Goal: Participate in discussion: Engage in conversation with other users on a specific topic

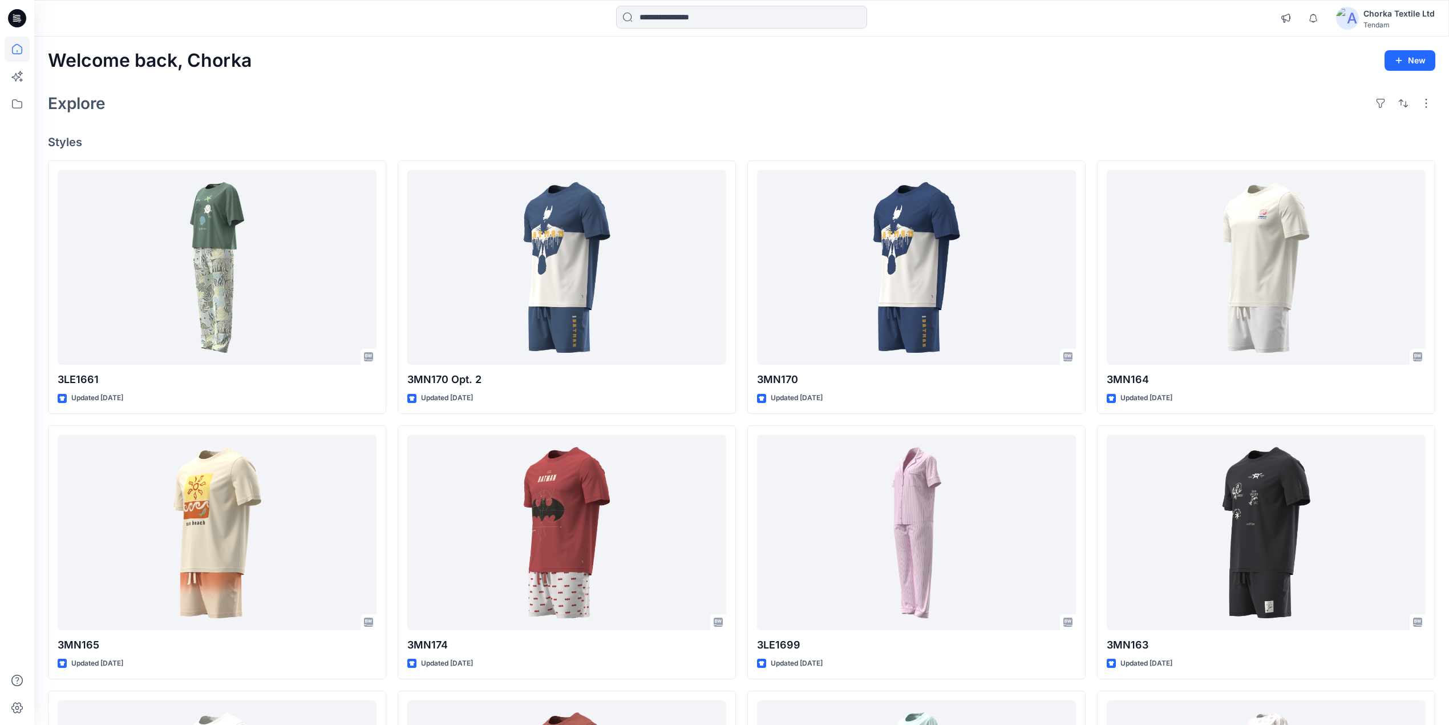
click at [839, 104] on div "Explore" at bounding box center [742, 103] width 1388 height 27
click at [16, 12] on icon at bounding box center [17, 18] width 18 height 18
click at [19, 106] on icon at bounding box center [17, 103] width 25 height 25
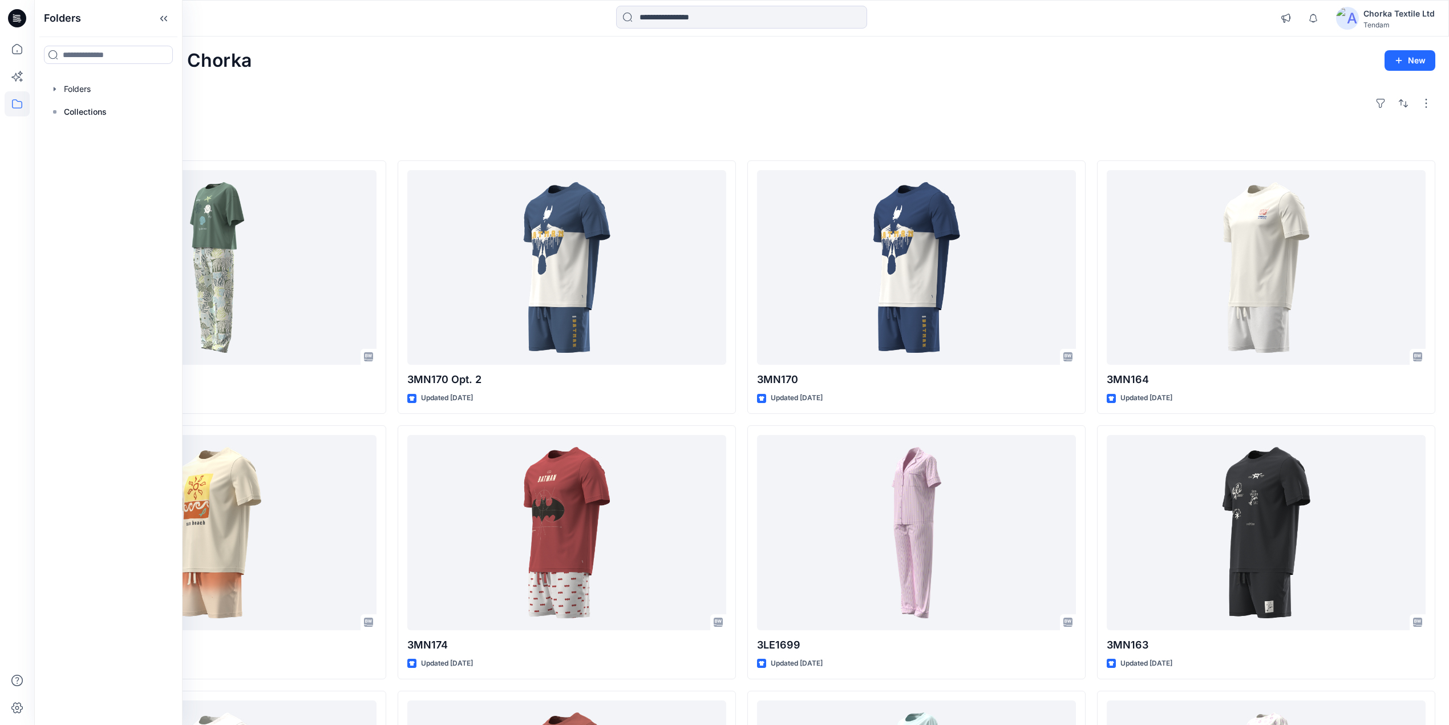
click at [390, 99] on div "Explore" at bounding box center [742, 103] width 1388 height 27
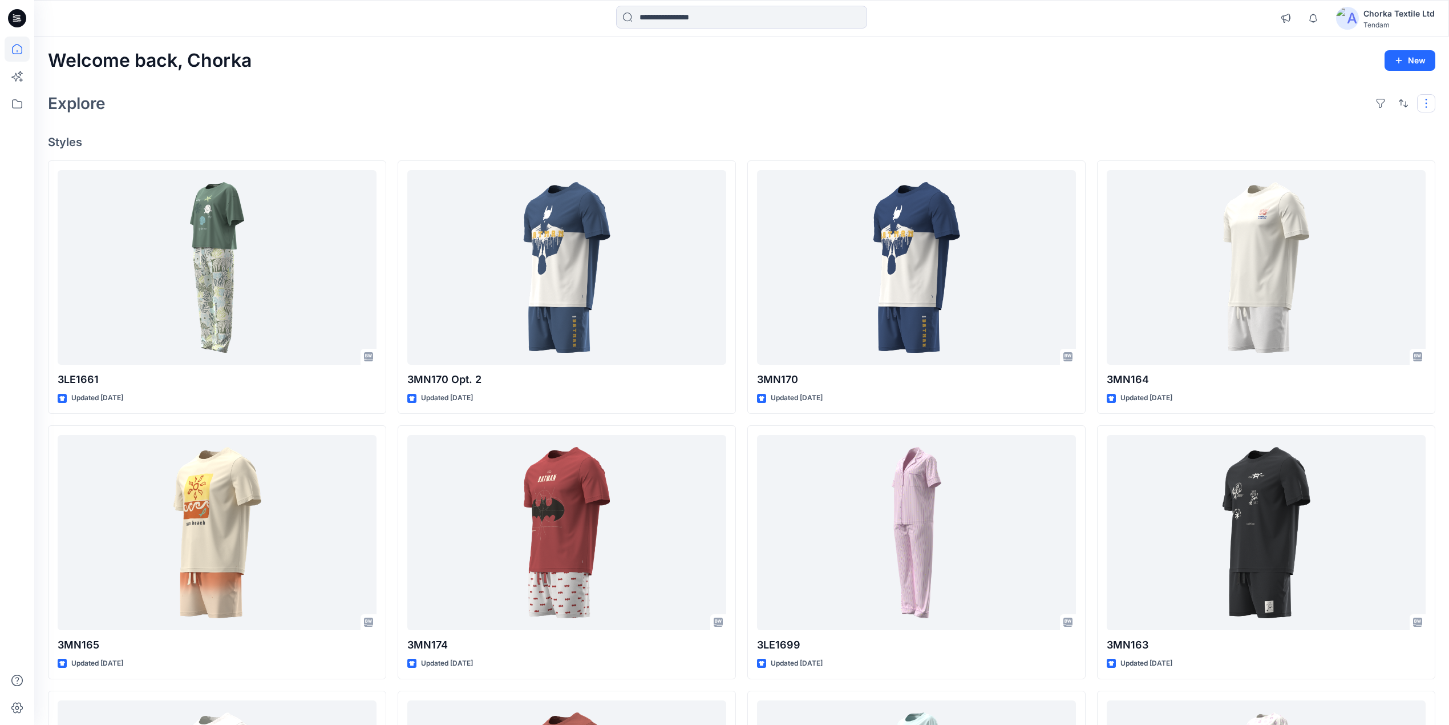
click at [1422, 100] on button "button" at bounding box center [1426, 103] width 18 height 18
click at [1181, 107] on div "Explore Layout Grid Large Grid Folder View Compact Card Card View Card Info" at bounding box center [742, 103] width 1388 height 27
click at [17, 49] on icon at bounding box center [17, 49] width 25 height 25
click at [16, 13] on icon at bounding box center [17, 18] width 18 height 18
click at [19, 15] on icon at bounding box center [18, 15] width 6 height 1
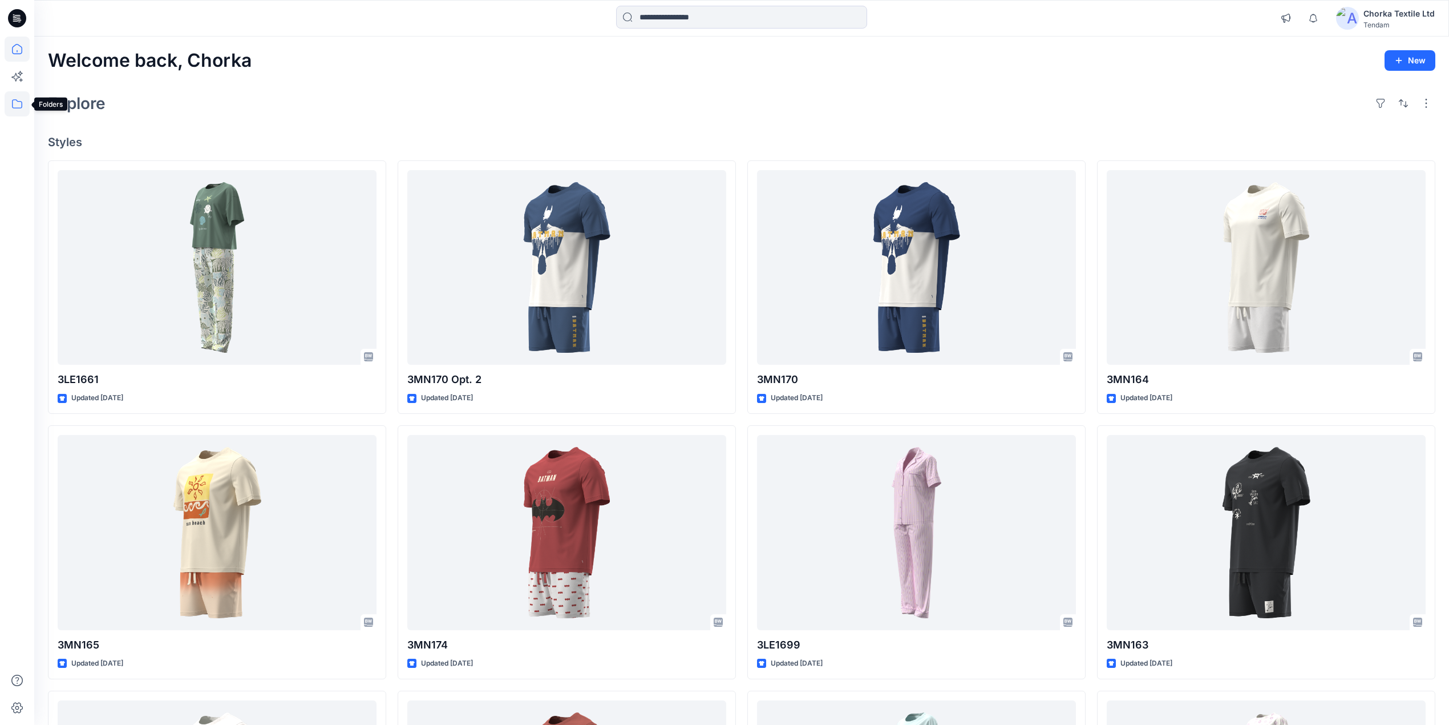
click at [22, 103] on icon at bounding box center [17, 103] width 10 height 9
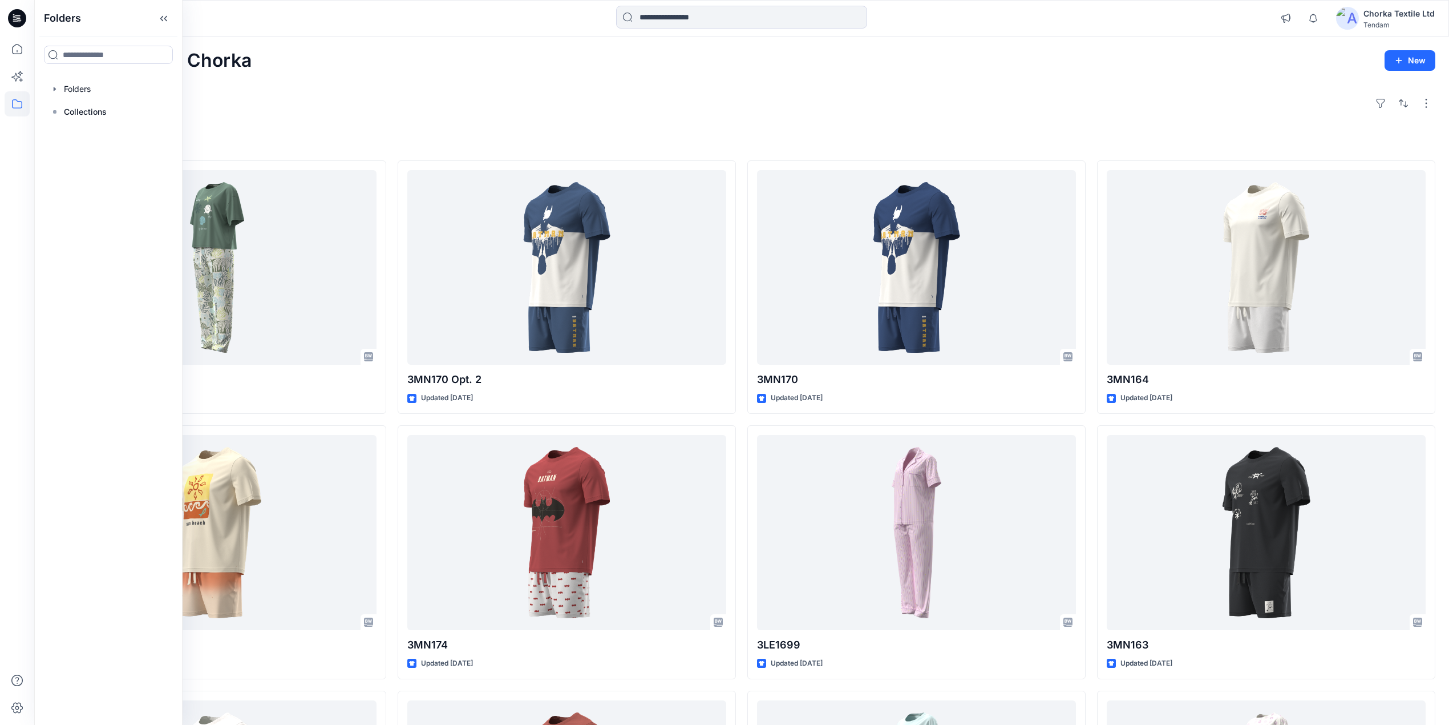
click at [14, 12] on icon at bounding box center [17, 18] width 18 height 18
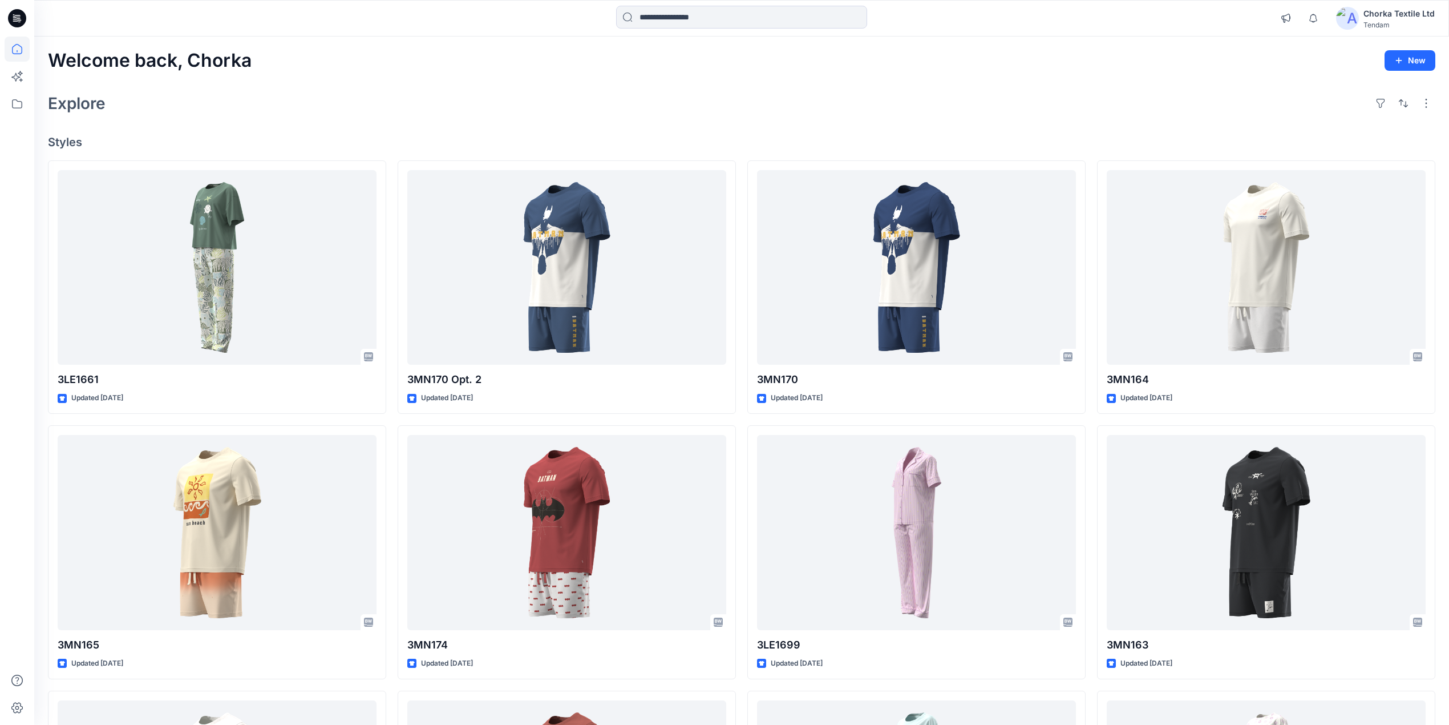
click at [1397, 13] on div "Chorka Textile Ltd" at bounding box center [1399, 14] width 71 height 14
click at [1299, 128] on p "Profile Settings" at bounding box center [1313, 131] width 56 height 22
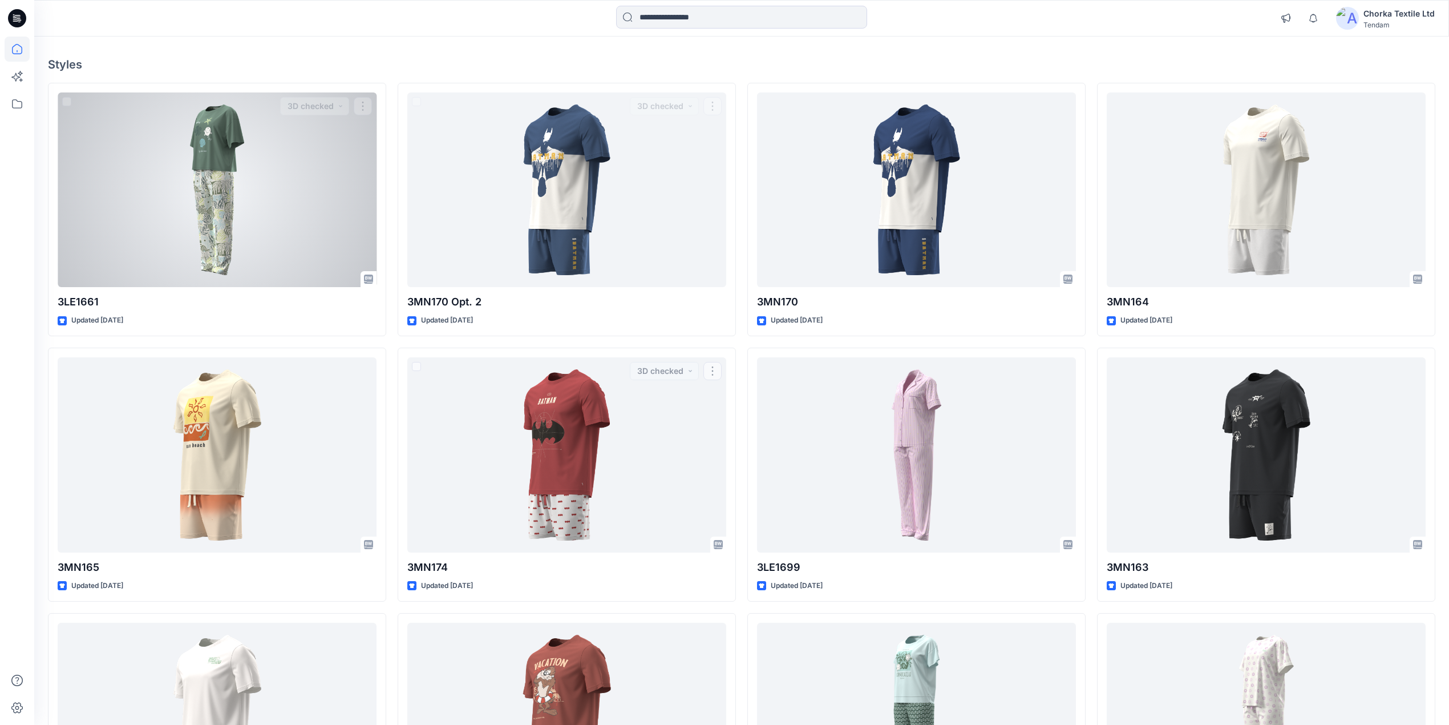
scroll to position [76, 0]
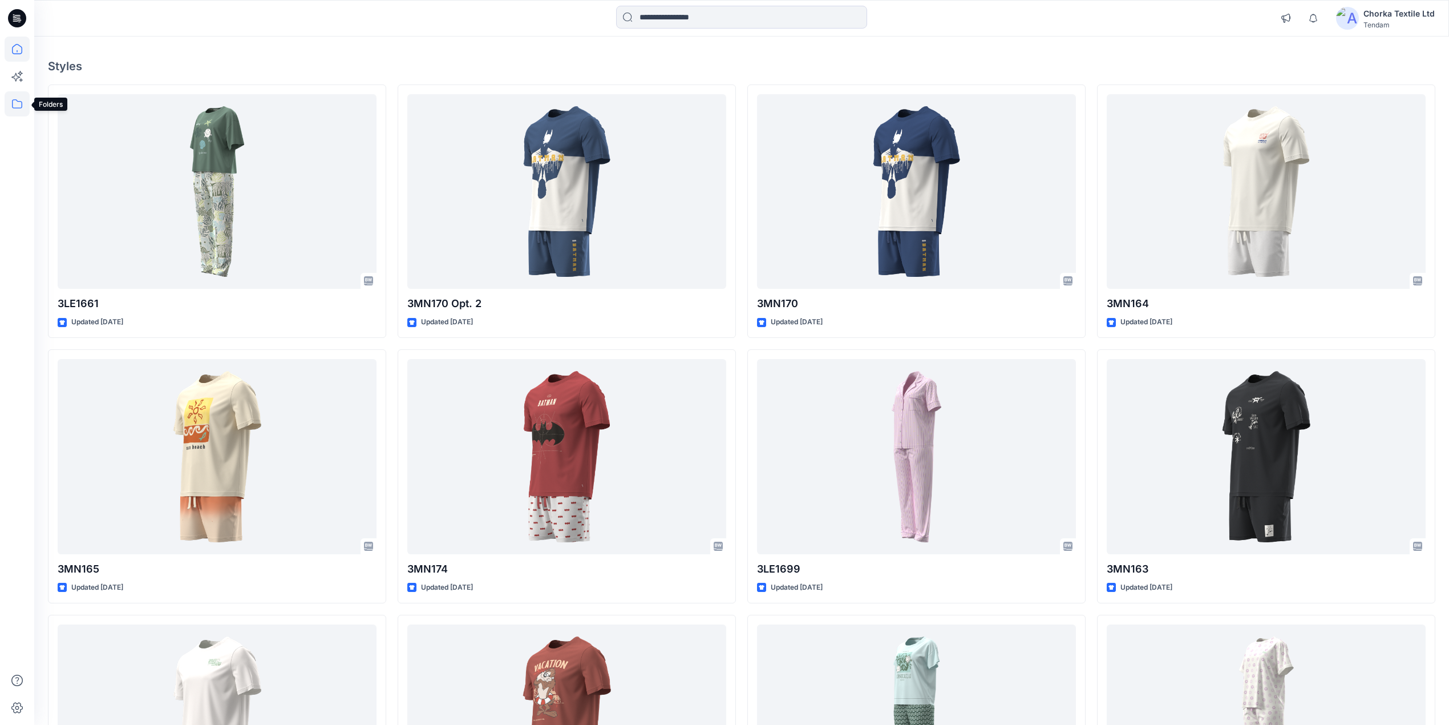
click at [16, 105] on icon at bounding box center [17, 103] width 25 height 25
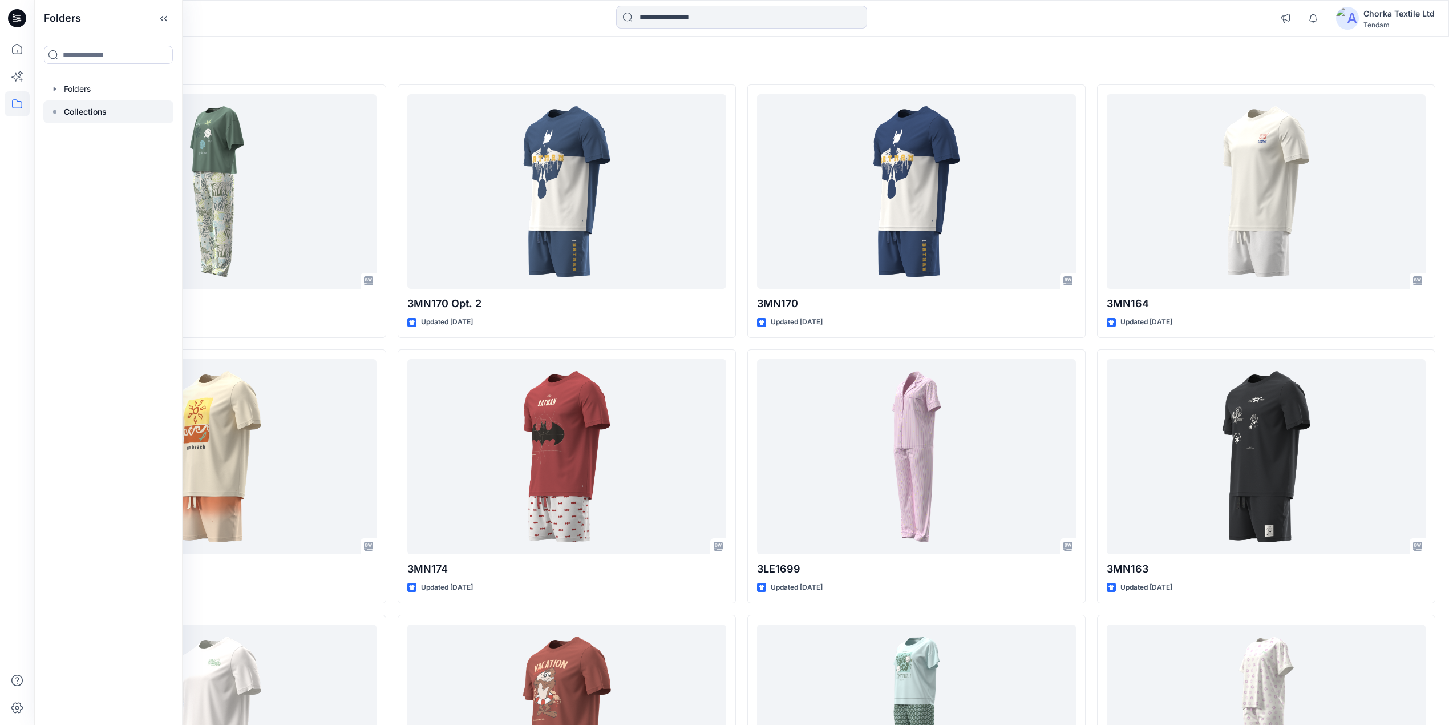
click at [86, 112] on p "Collections" at bounding box center [85, 112] width 43 height 14
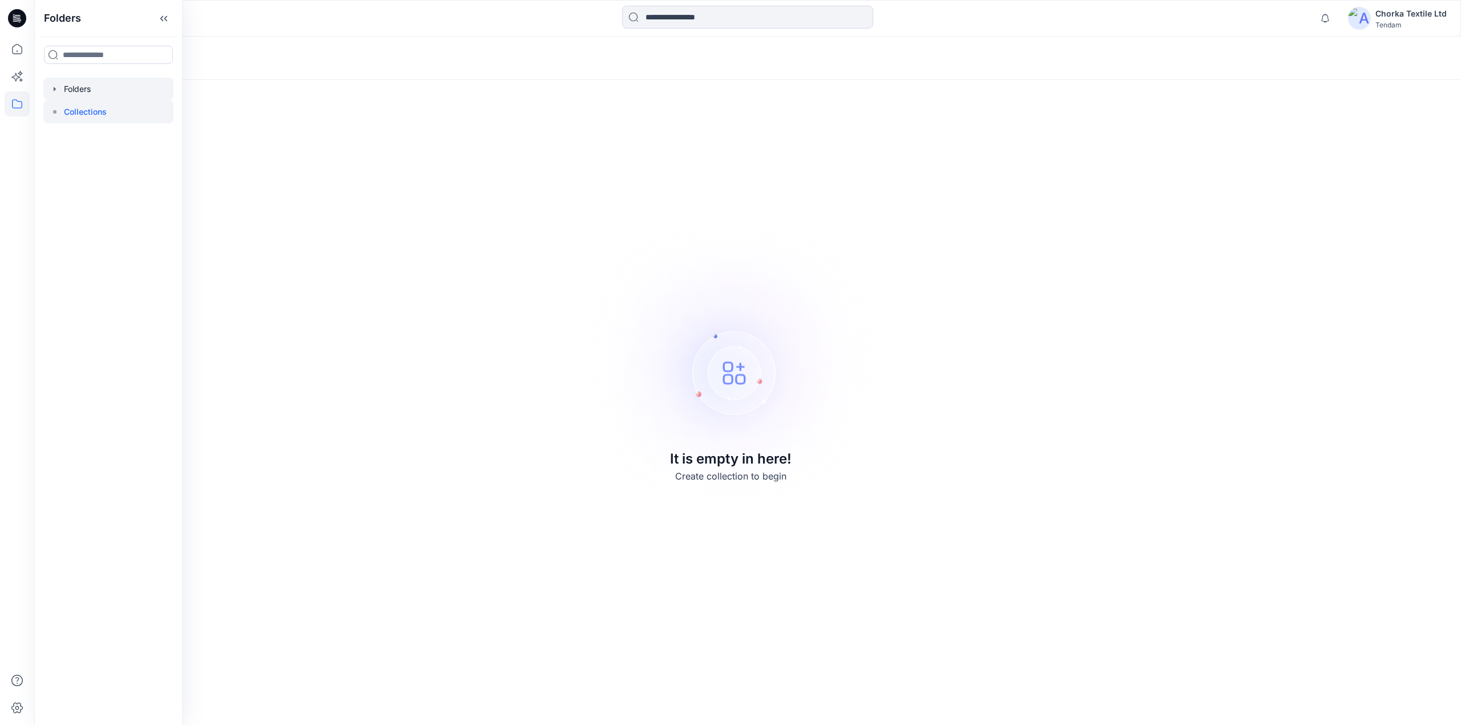
click at [81, 87] on div at bounding box center [108, 89] width 130 height 23
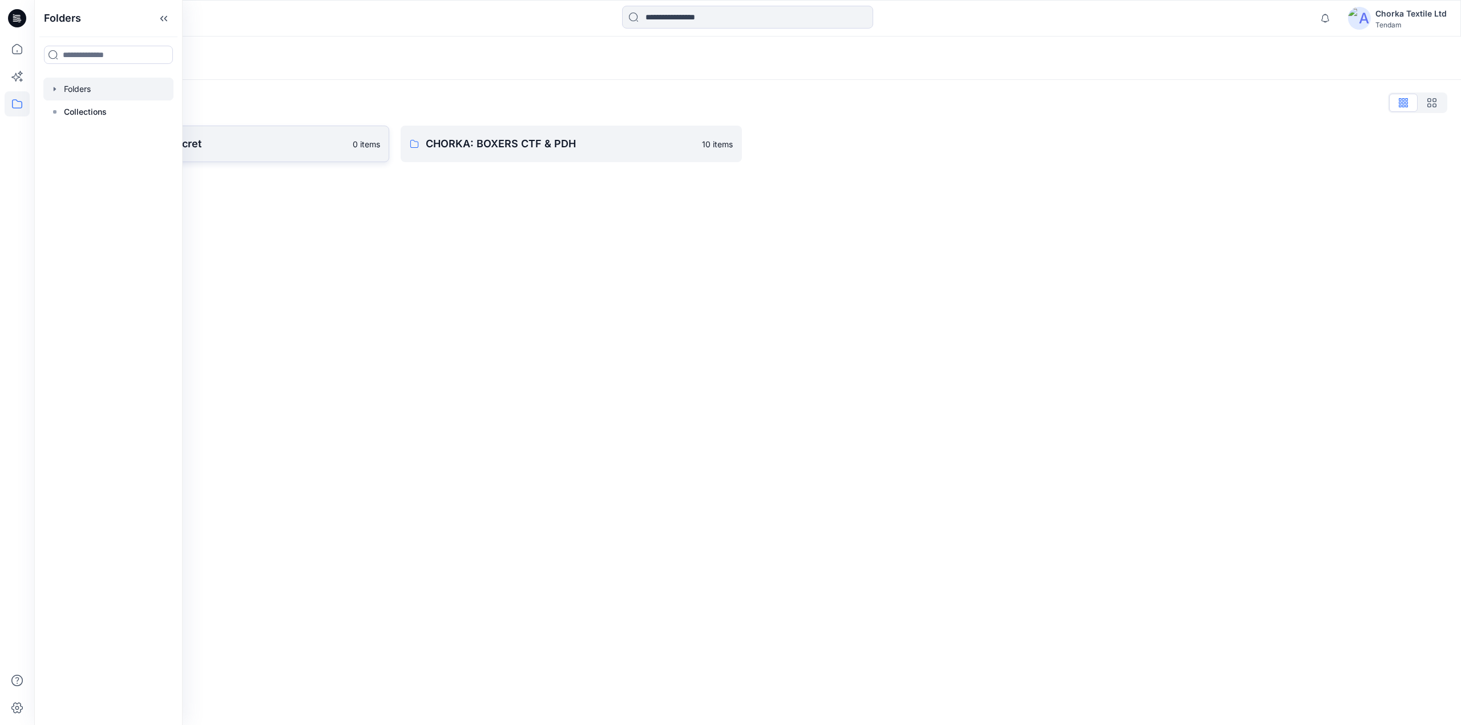
click at [293, 137] on p "CHORKA - Women'Secret" at bounding box center [209, 144] width 273 height 16
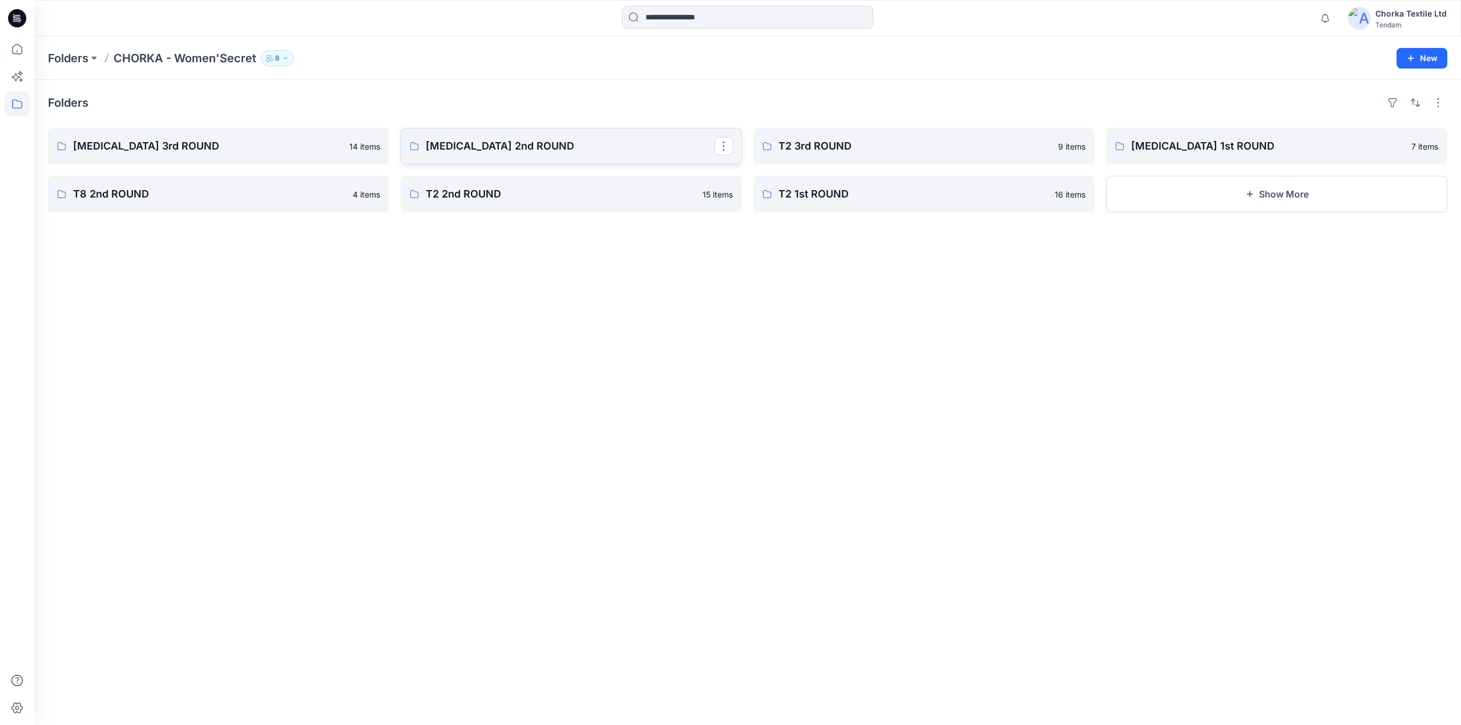
click at [542, 144] on p "[MEDICAL_DATA] 2nd ROUND" at bounding box center [570, 146] width 289 height 16
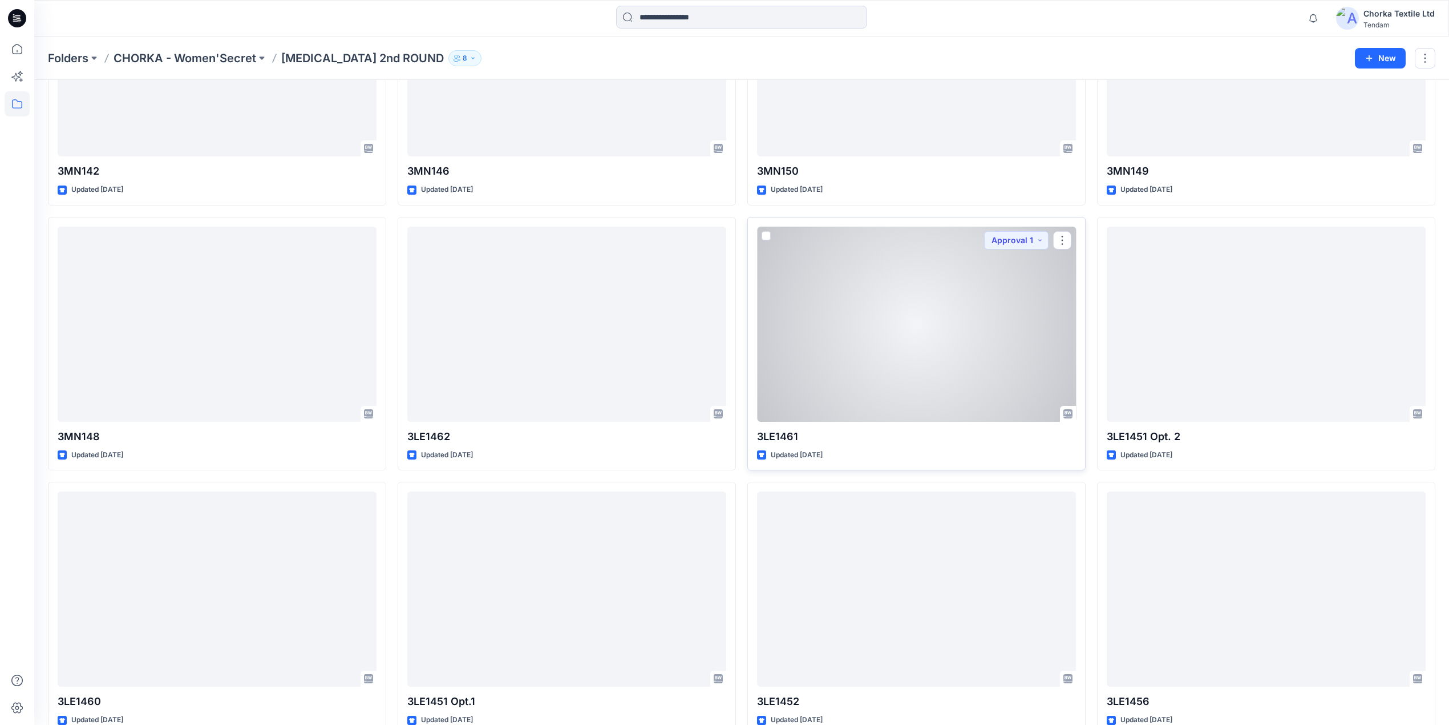
scroll to position [456, 0]
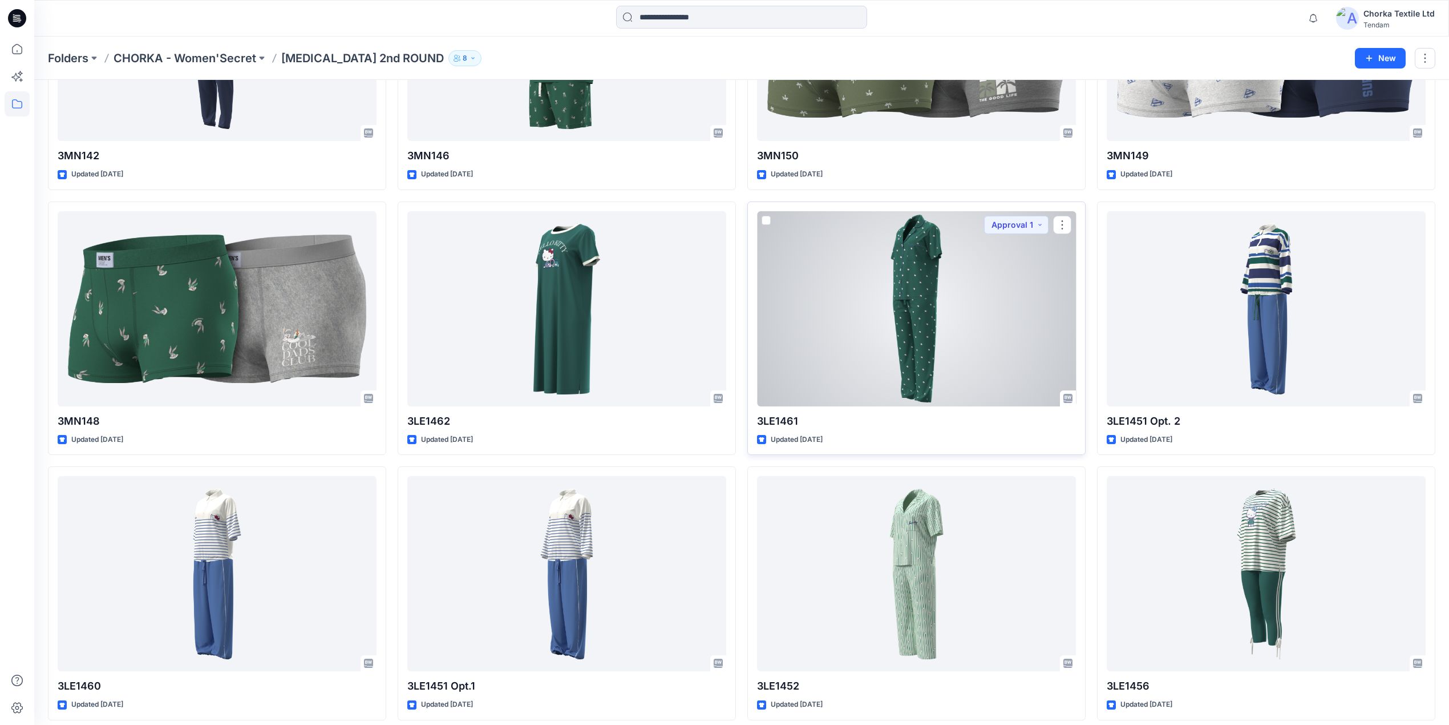
click at [880, 334] on div at bounding box center [916, 308] width 319 height 195
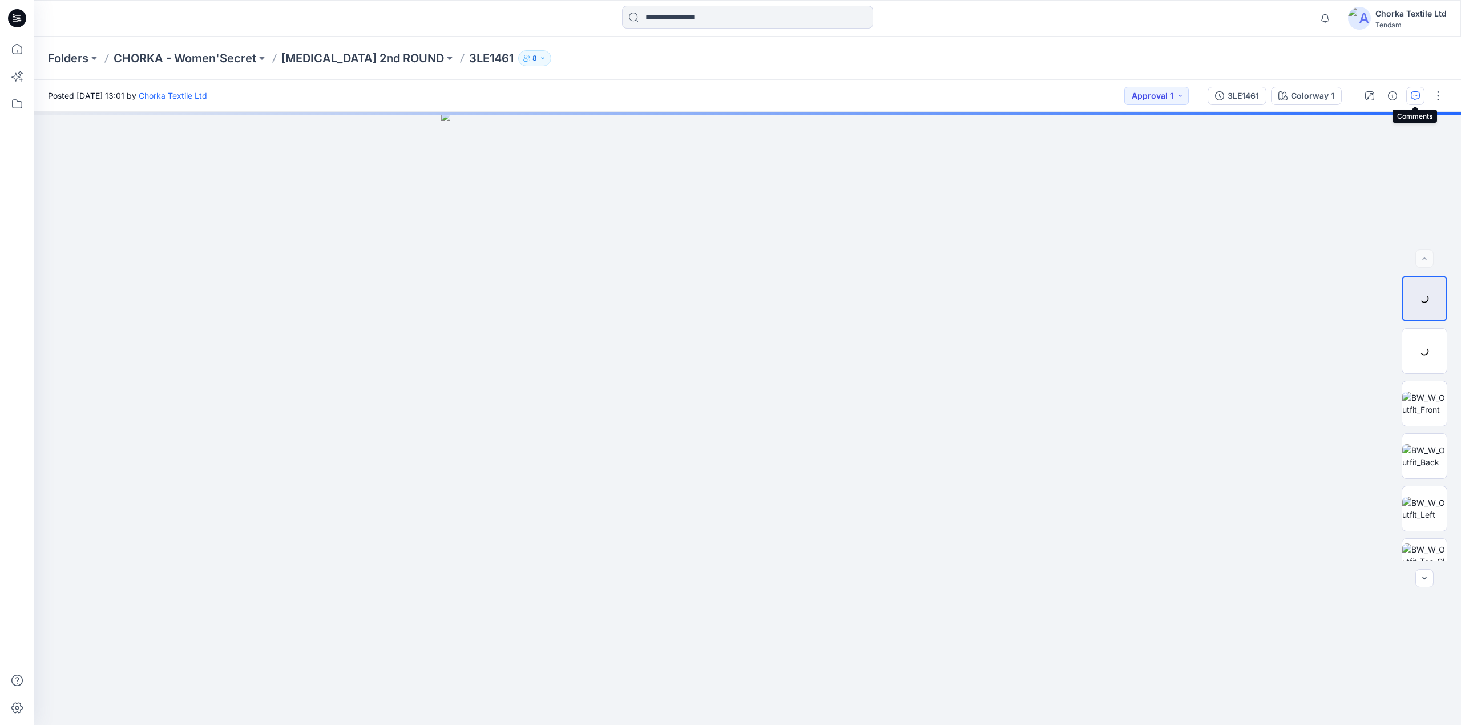
click at [1416, 94] on icon "button" at bounding box center [1415, 95] width 9 height 9
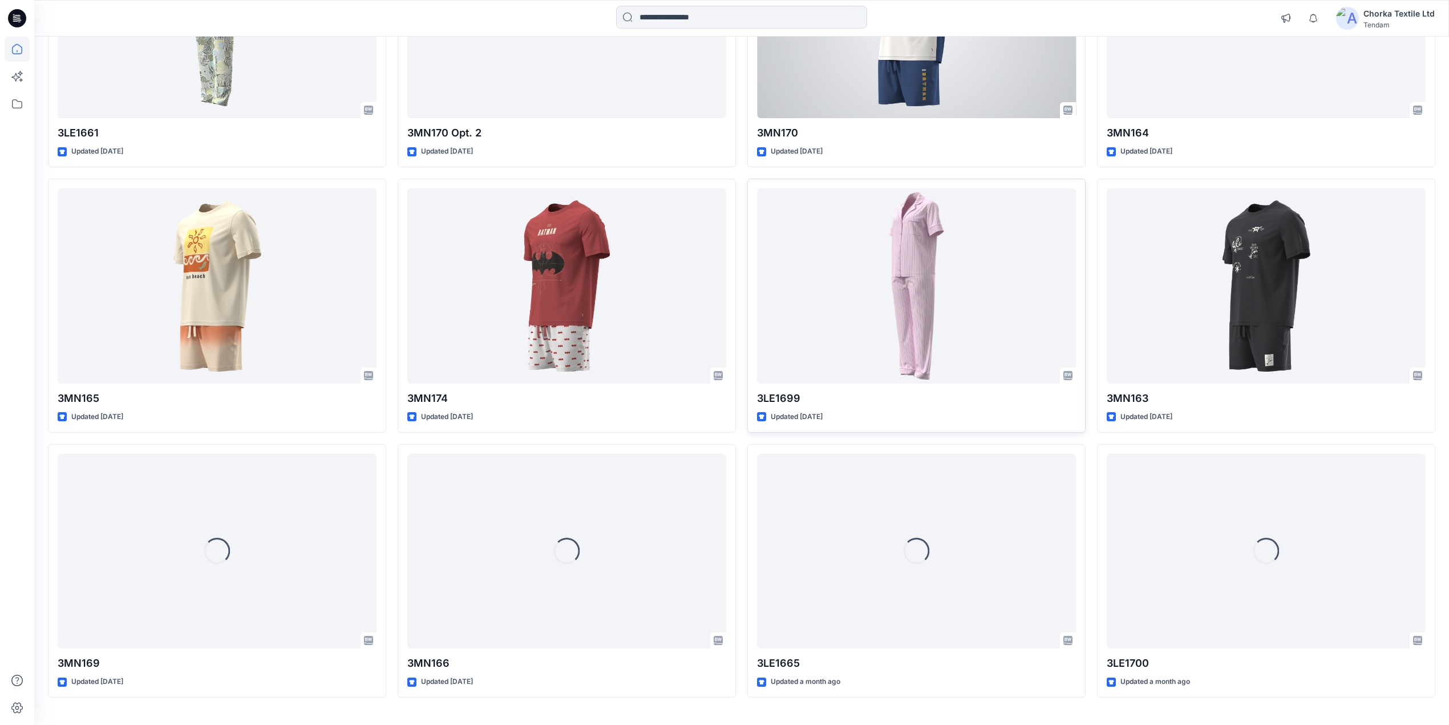
scroll to position [274, 0]
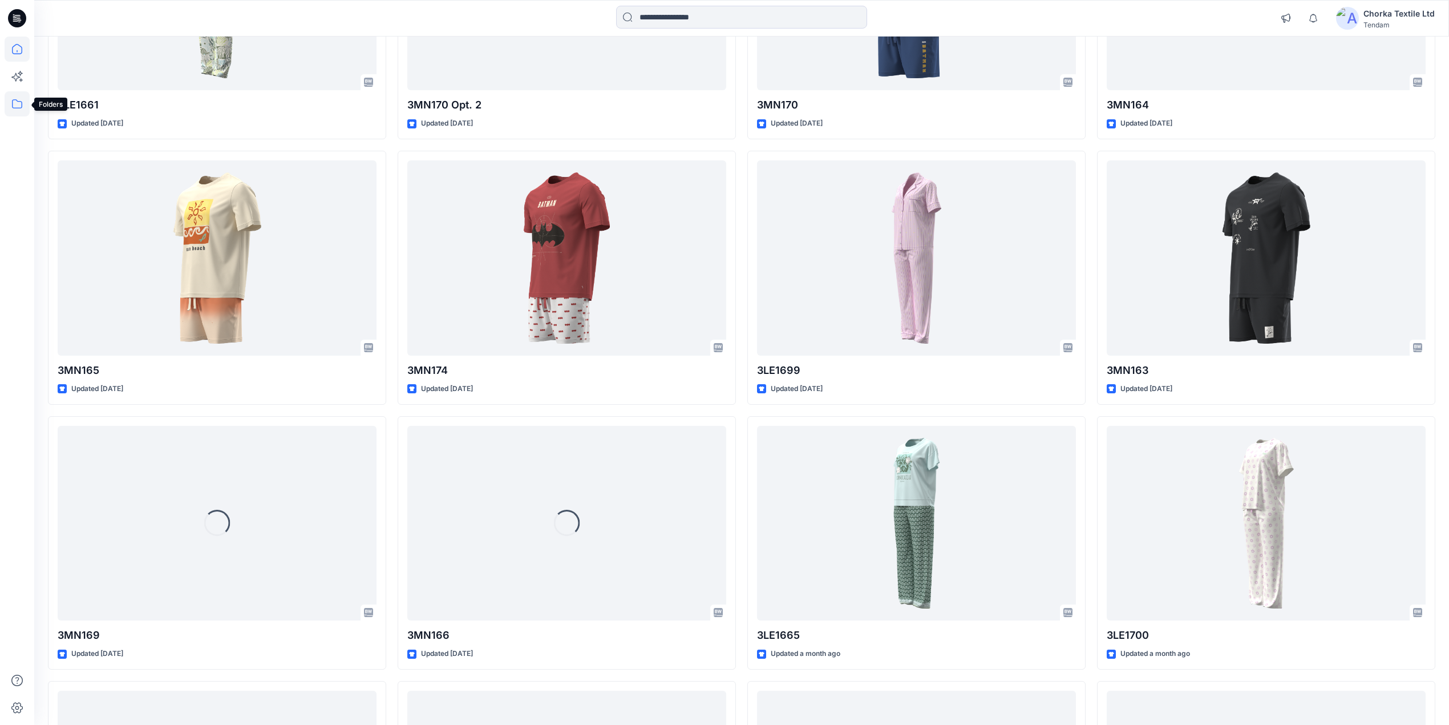
click at [16, 103] on icon at bounding box center [17, 103] width 25 height 25
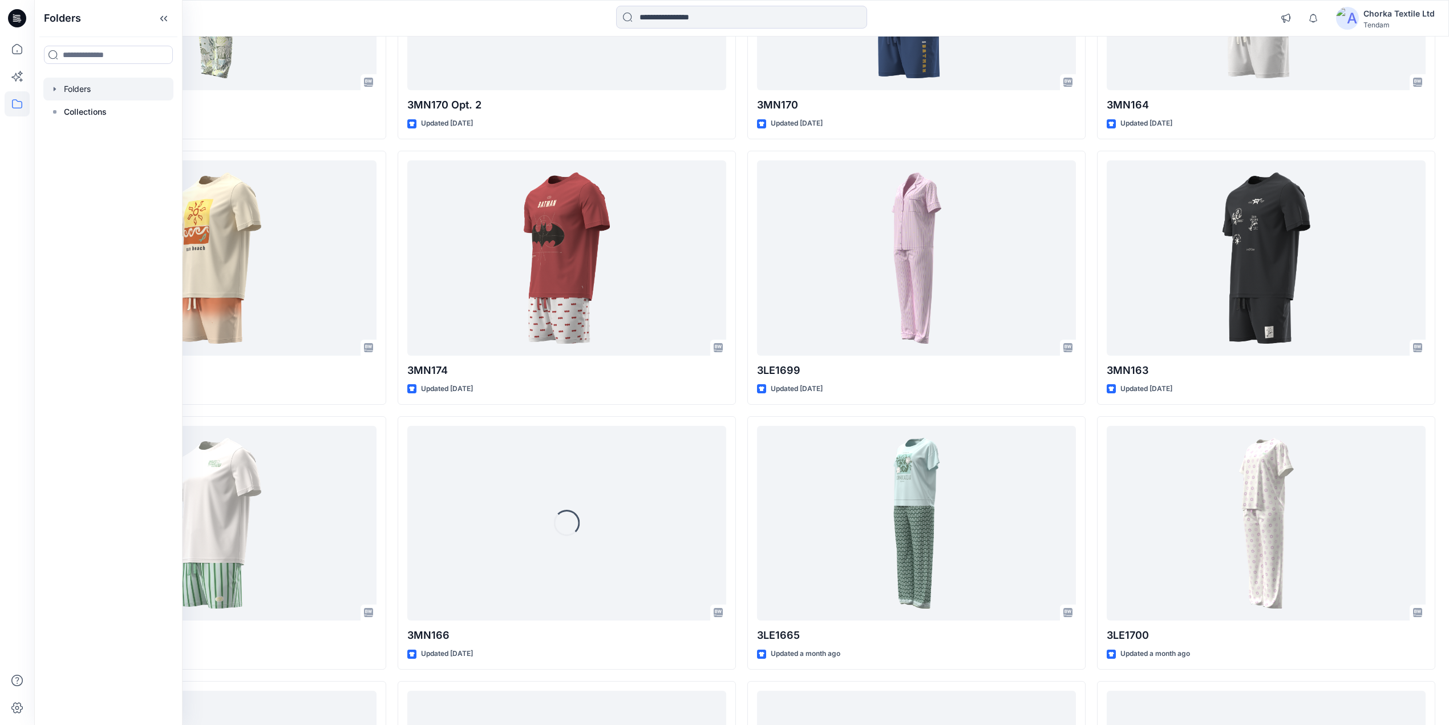
click at [62, 90] on div at bounding box center [108, 89] width 130 height 23
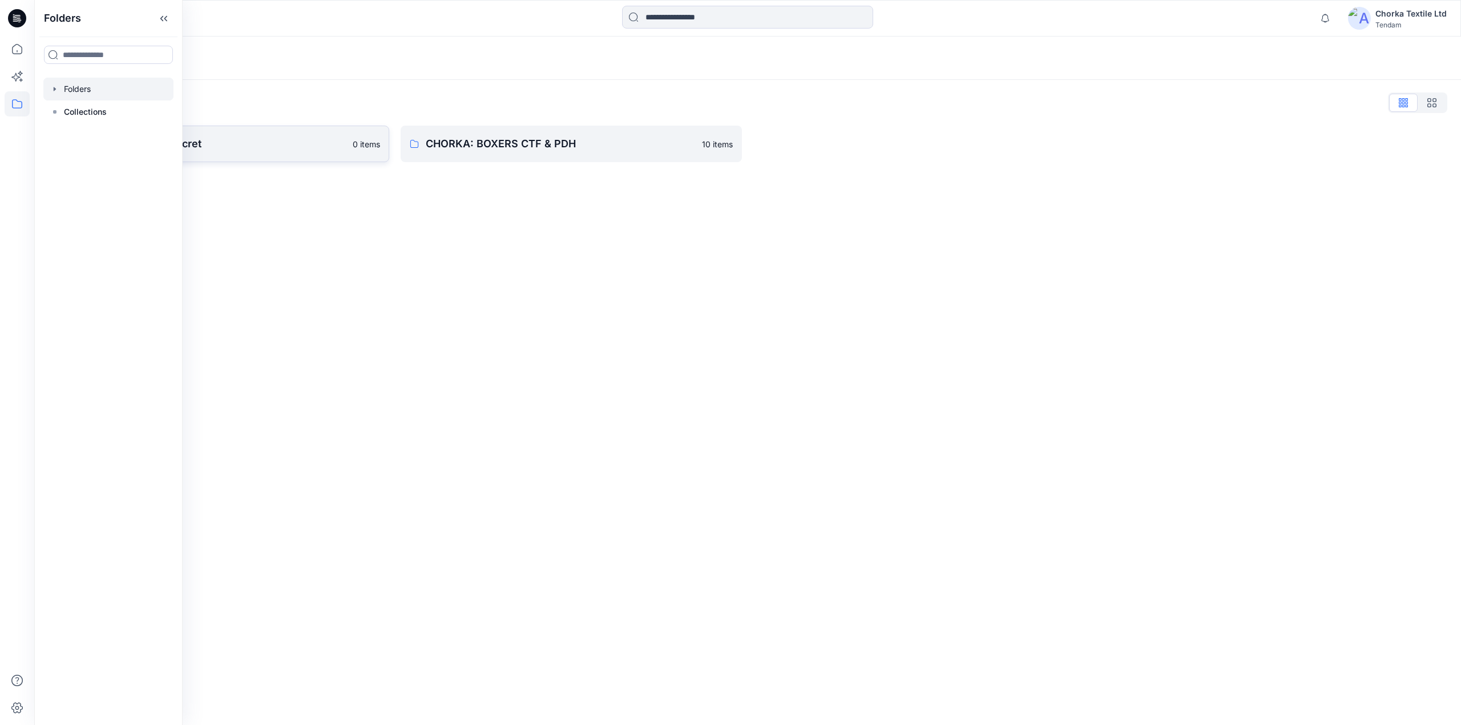
click at [238, 140] on p "CHORKA - Women'Secret" at bounding box center [209, 144] width 273 height 16
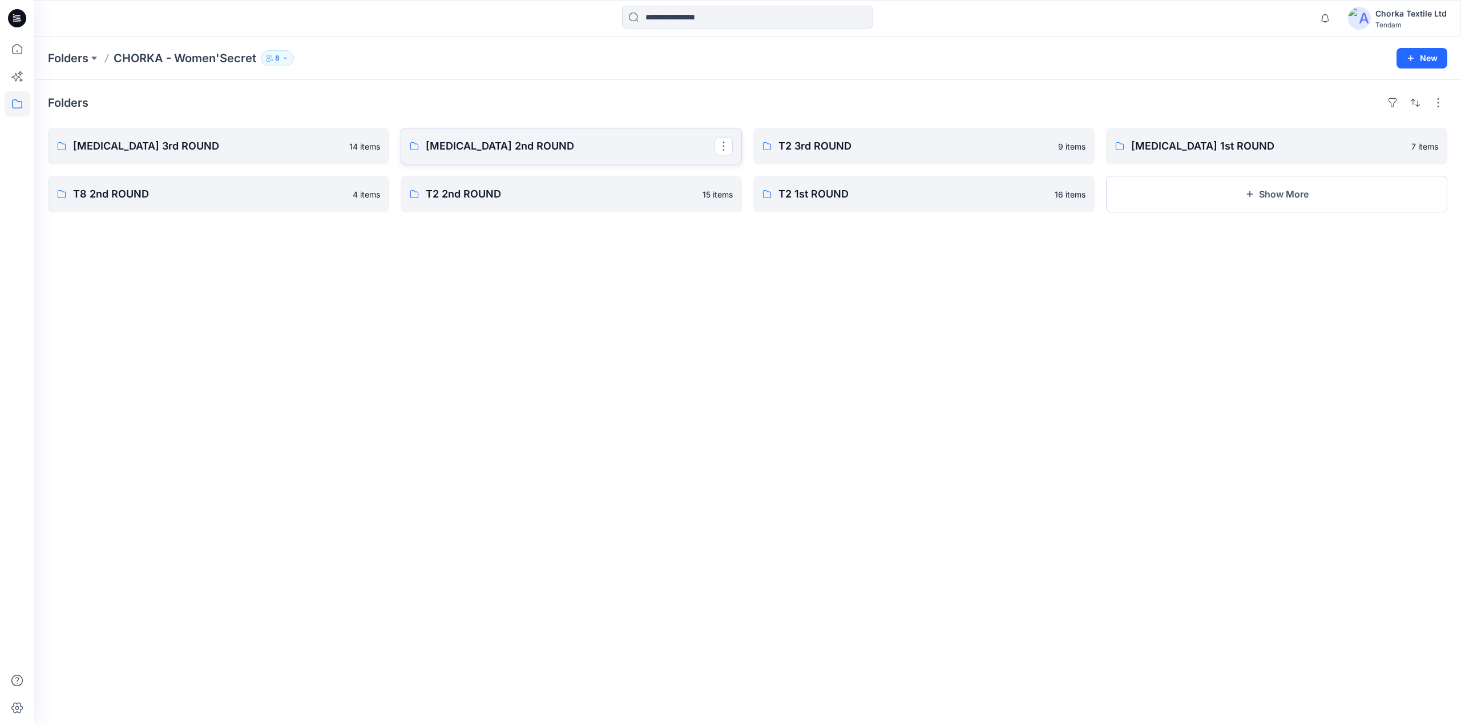
click at [525, 153] on p "[MEDICAL_DATA] 2nd ROUND" at bounding box center [570, 146] width 289 height 16
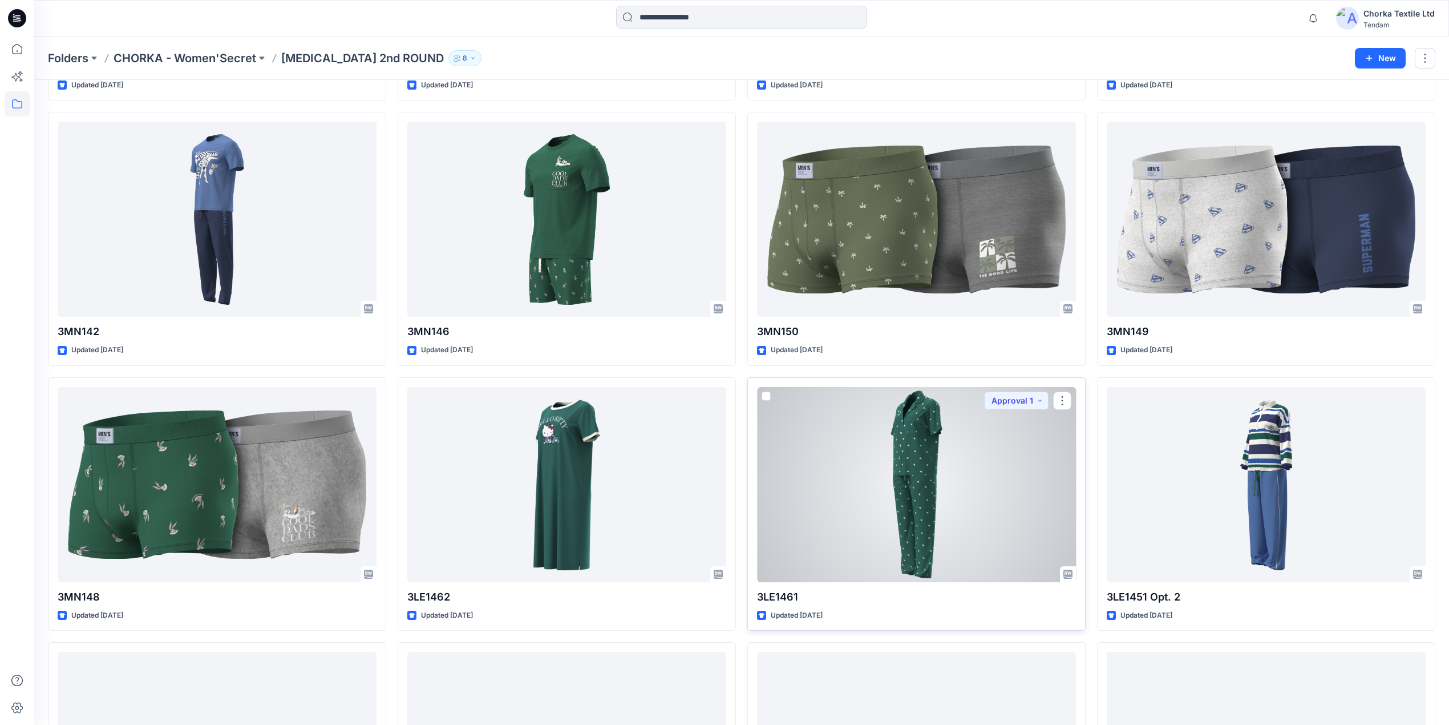
scroll to position [318, 0]
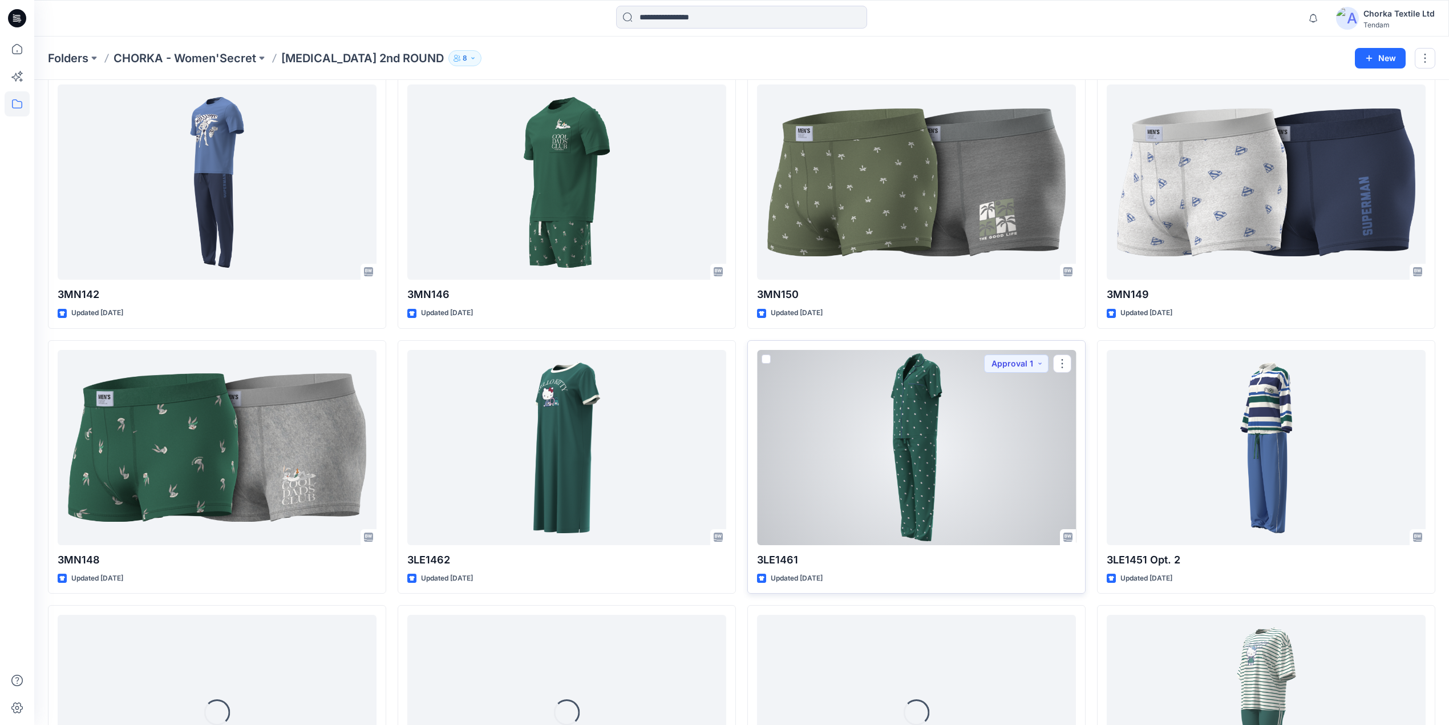
click at [867, 471] on div at bounding box center [916, 447] width 319 height 195
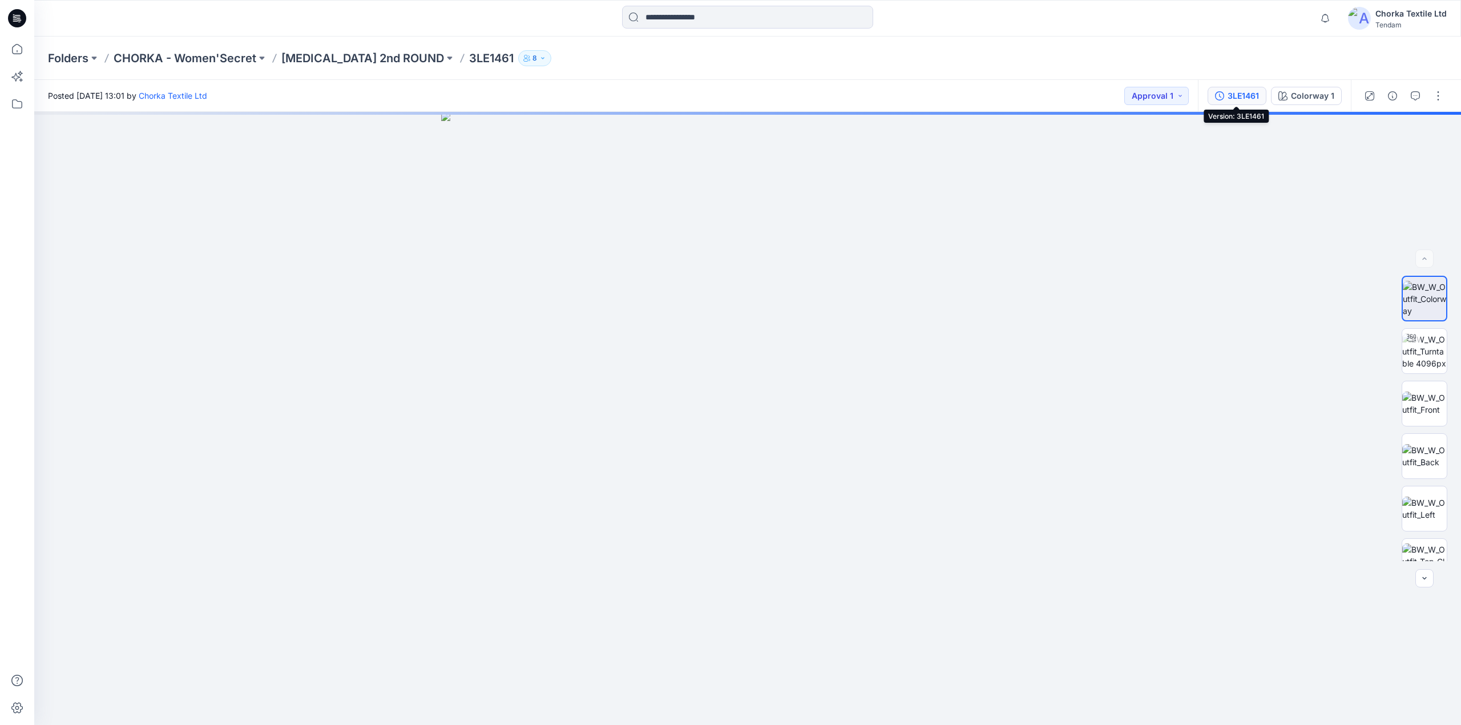
click at [1244, 91] on div "3LE1461" at bounding box center [1242, 96] width 31 height 13
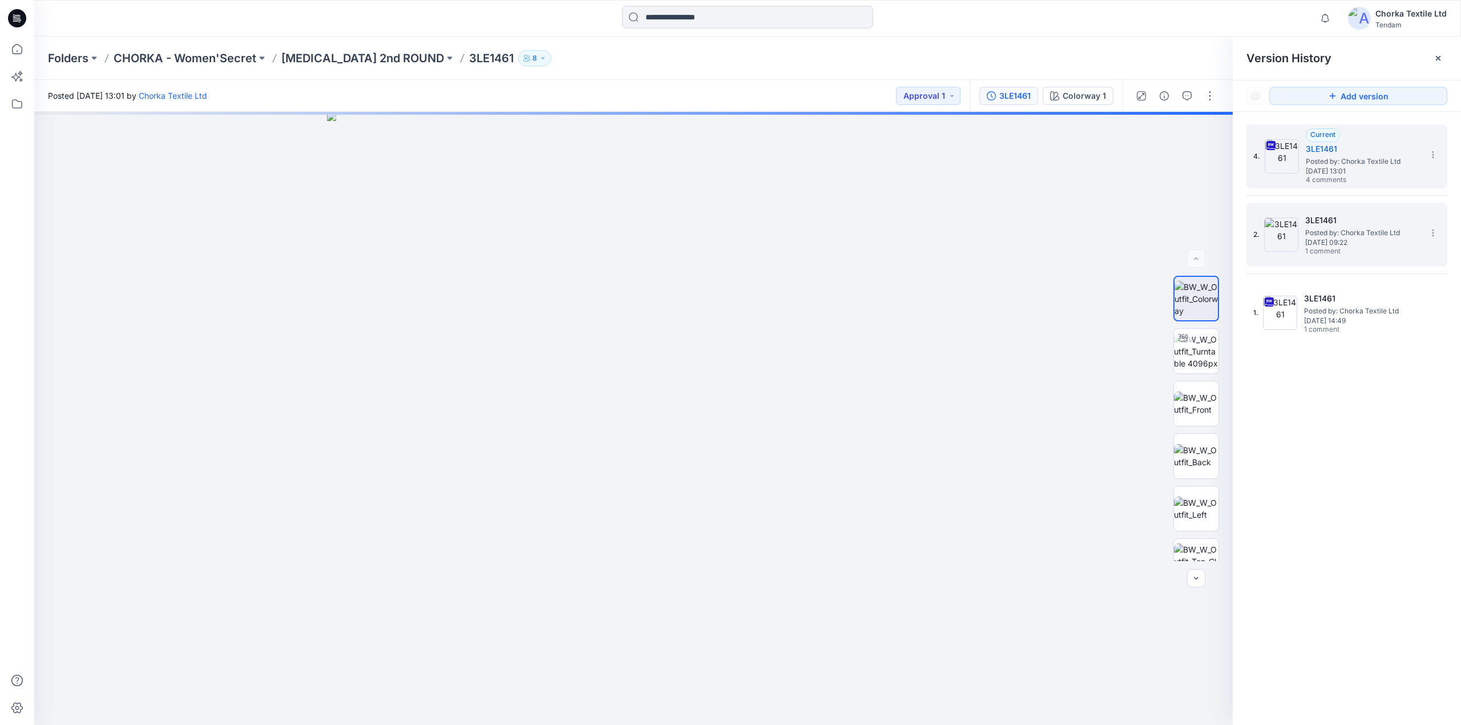
click at [1336, 233] on span "Posted by: Chorka Textile Ltd" at bounding box center [1362, 232] width 114 height 11
click at [1187, 95] on icon "button" at bounding box center [1187, 95] width 4 height 1
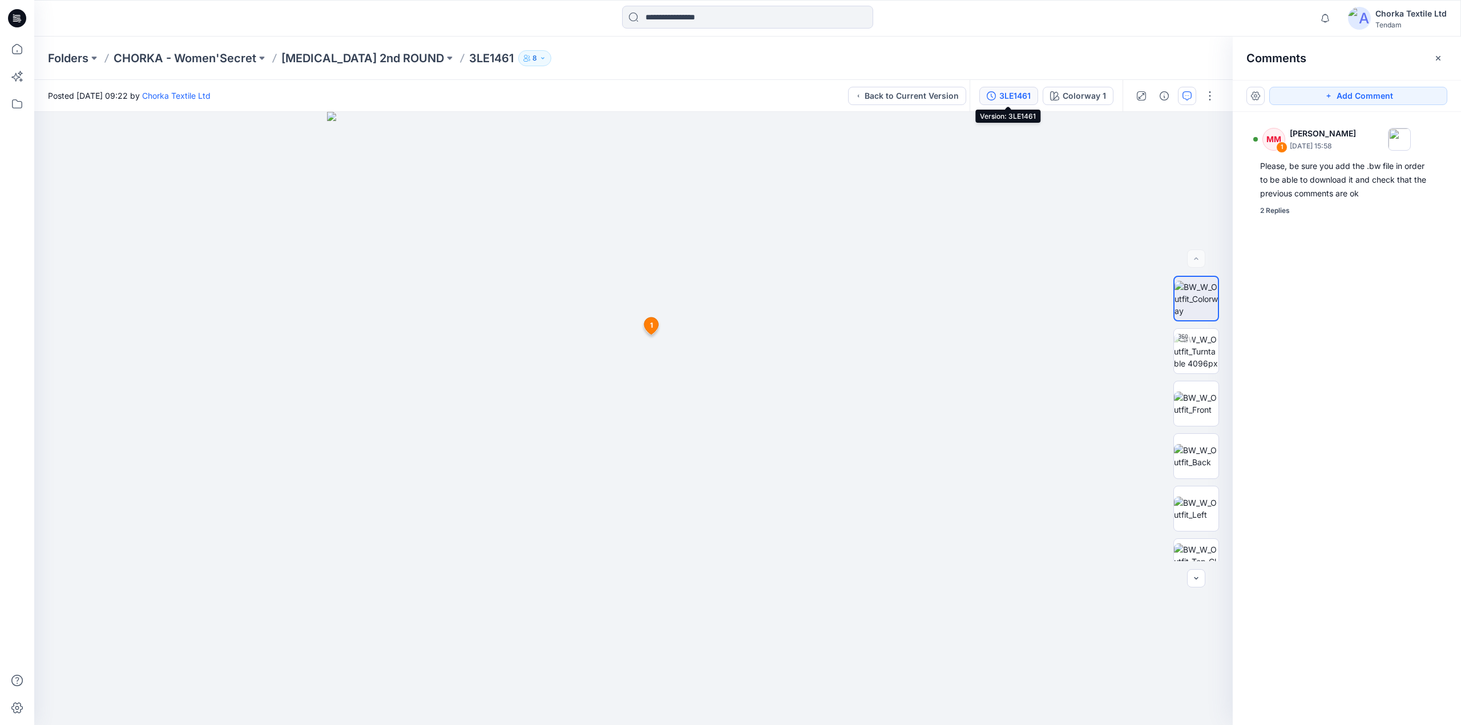
click at [1013, 92] on div "3LE1461" at bounding box center [1014, 96] width 31 height 13
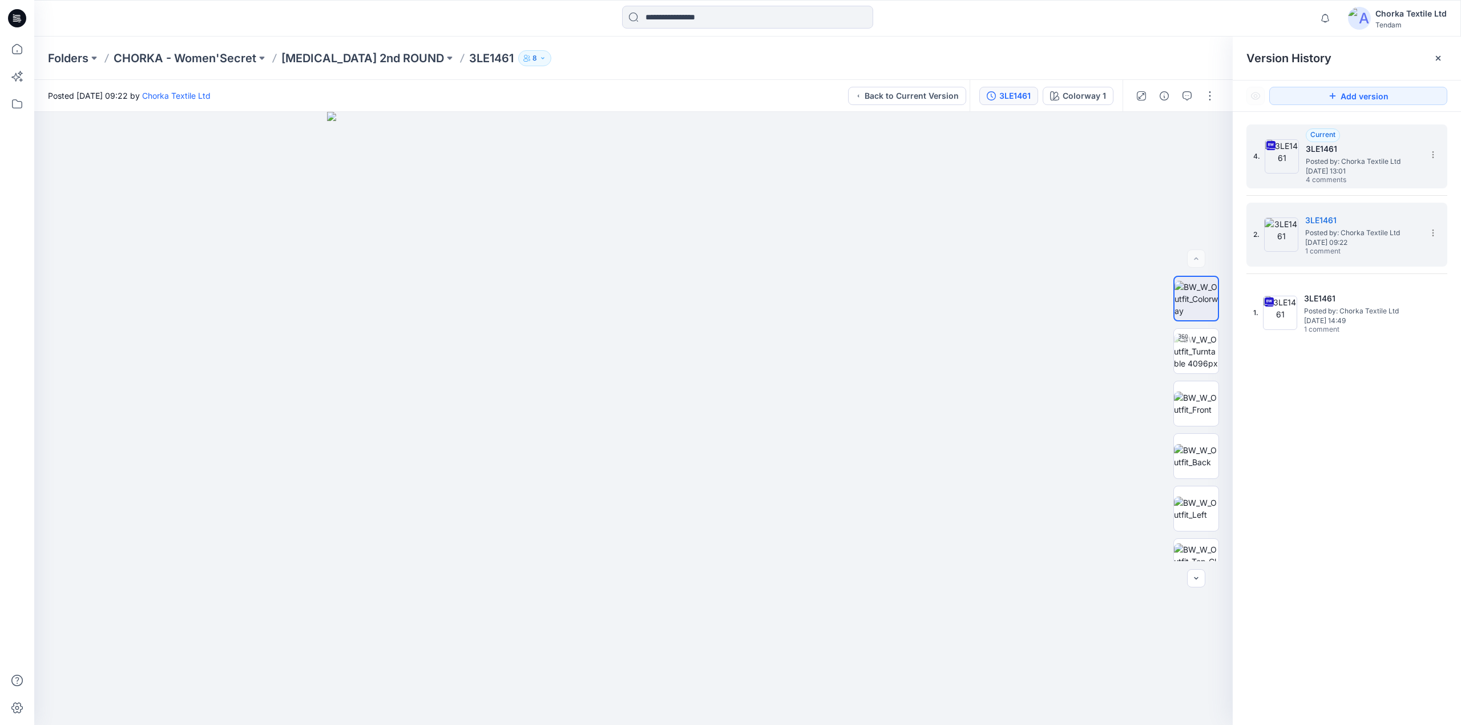
click at [1311, 172] on span "[DATE] 13:01" at bounding box center [1363, 171] width 114 height 8
click at [1186, 94] on icon "button" at bounding box center [1186, 95] width 9 height 9
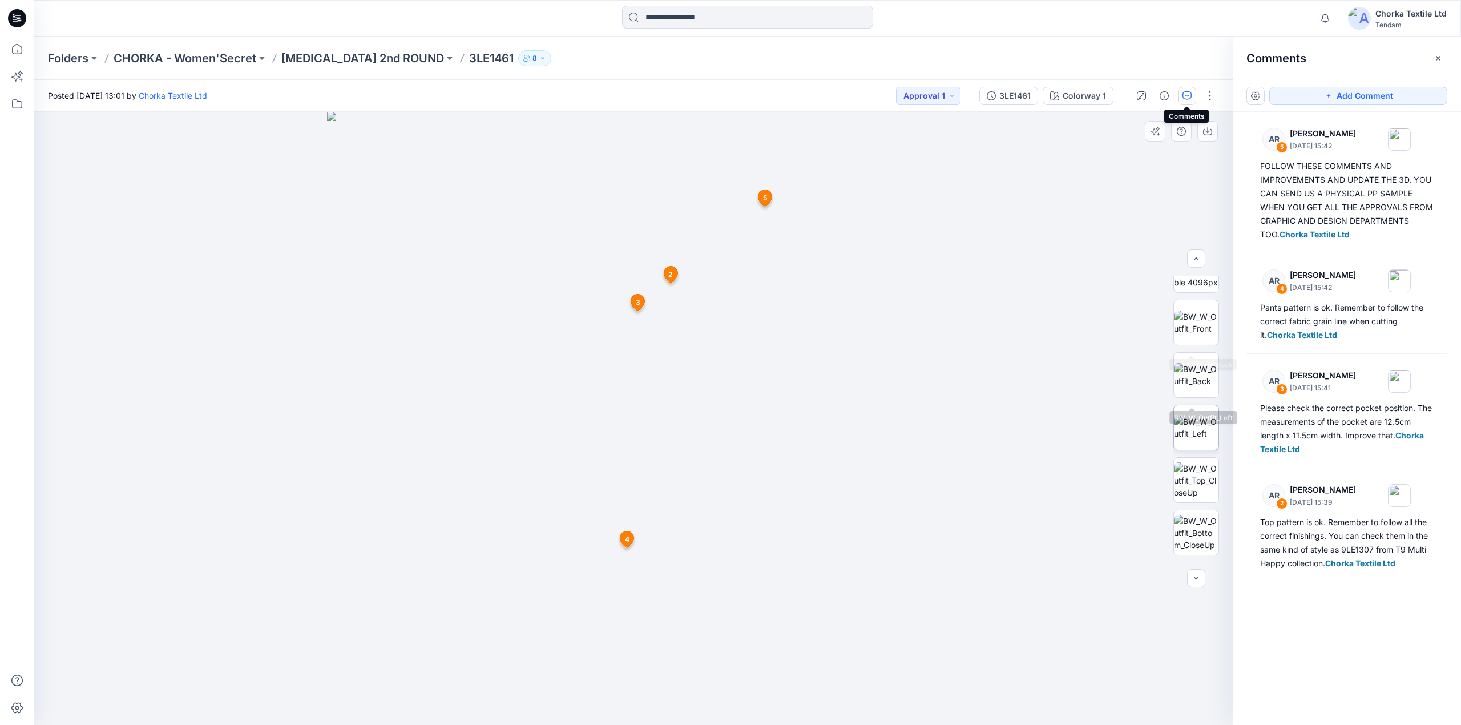
scroll to position [128, 0]
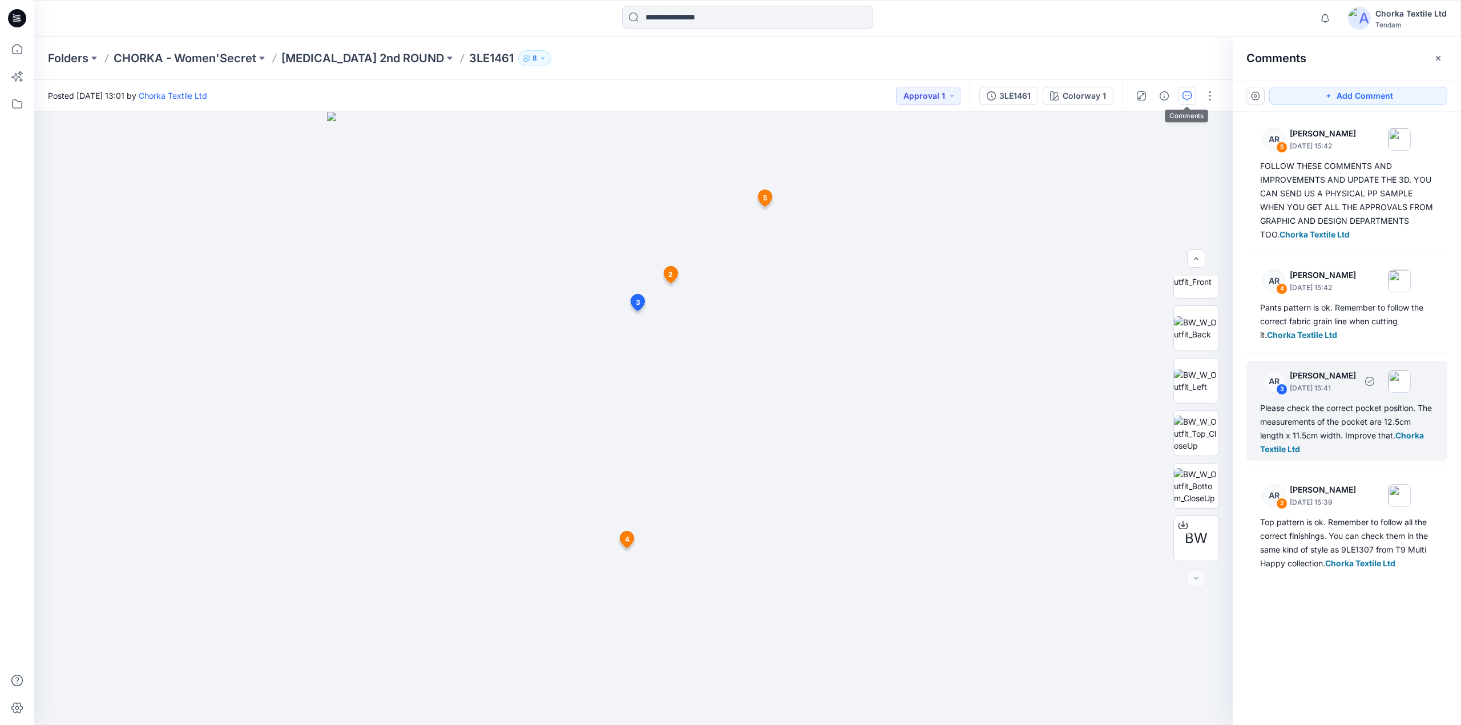
click at [1308, 413] on div "Please check the correct pocket position. The measurements of the pocket are 12…" at bounding box center [1346, 428] width 173 height 55
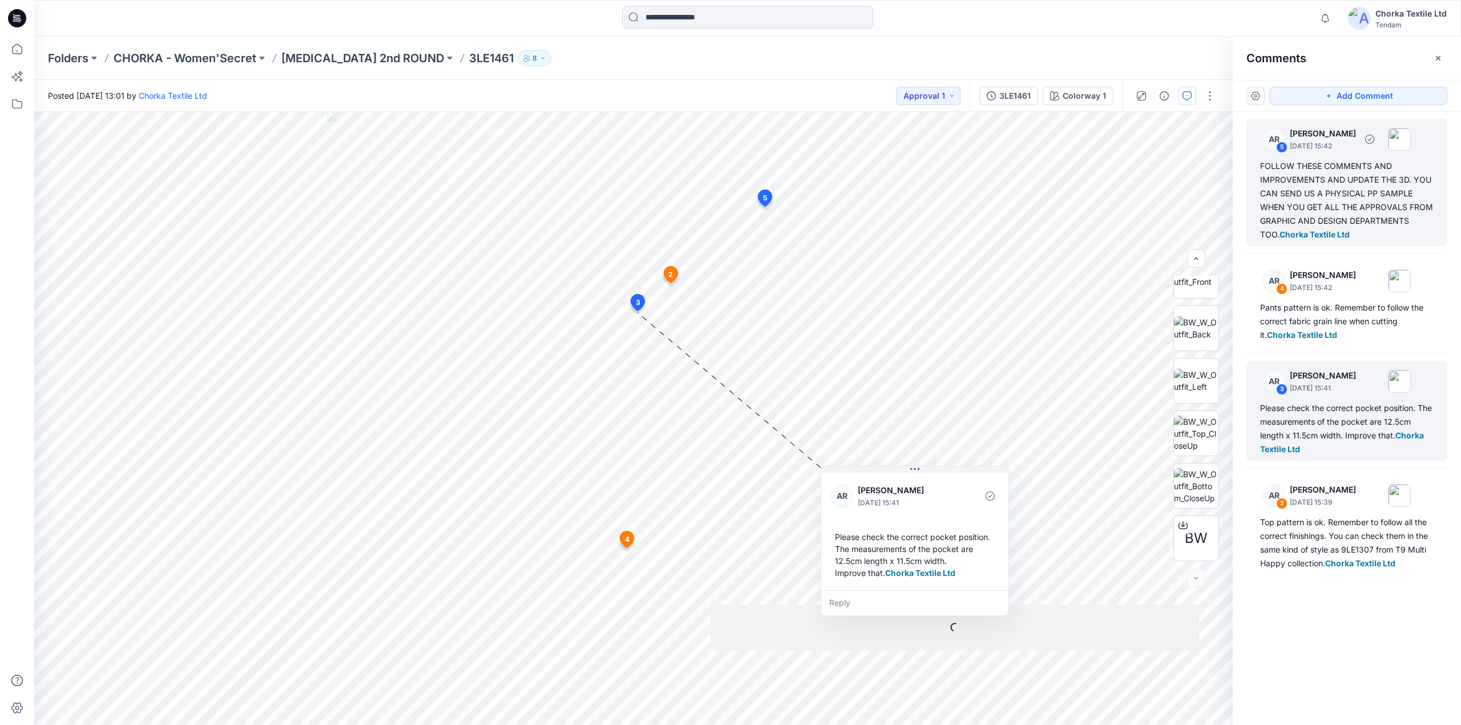
click at [1308, 194] on div "FOLLOW THESE COMMENTS AND IMPROVEMENTS AND UPDATE THE 3D. YOU CAN SEND US A PHY…" at bounding box center [1346, 200] width 173 height 82
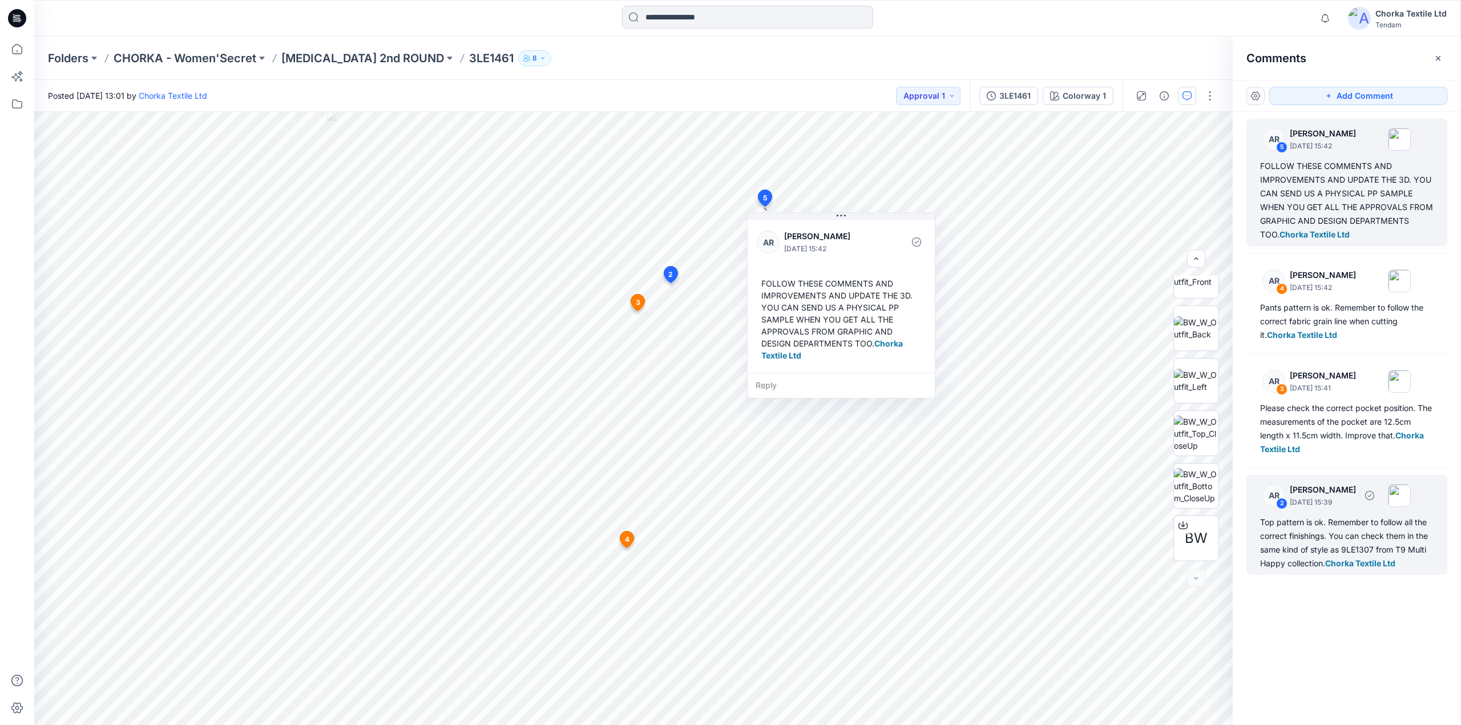
click at [1329, 530] on div "Top pattern is ok. Remember to follow all the correct finishings. You can check…" at bounding box center [1346, 542] width 173 height 55
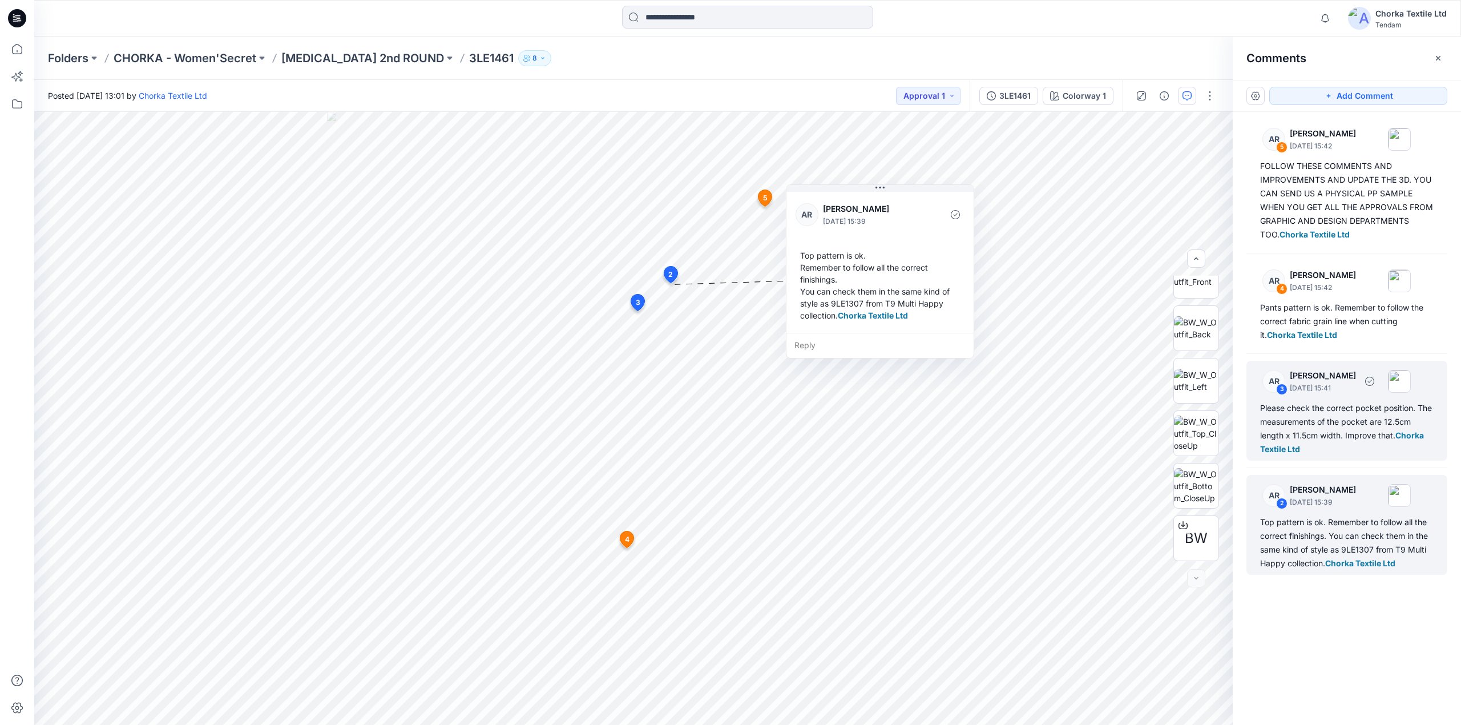
click at [1309, 420] on div "Please check the correct pocket position. The measurements of the pocket are 12…" at bounding box center [1346, 428] width 173 height 55
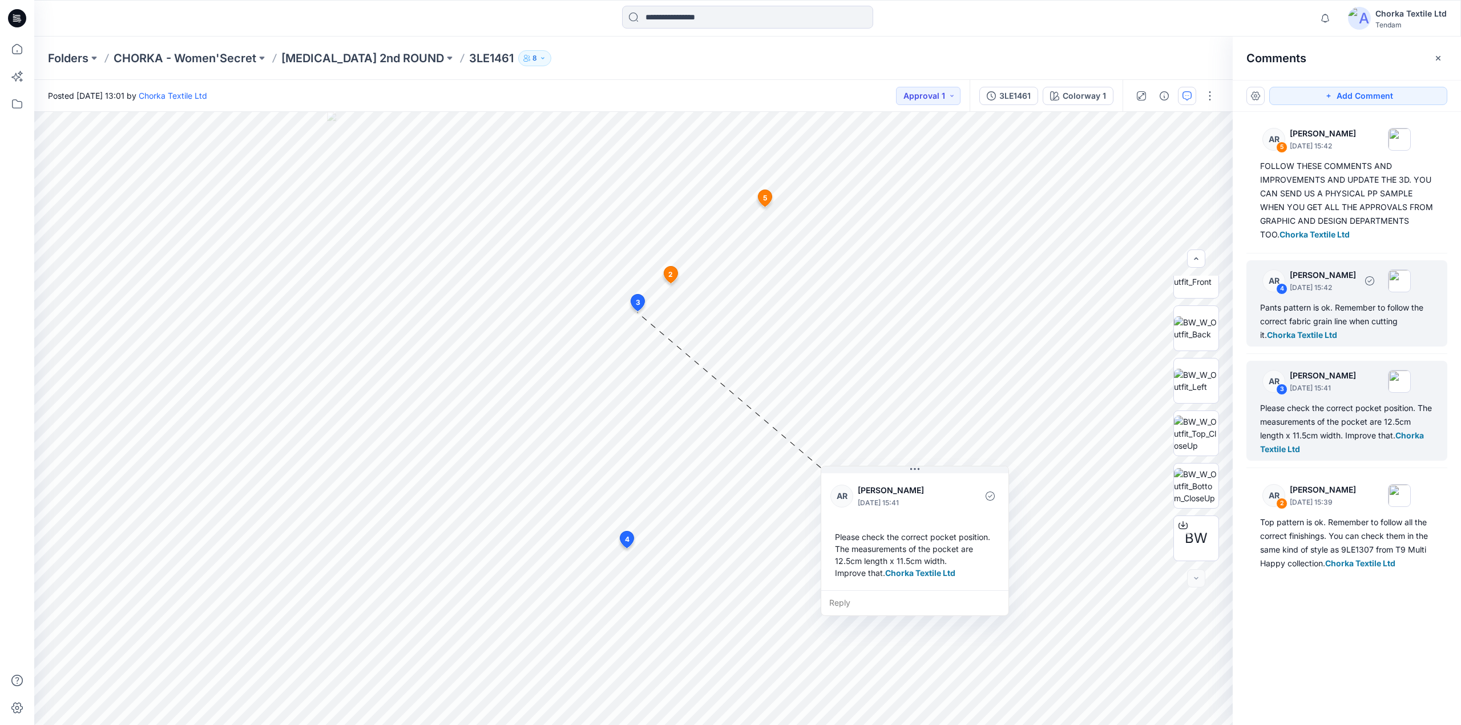
click at [1311, 325] on div "Pants pattern is ok. Remember to follow the correct fabric grain line when cutt…" at bounding box center [1346, 321] width 173 height 41
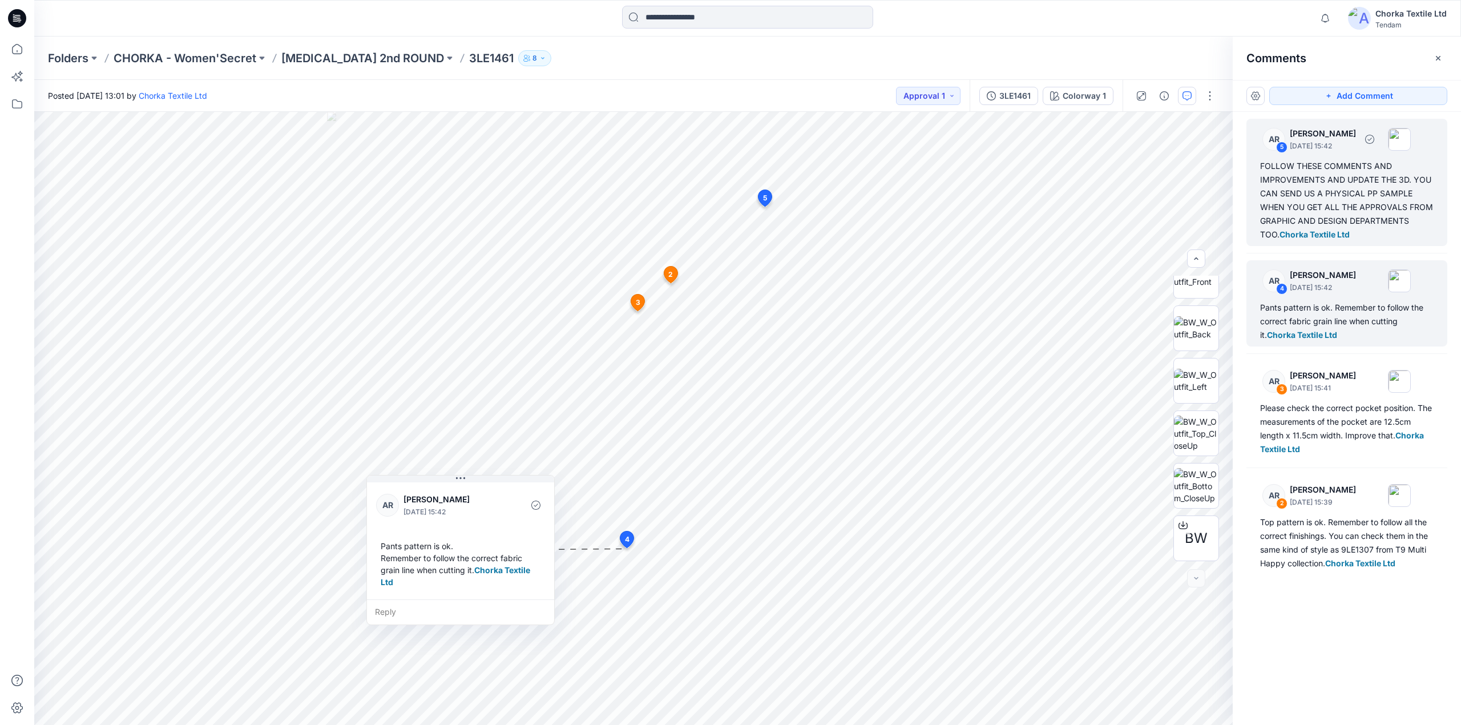
click at [1334, 208] on div "FOLLOW THESE COMMENTS AND IMPROVEMENTS AND UPDATE THE 3D. YOU CAN SEND US A PHY…" at bounding box center [1346, 200] width 173 height 82
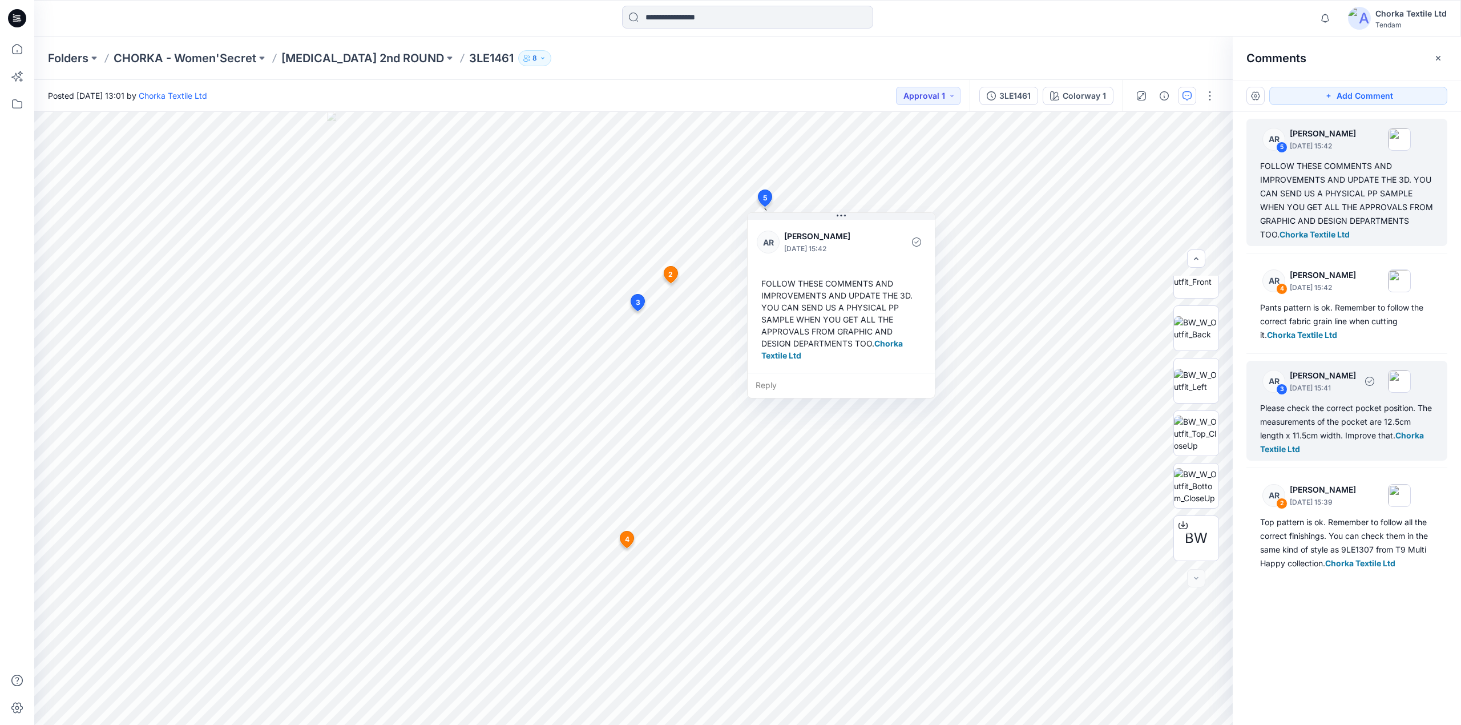
click at [1334, 411] on div "Please check the correct pocket position. The measurements of the pocket are 12…" at bounding box center [1346, 428] width 173 height 55
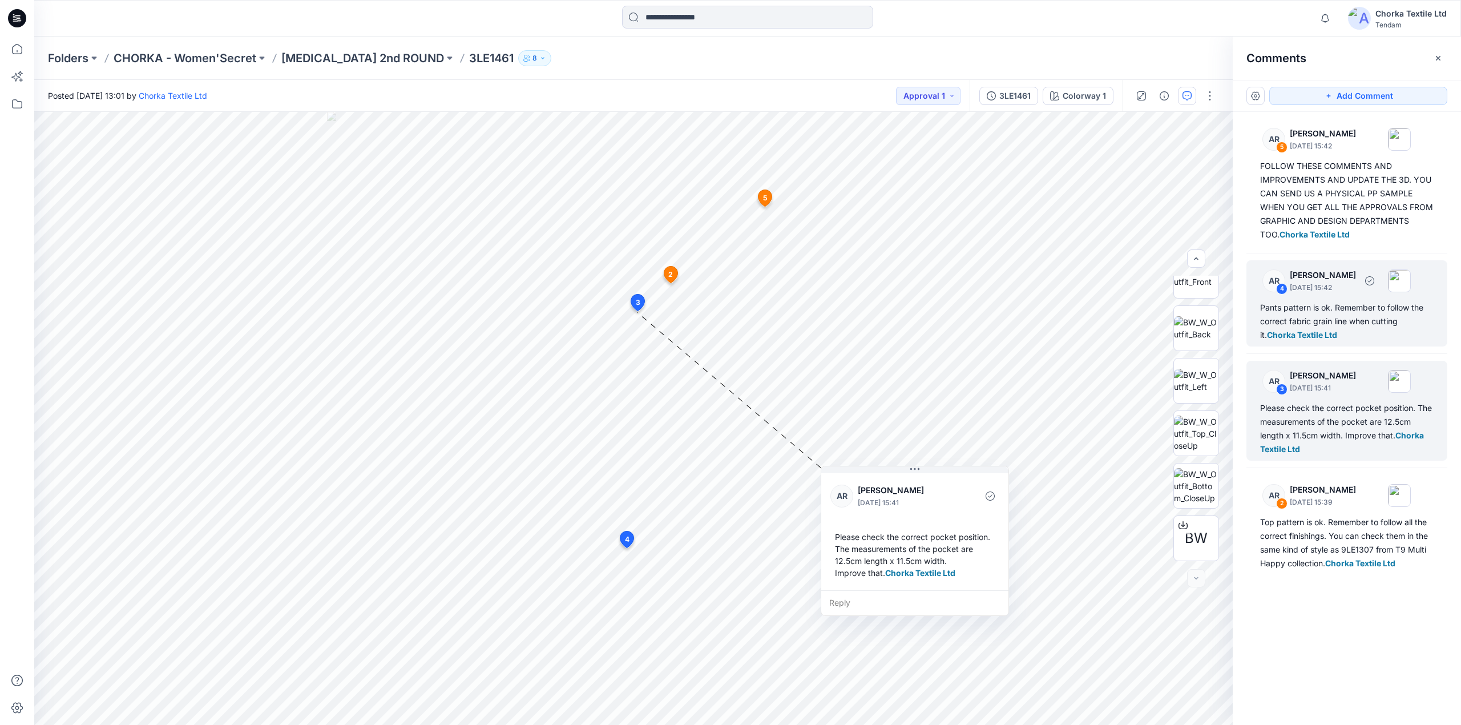
click at [1322, 338] on span "Chorka Textile Ltd" at bounding box center [1302, 335] width 70 height 10
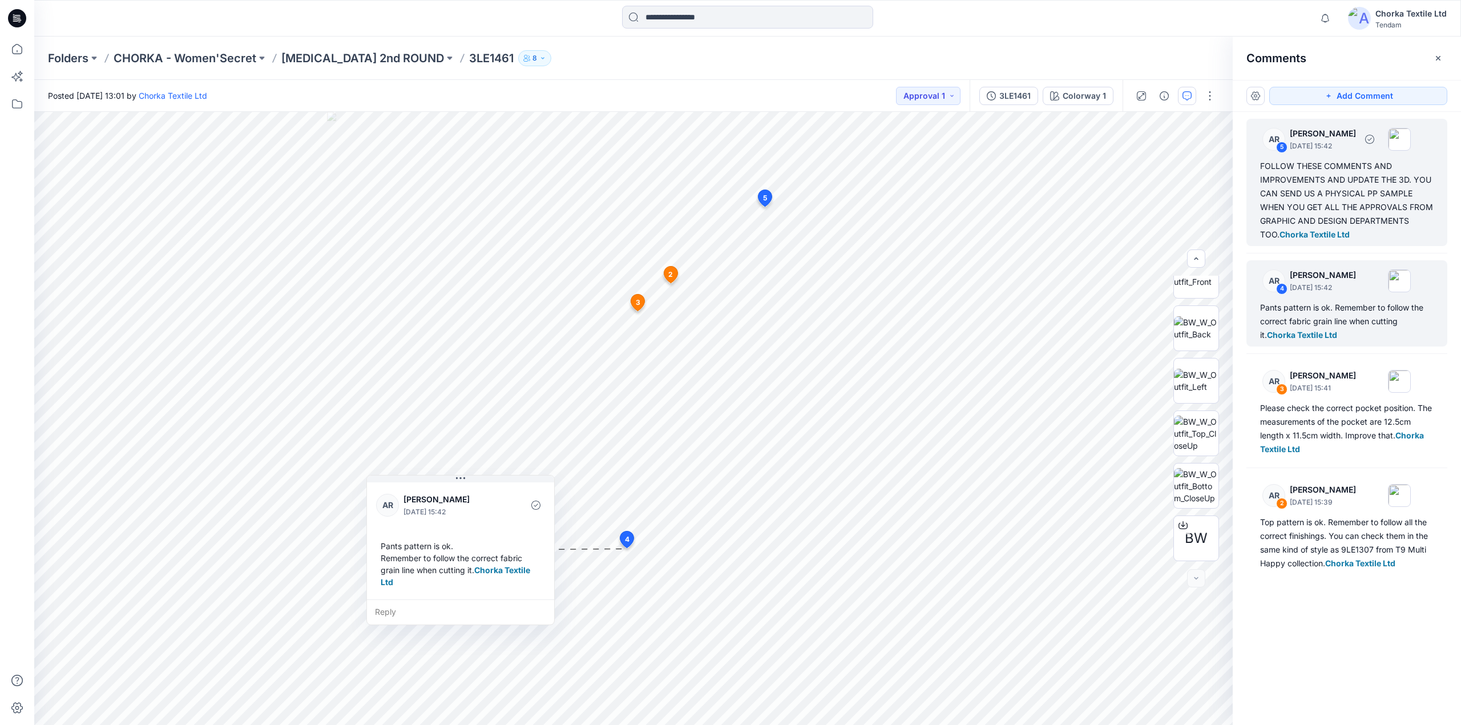
click at [1311, 213] on div "FOLLOW THESE COMMENTS AND IMPROVEMENTS AND UPDATE THE 3D. YOU CAN SEND US A PHY…" at bounding box center [1346, 200] width 173 height 82
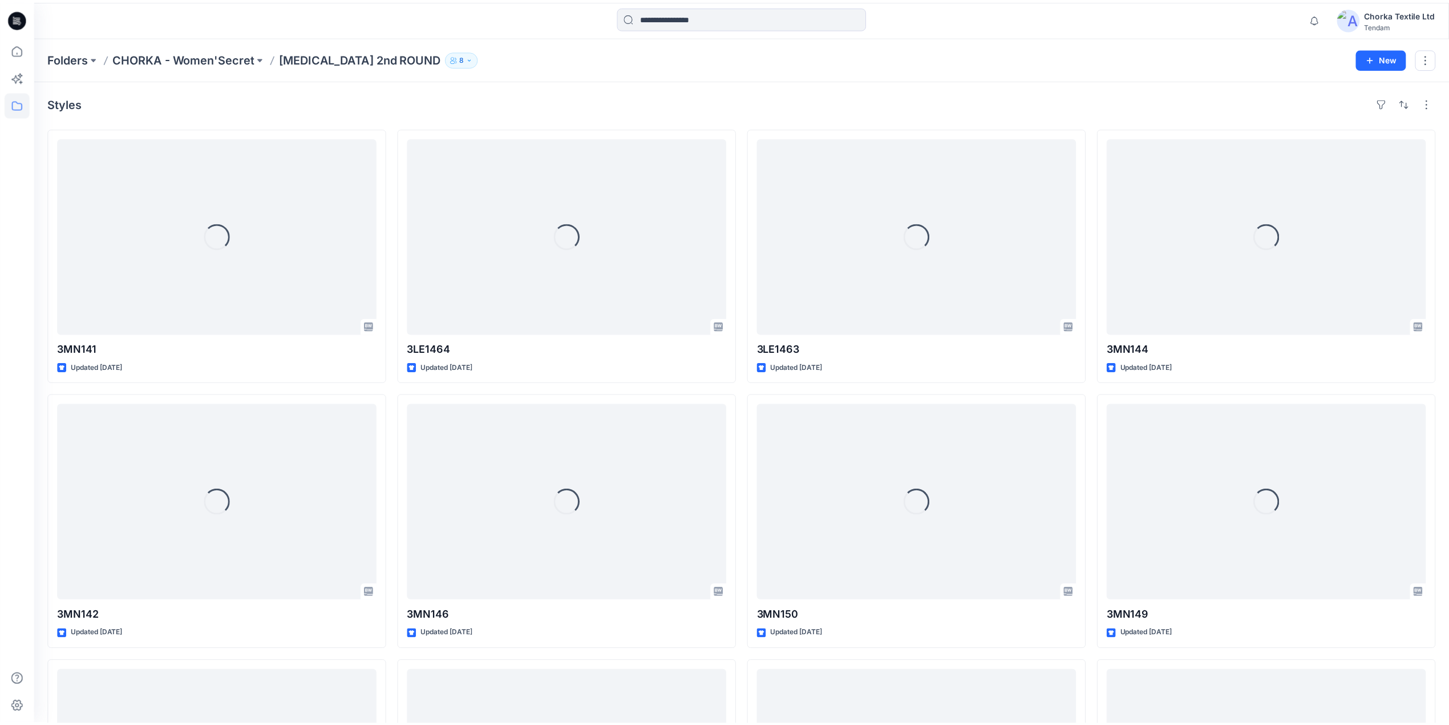
scroll to position [318, 0]
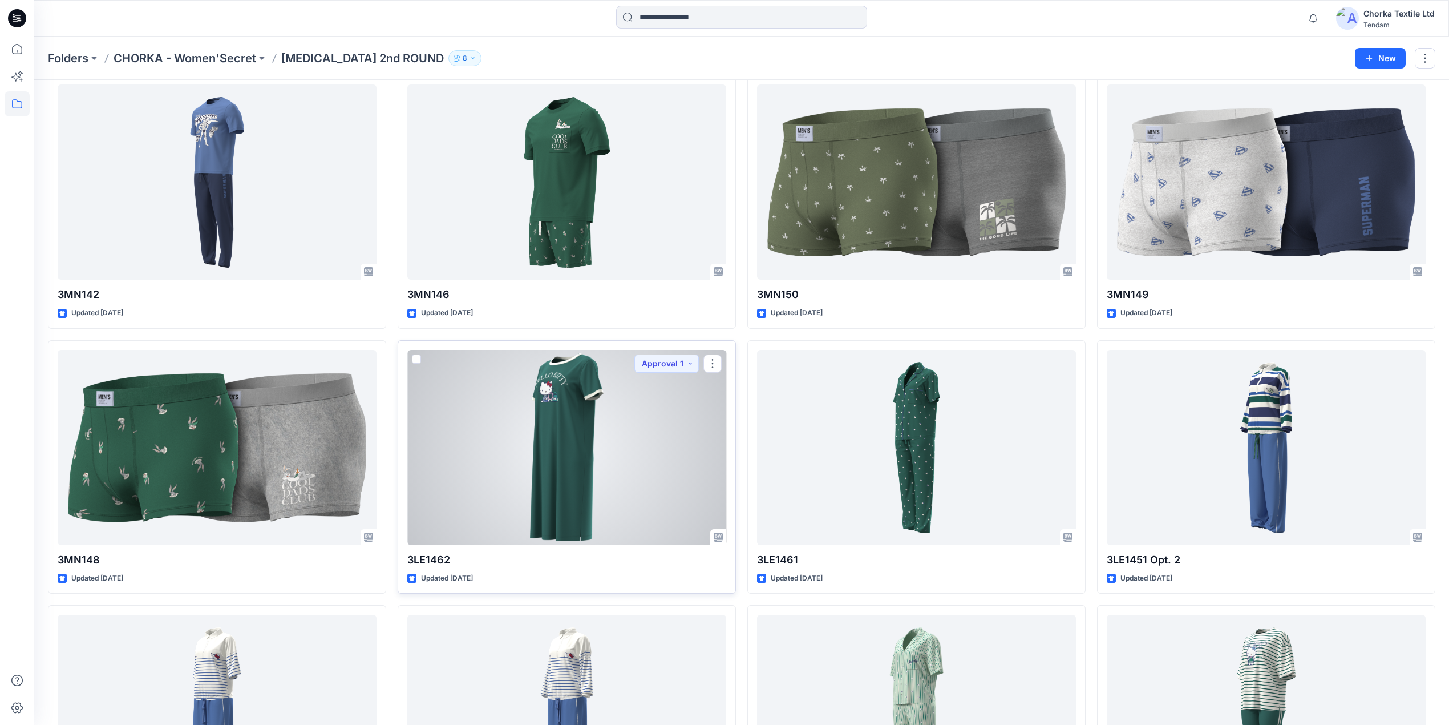
click at [572, 427] on div at bounding box center [566, 447] width 319 height 195
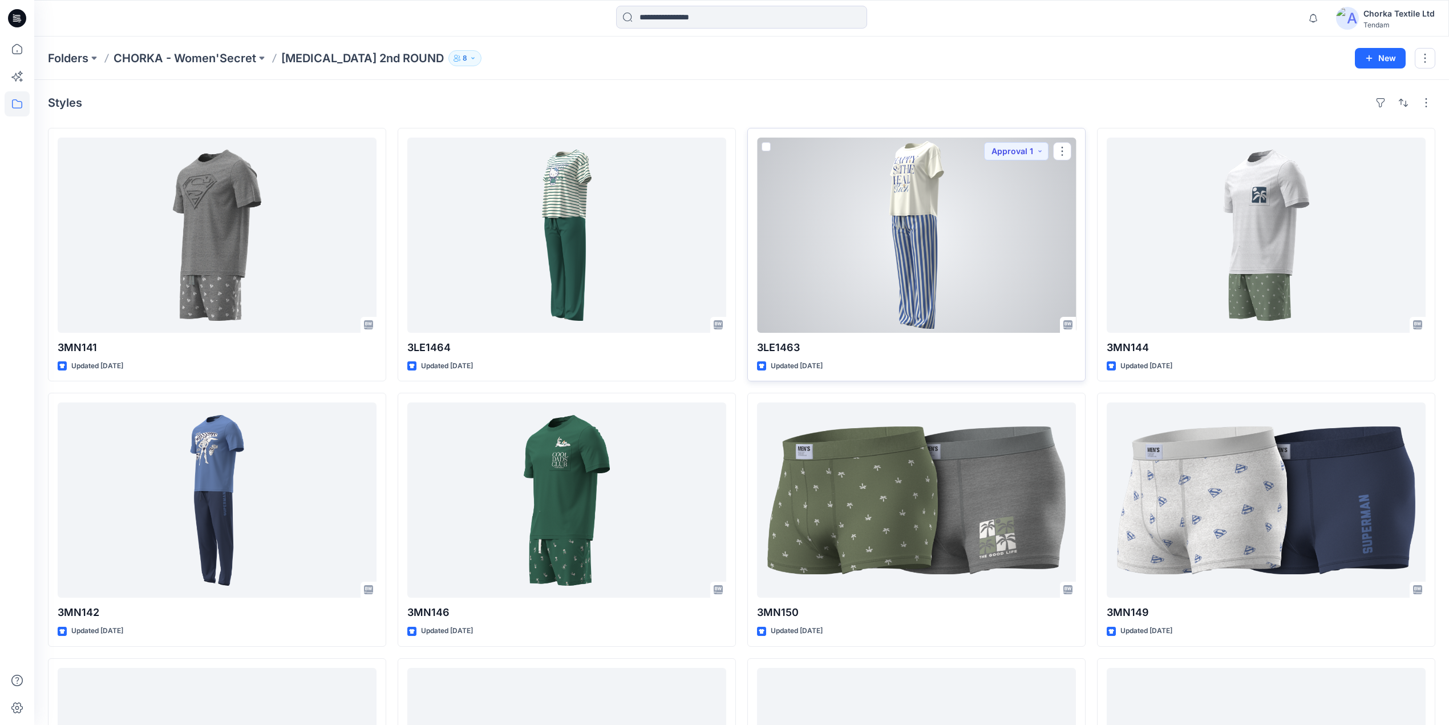
click at [882, 264] on div at bounding box center [916, 235] width 319 height 195
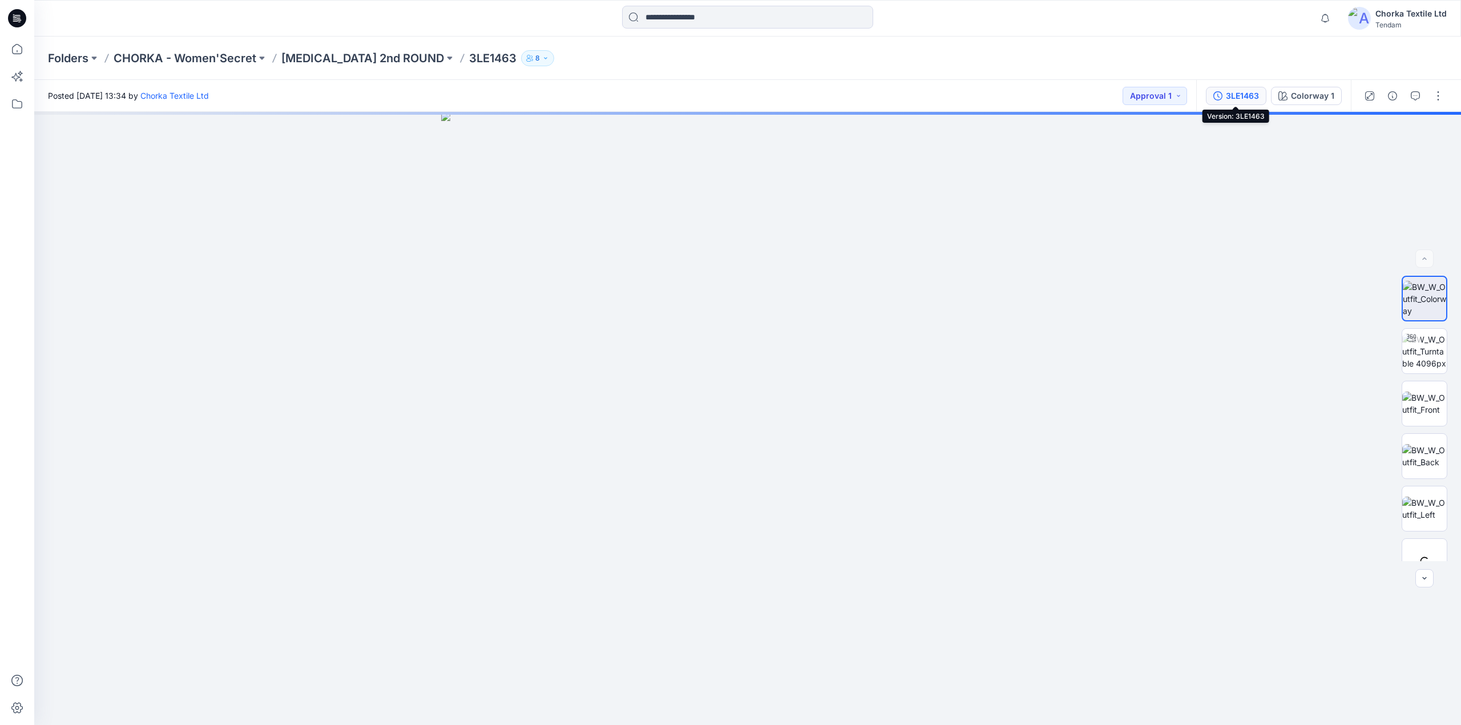
click at [1235, 95] on div "3LE1463" at bounding box center [1242, 96] width 33 height 13
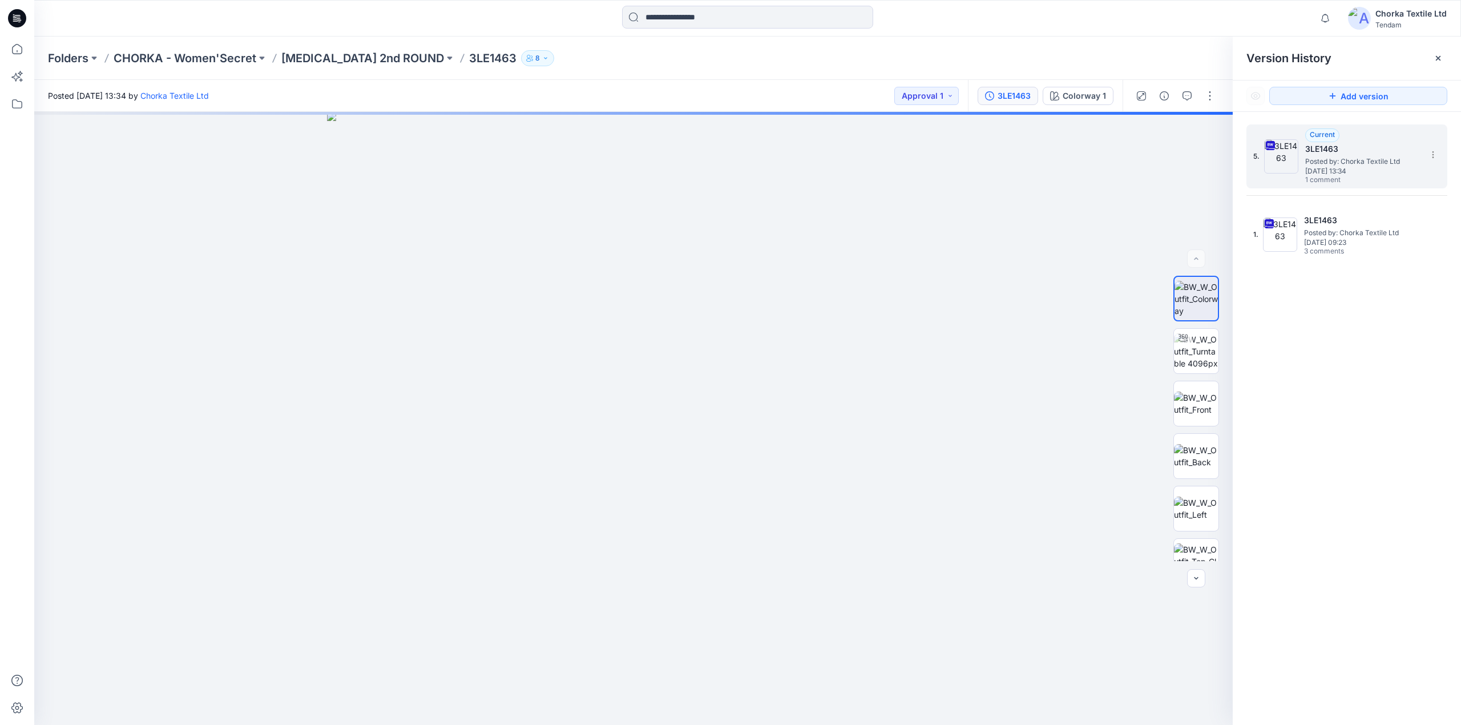
click at [1336, 165] on span "Posted by: Chorka Textile Ltd" at bounding box center [1362, 161] width 114 height 11
click at [1188, 95] on icon "button" at bounding box center [1187, 95] width 4 height 1
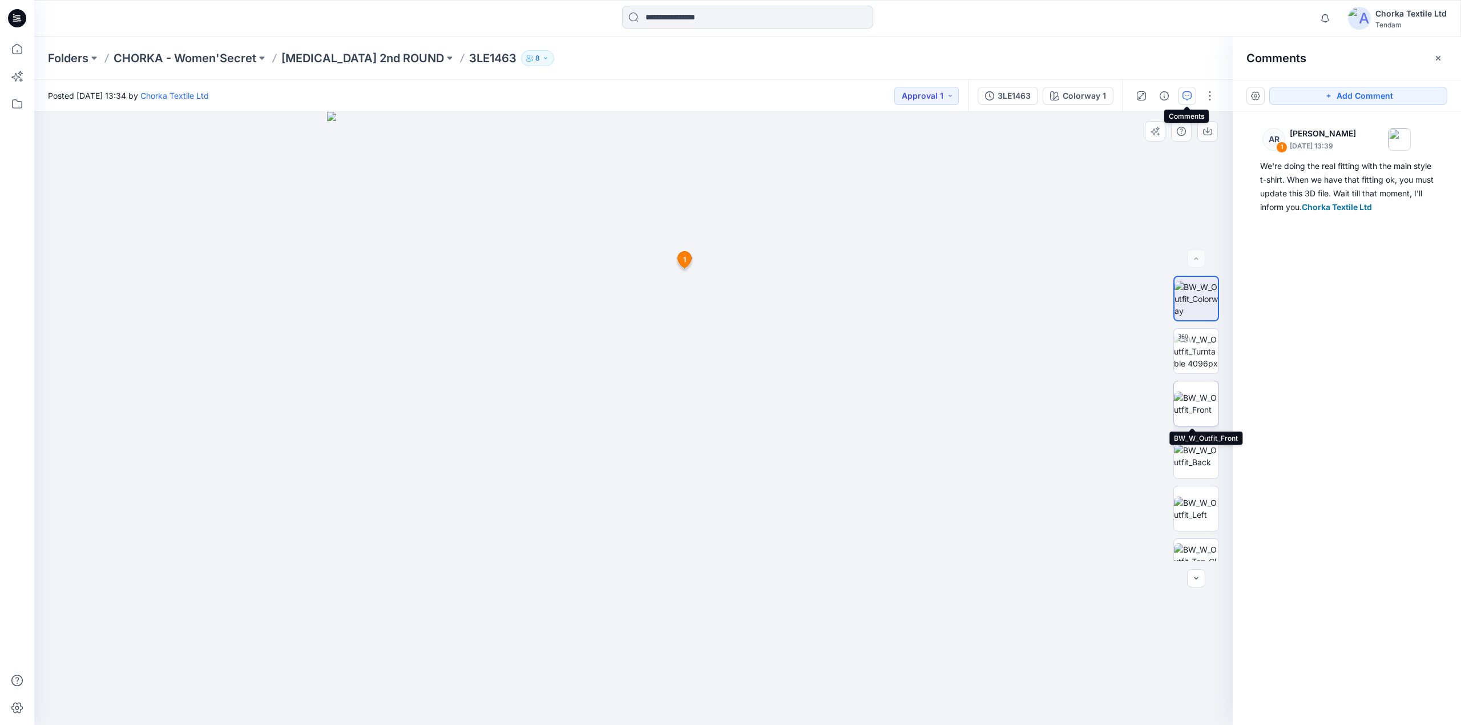
click at [1190, 400] on img at bounding box center [1196, 403] width 45 height 24
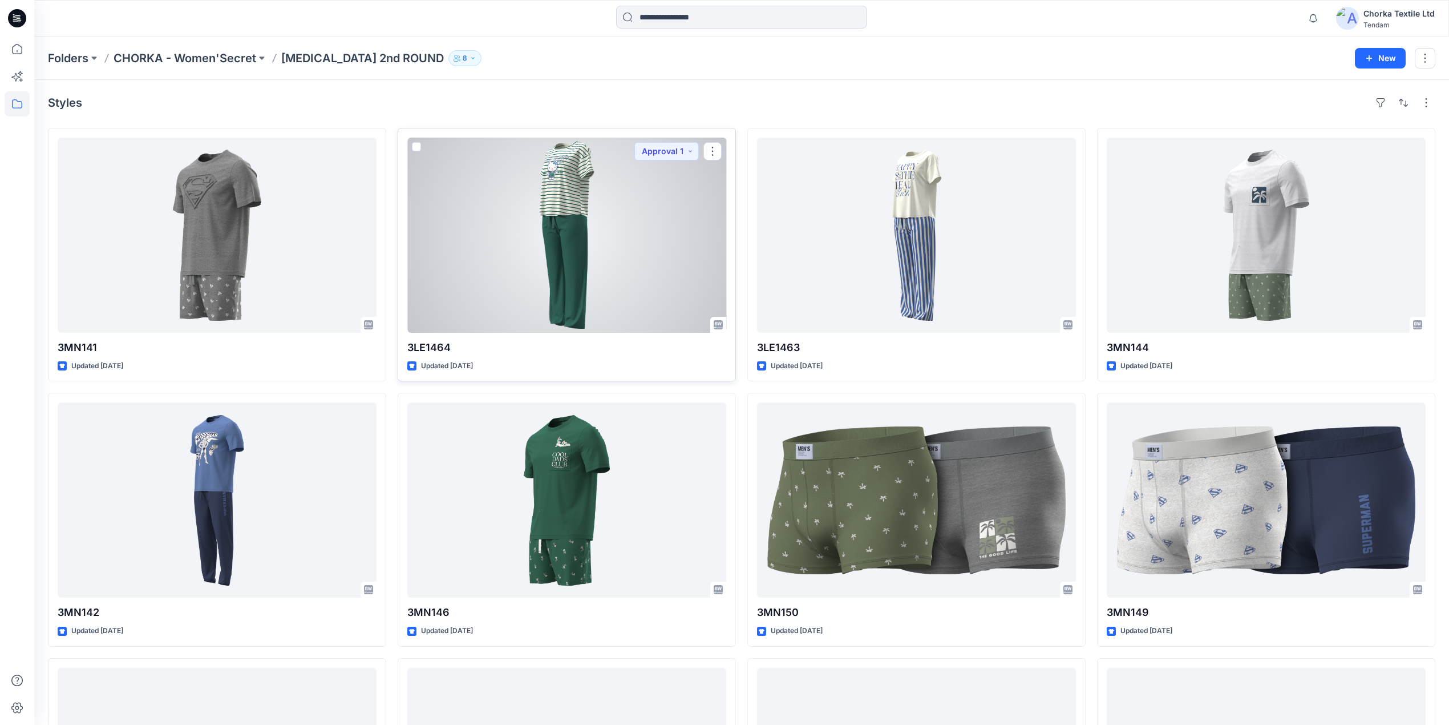
click at [583, 252] on div at bounding box center [566, 235] width 319 height 195
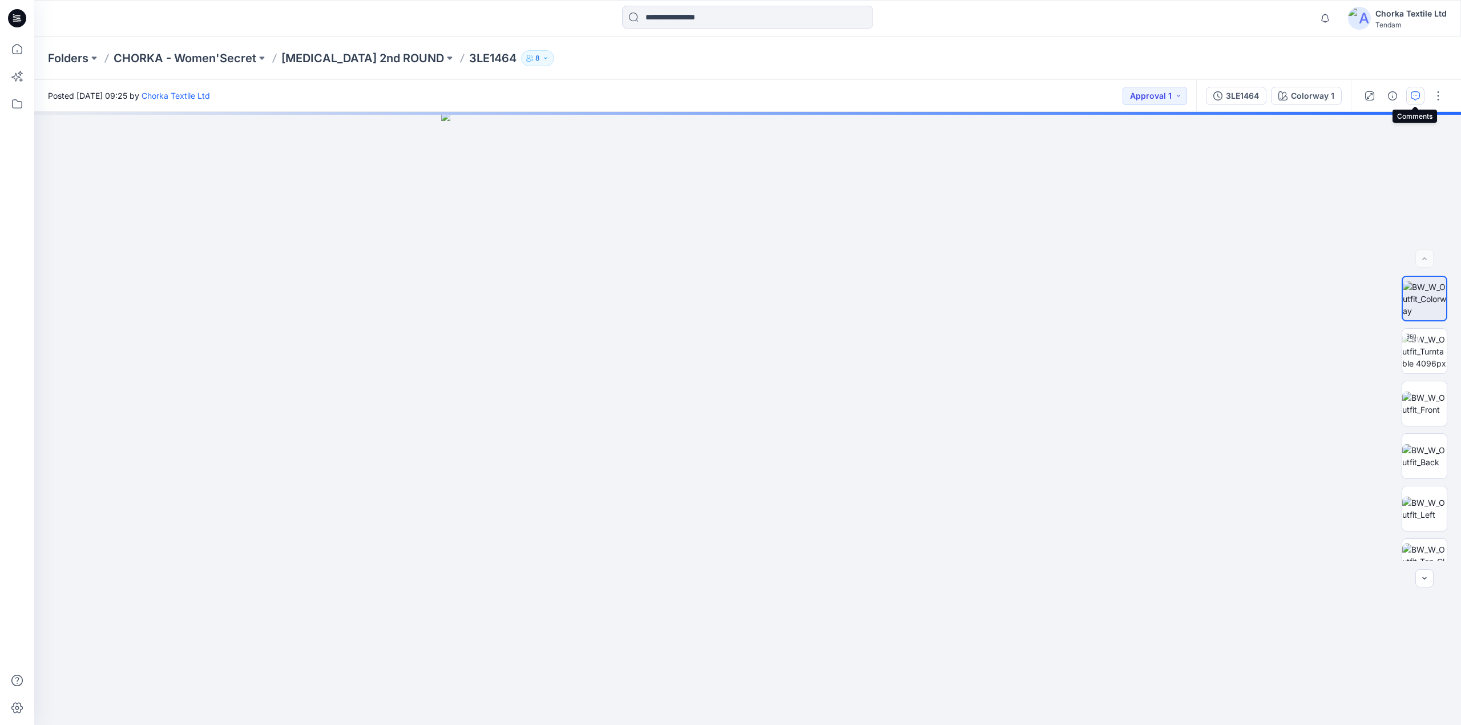
click at [1414, 97] on icon "button" at bounding box center [1415, 95] width 9 height 9
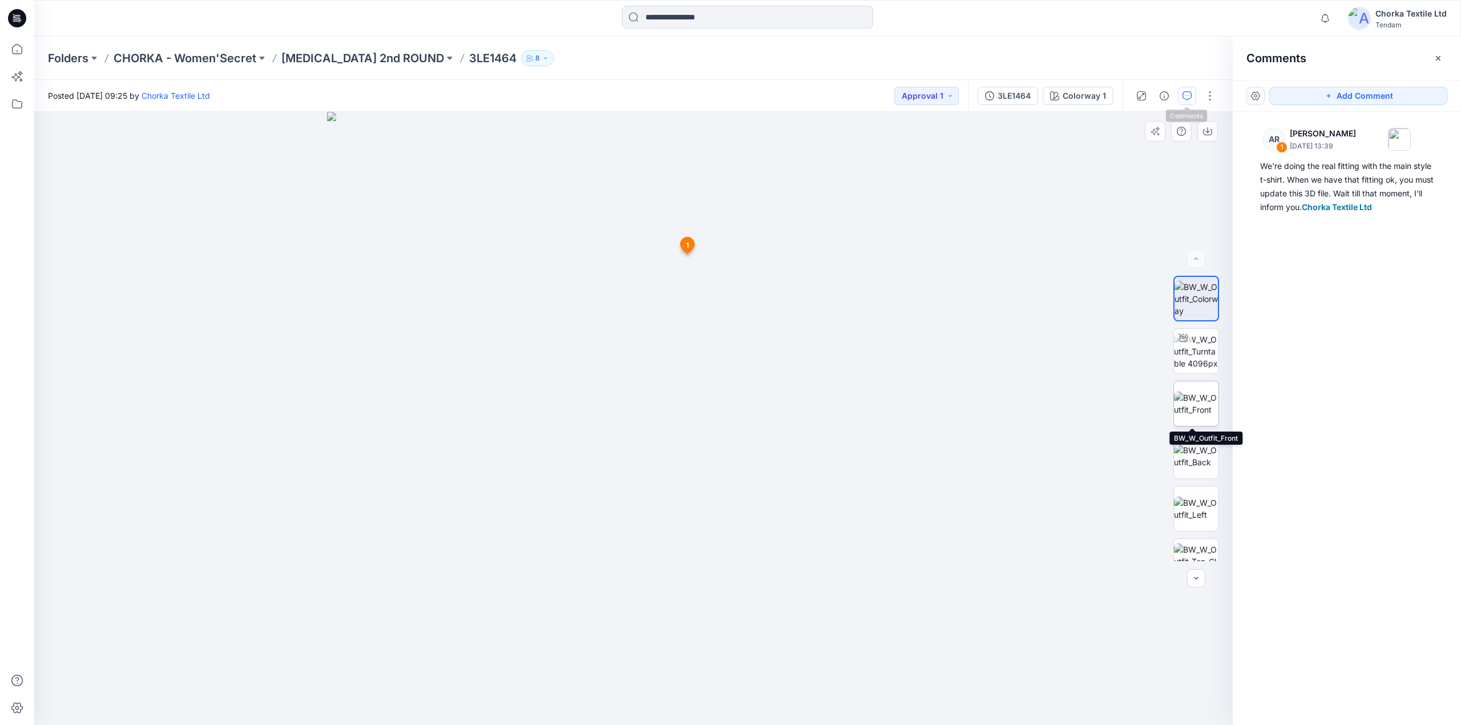
click at [1197, 397] on img at bounding box center [1196, 403] width 45 height 24
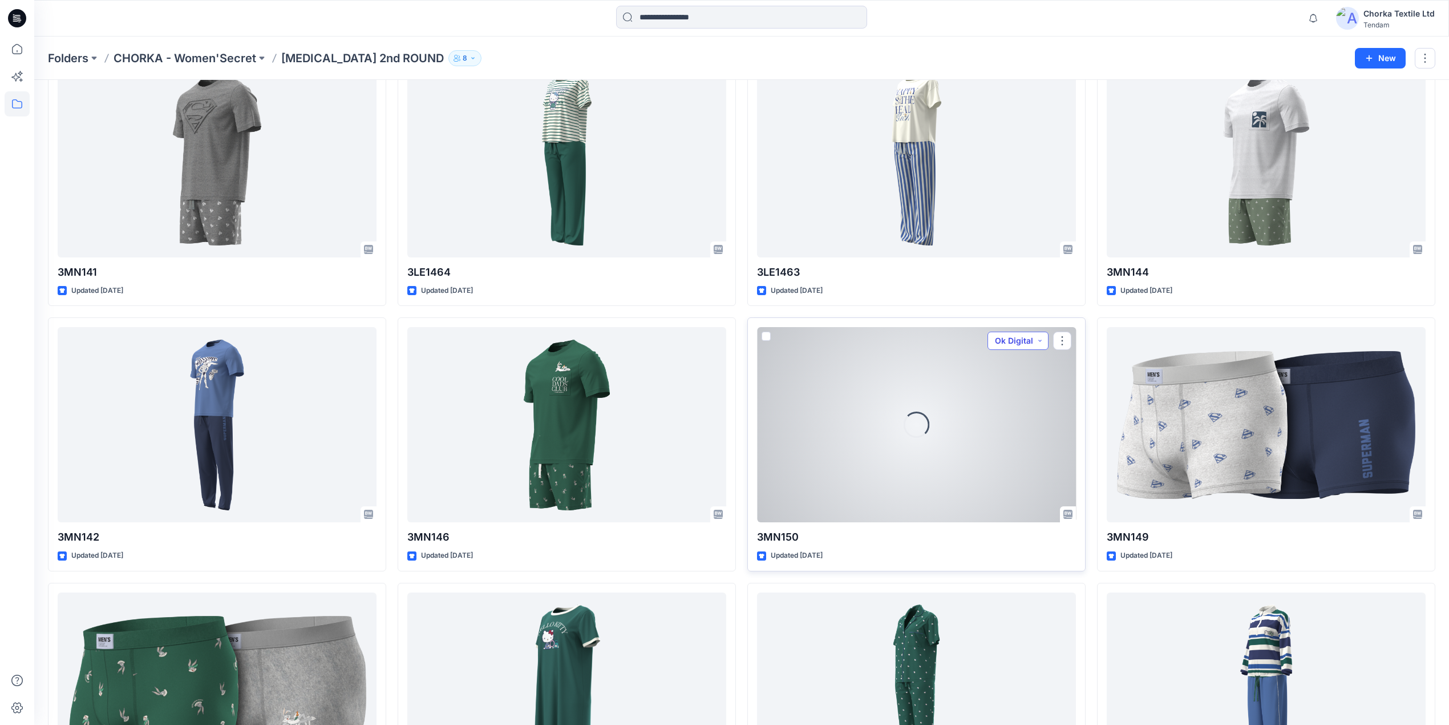
scroll to position [152, 0]
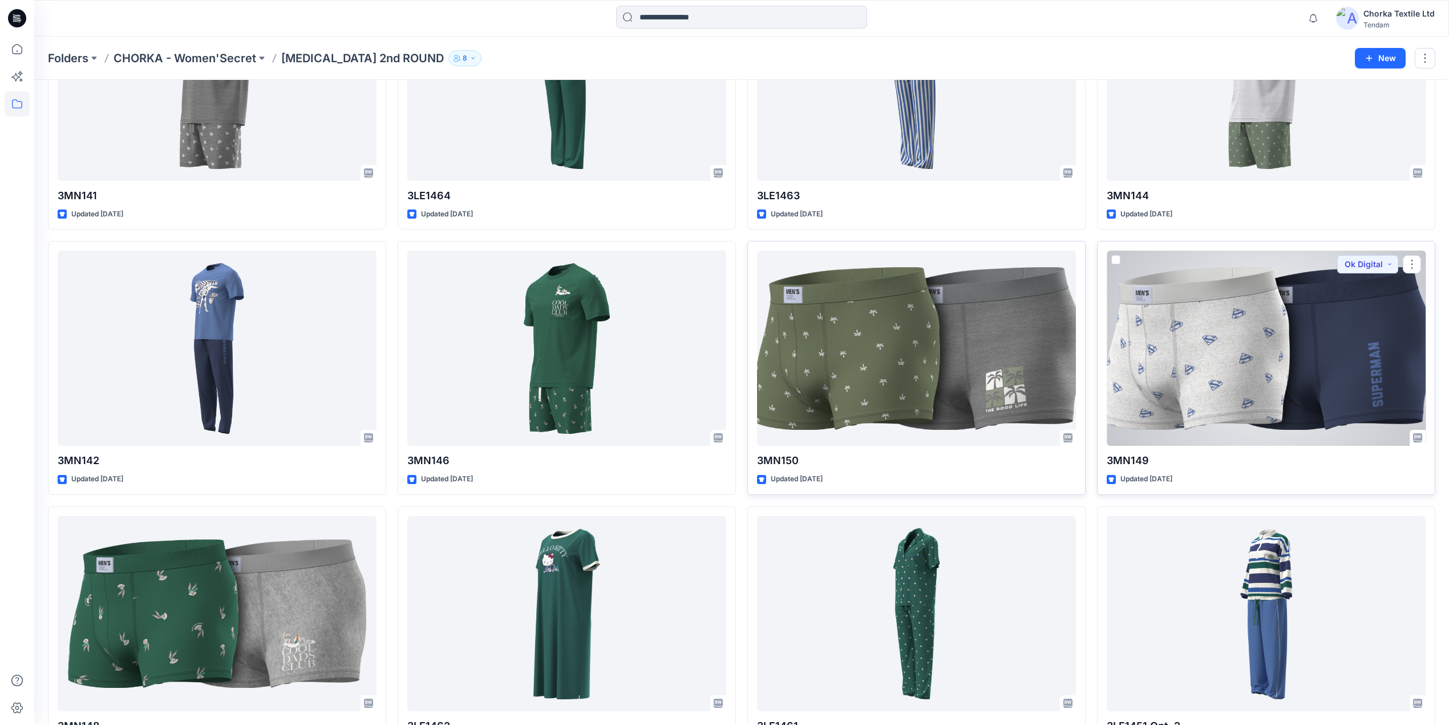
click at [1269, 378] on div at bounding box center [1266, 347] width 319 height 195
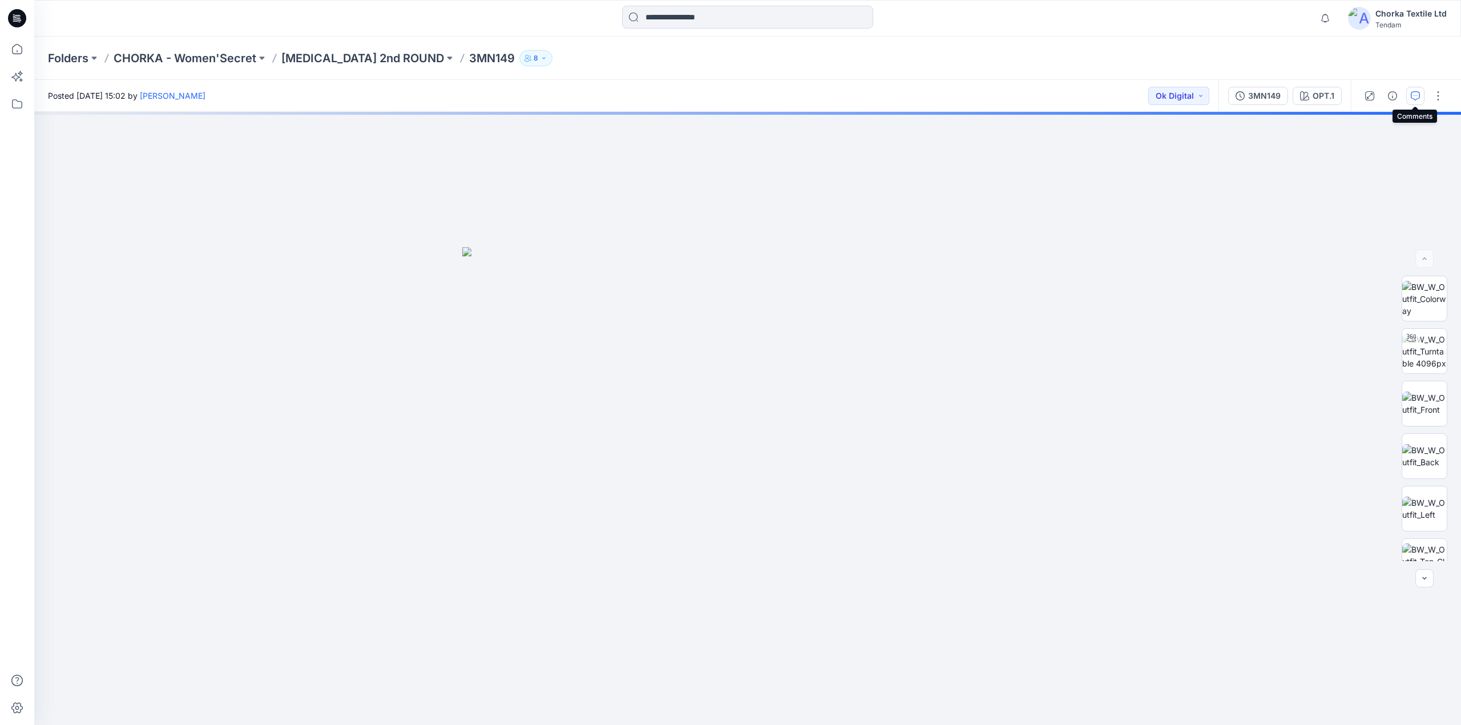
click at [1413, 95] on icon "button" at bounding box center [1415, 95] width 9 height 9
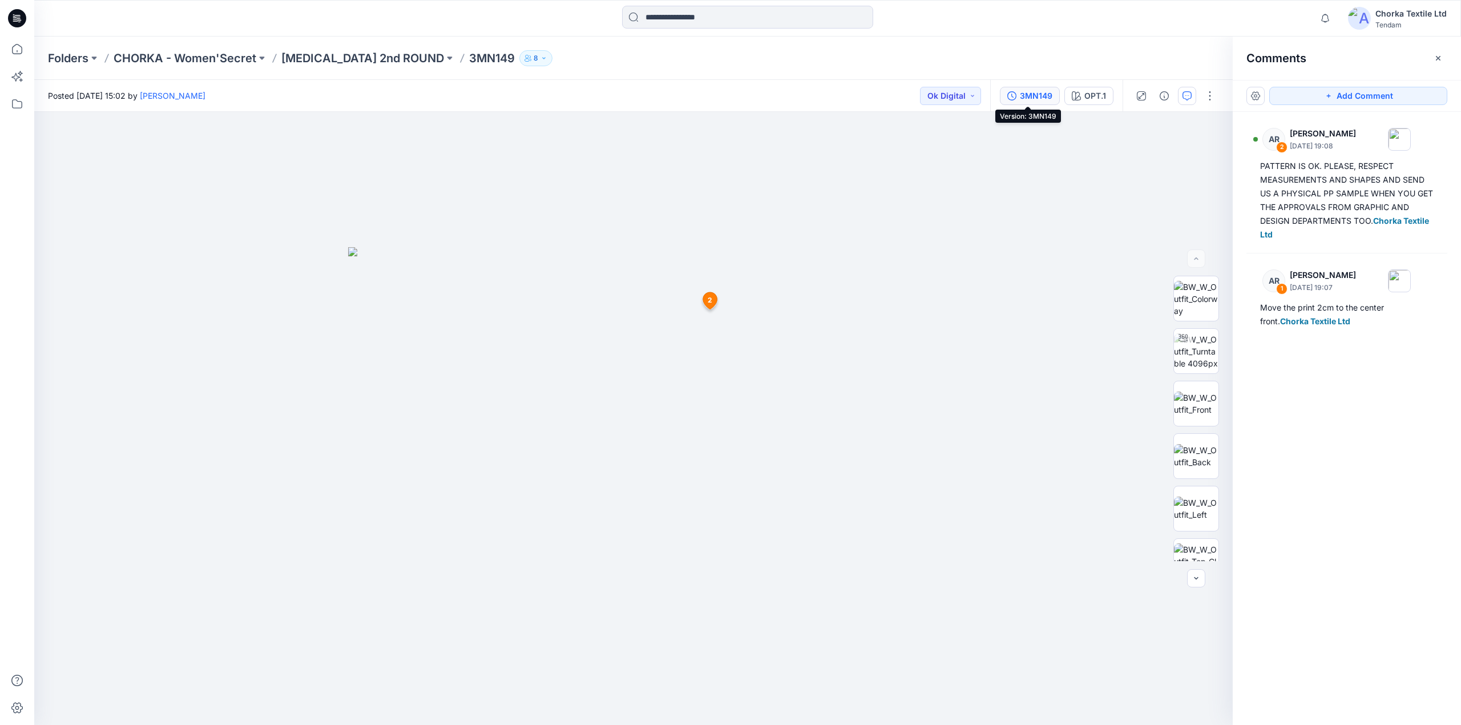
click at [1041, 88] on button "3MN149" at bounding box center [1030, 96] width 60 height 18
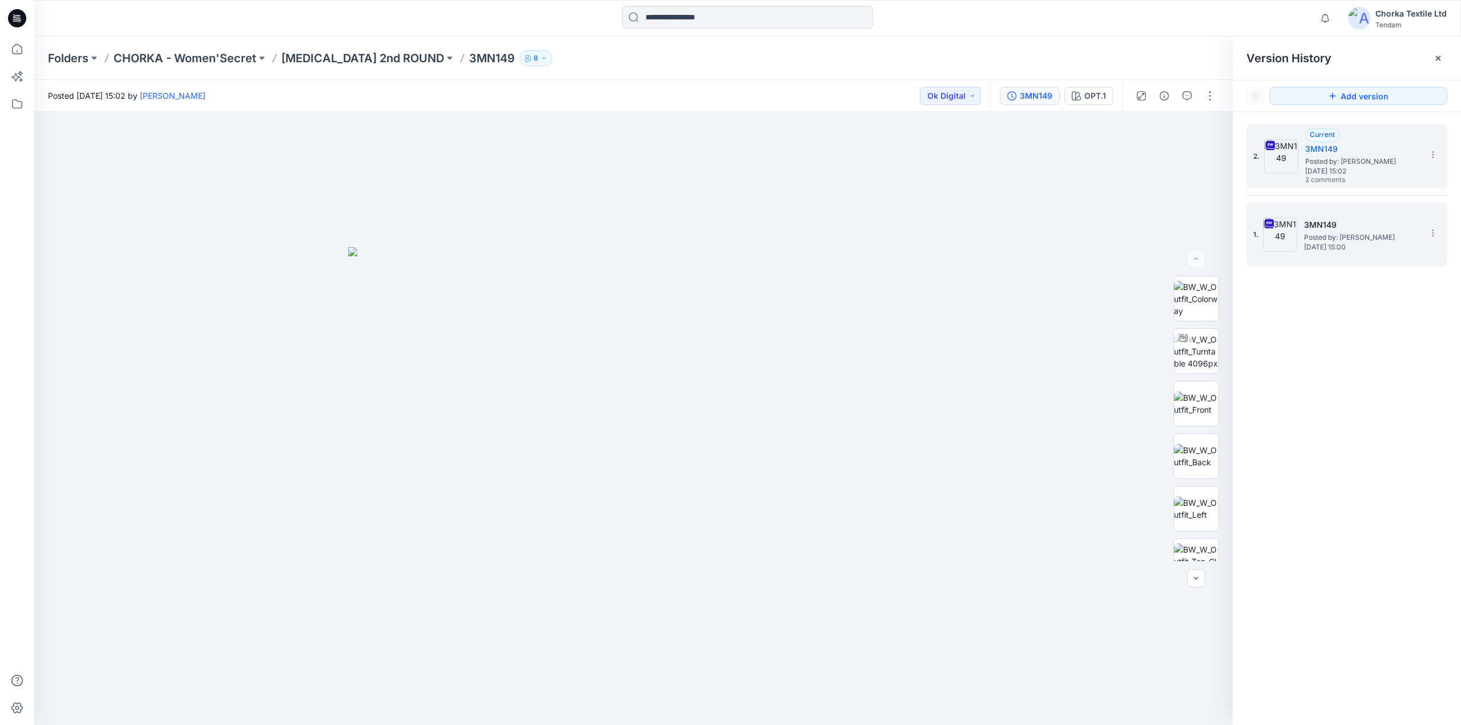
click at [1336, 244] on span "[DATE] 15:00" at bounding box center [1361, 247] width 114 height 8
click at [1369, 156] on span "Posted by: [PERSON_NAME]" at bounding box center [1362, 161] width 114 height 11
click at [1190, 94] on icon "button" at bounding box center [1186, 95] width 9 height 9
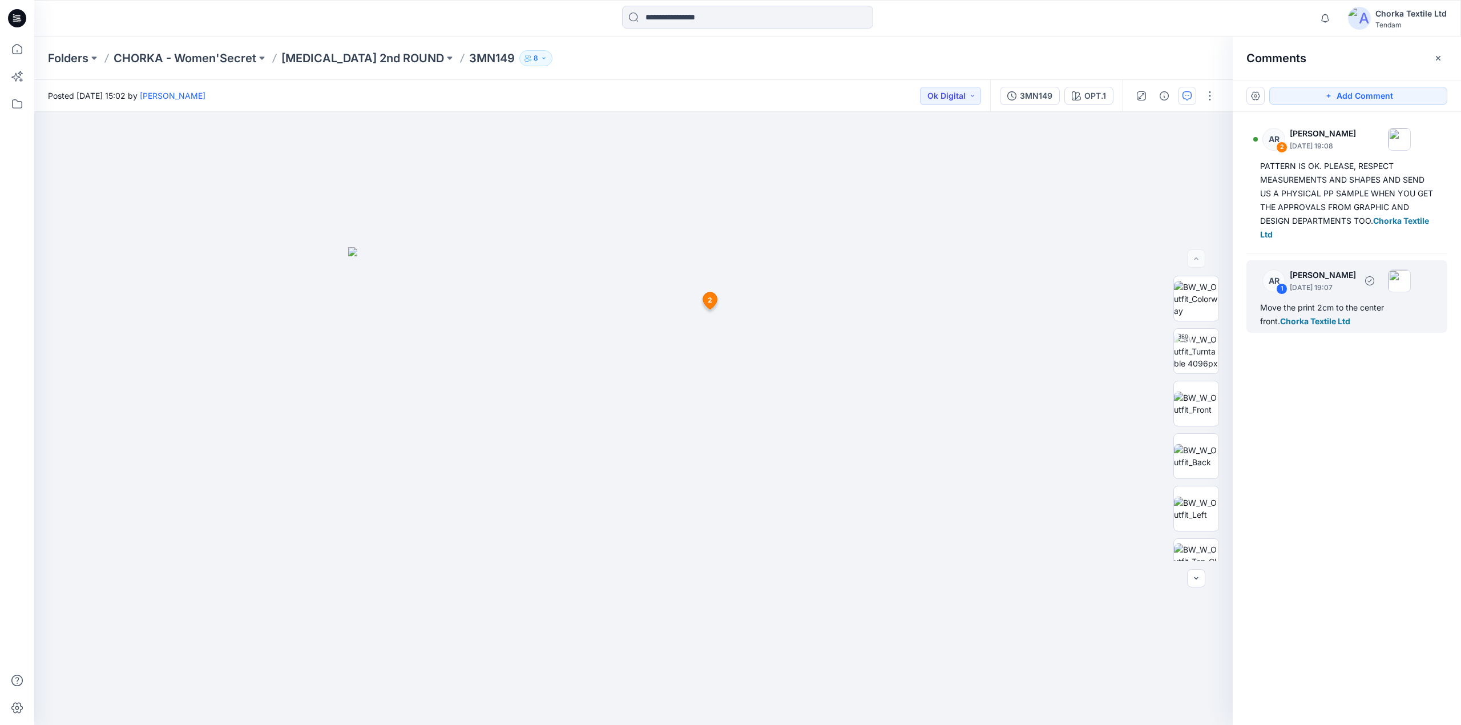
click at [1324, 316] on span "Chorka Textile Ltd" at bounding box center [1315, 321] width 70 height 10
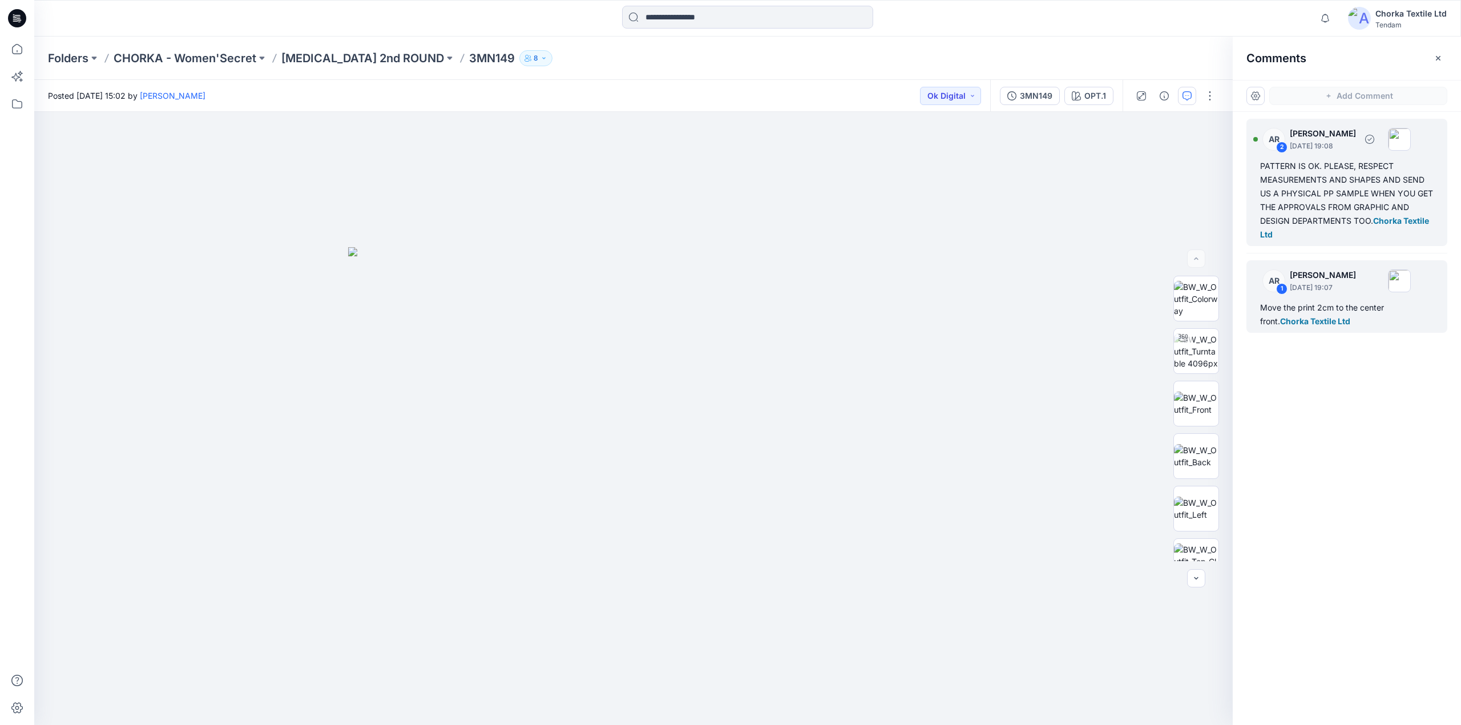
click at [1327, 184] on div "PATTERN IS OK. PLEASE, RESPECT MEASUREMENTS AND SHAPES AND SEND US A PHYSICAL P…" at bounding box center [1346, 200] width 173 height 82
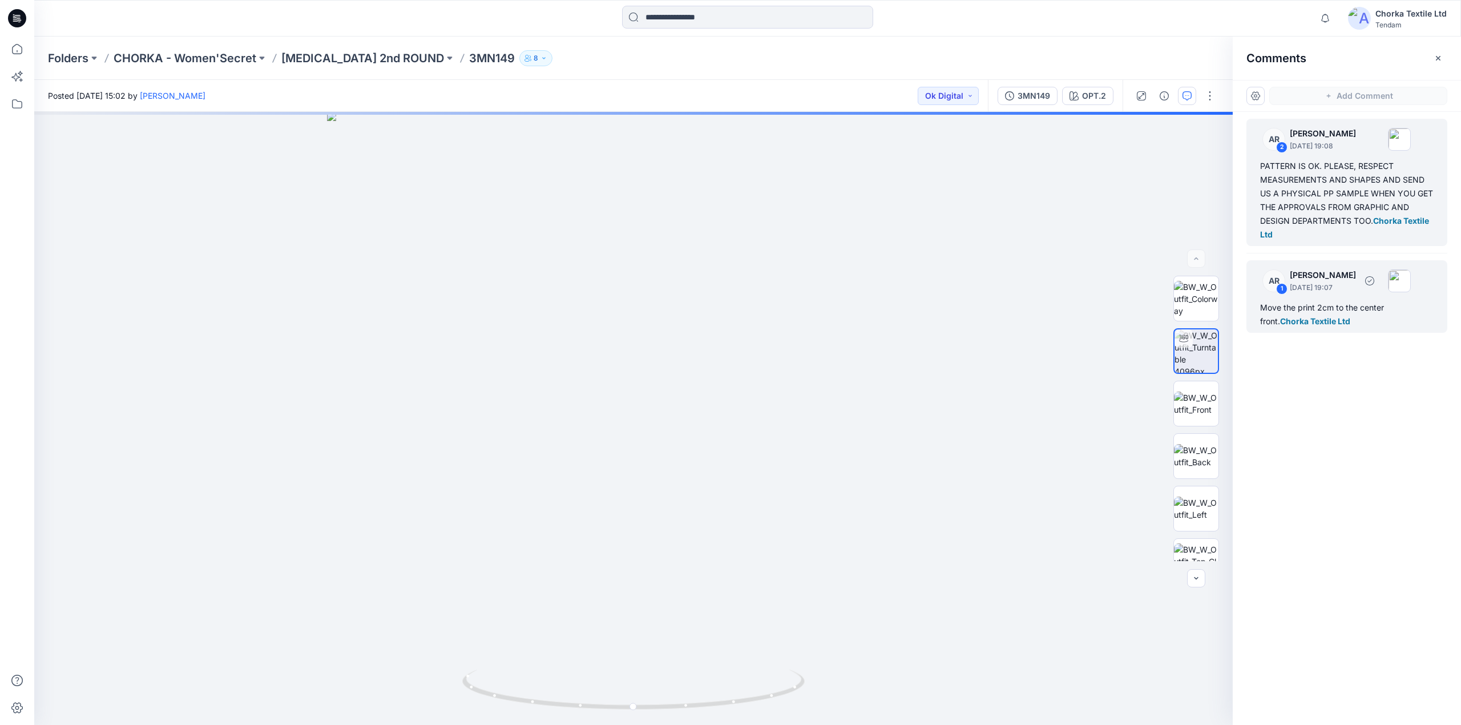
click at [1311, 282] on p "[DATE] 19:07" at bounding box center [1323, 287] width 66 height 11
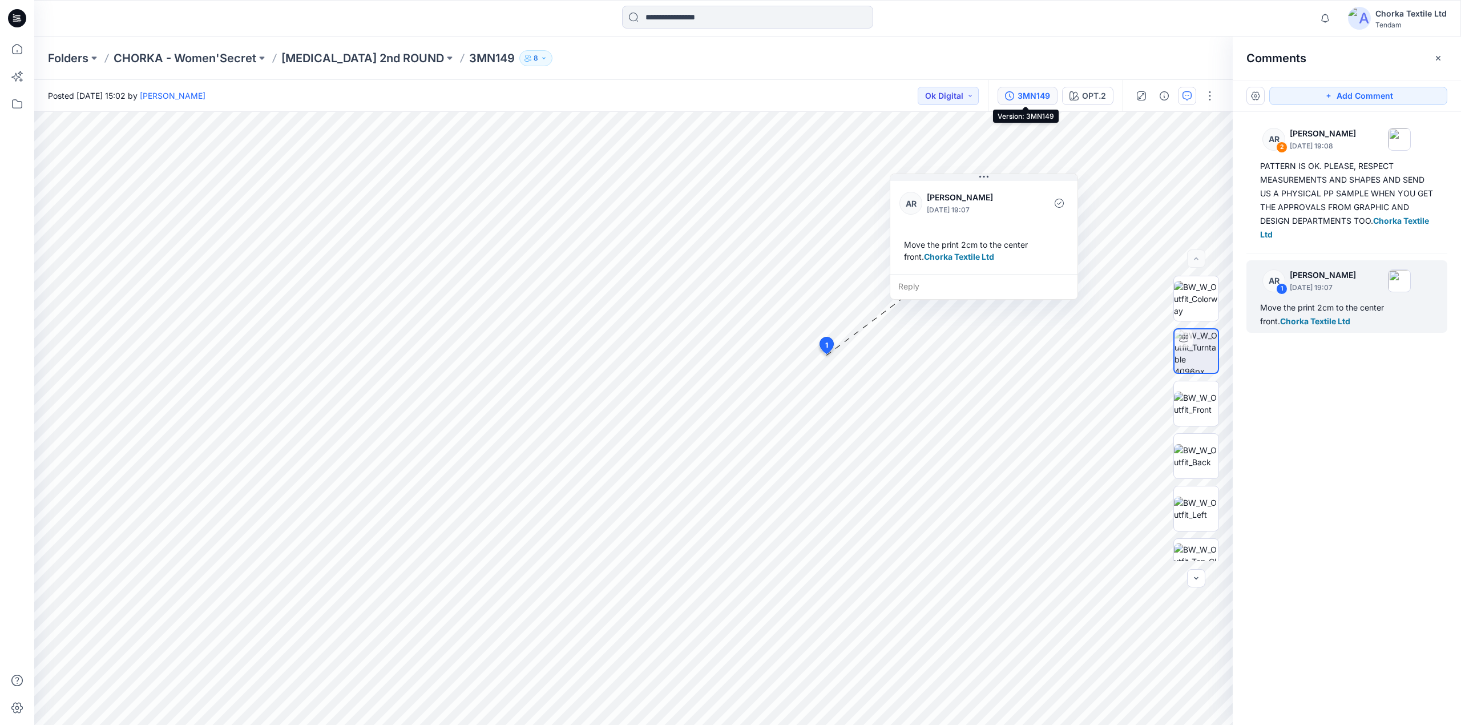
click at [1033, 95] on div "3MN149" at bounding box center [1033, 96] width 33 height 13
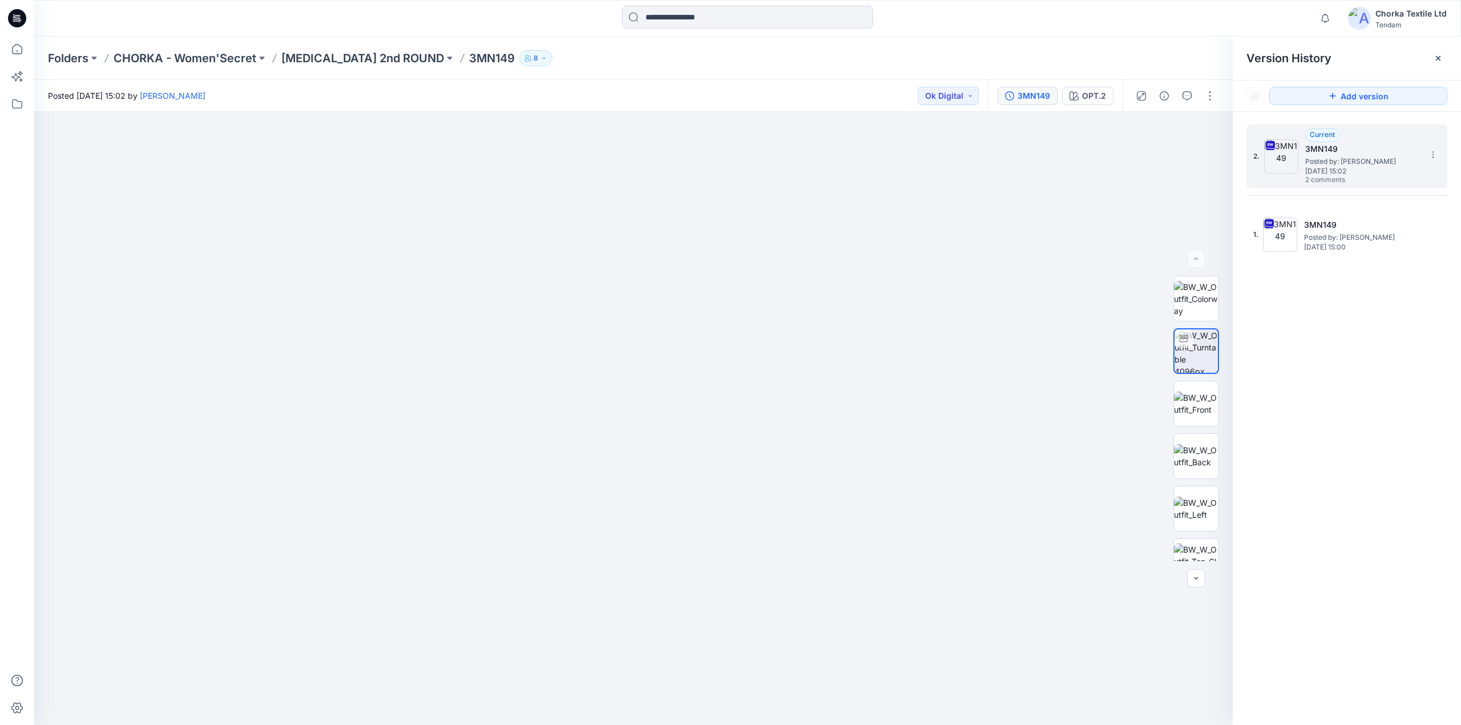
click at [1340, 167] on span "[DATE] 15:02" at bounding box center [1362, 171] width 114 height 8
click at [1025, 94] on div "3MN149" at bounding box center [1033, 96] width 33 height 13
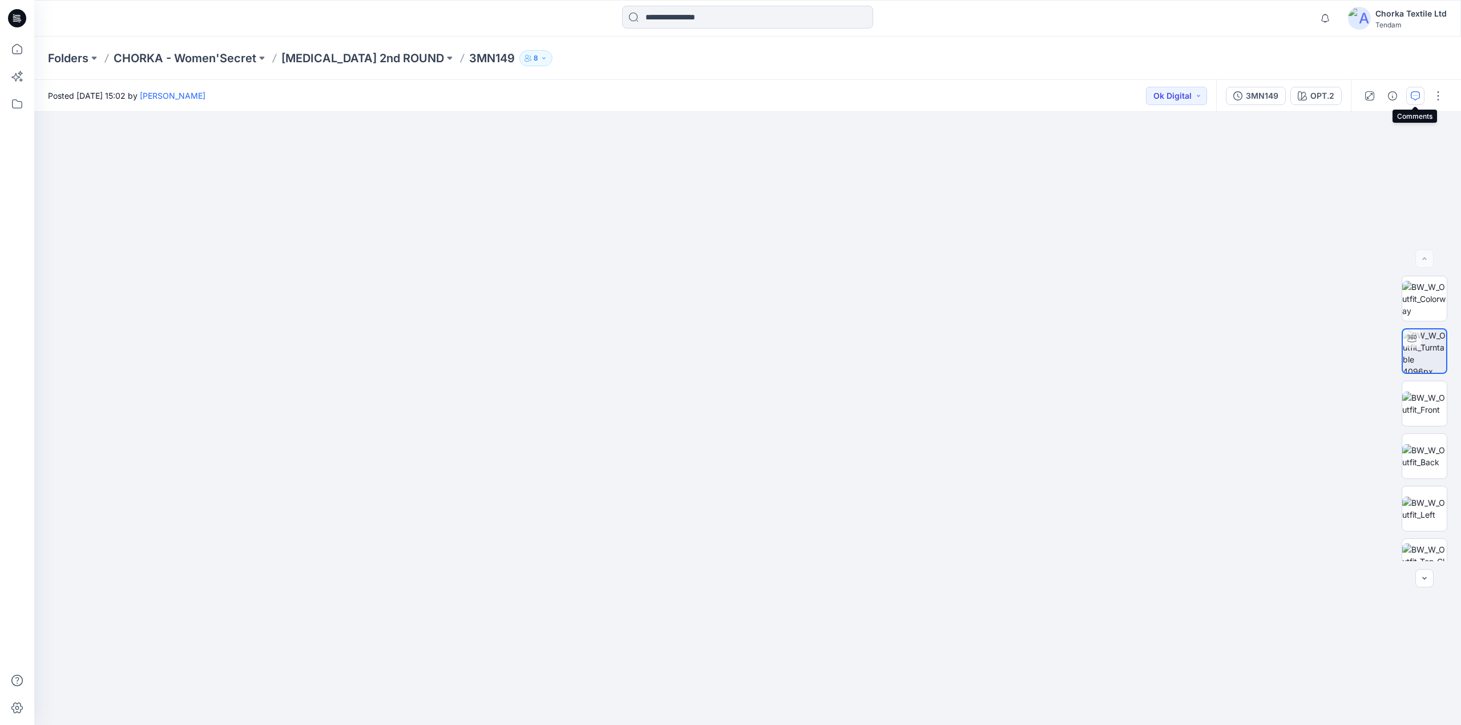
click at [1411, 95] on icon "button" at bounding box center [1415, 95] width 9 height 9
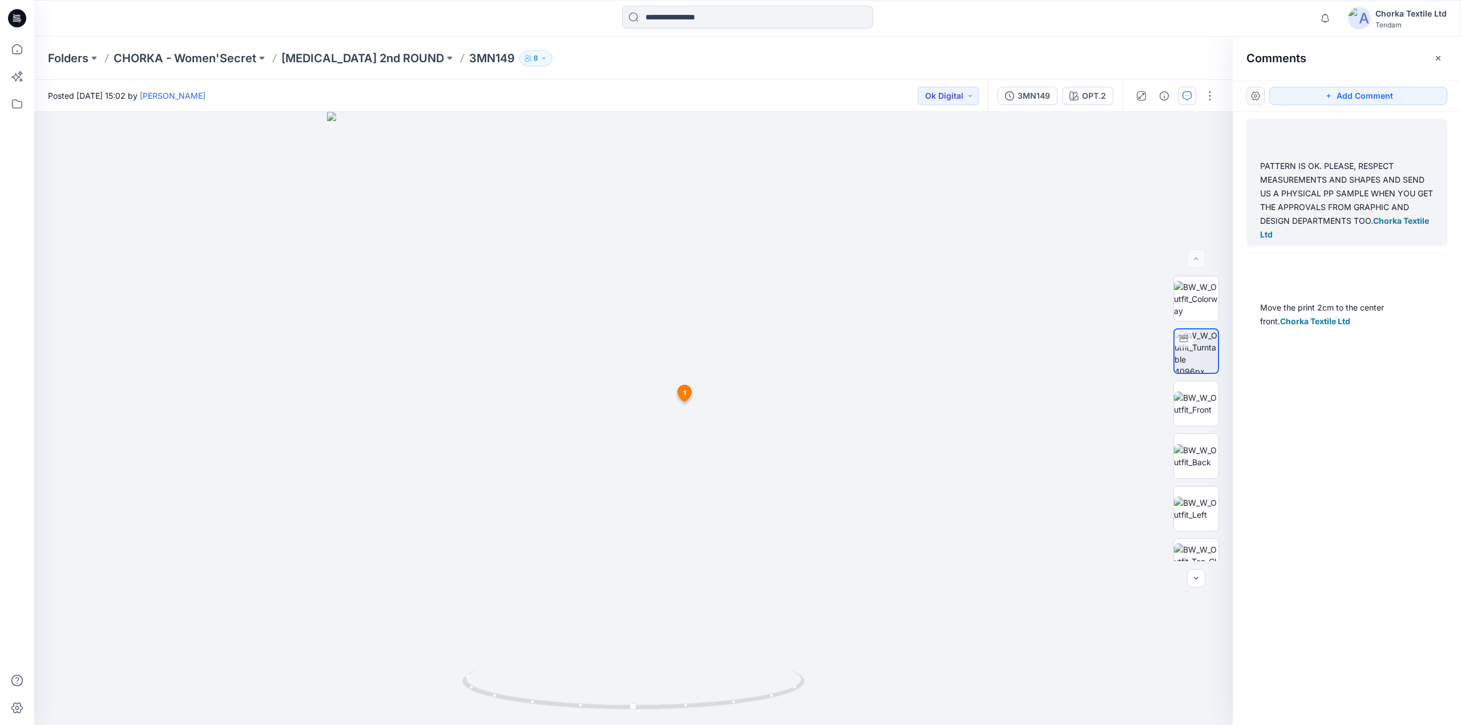
click at [1389, 188] on div "PATTERN IS OK. PLEASE, RESPECT MEASUREMENTS AND SHAPES AND SEND US A PHYSICAL P…" at bounding box center [1346, 200] width 173 height 82
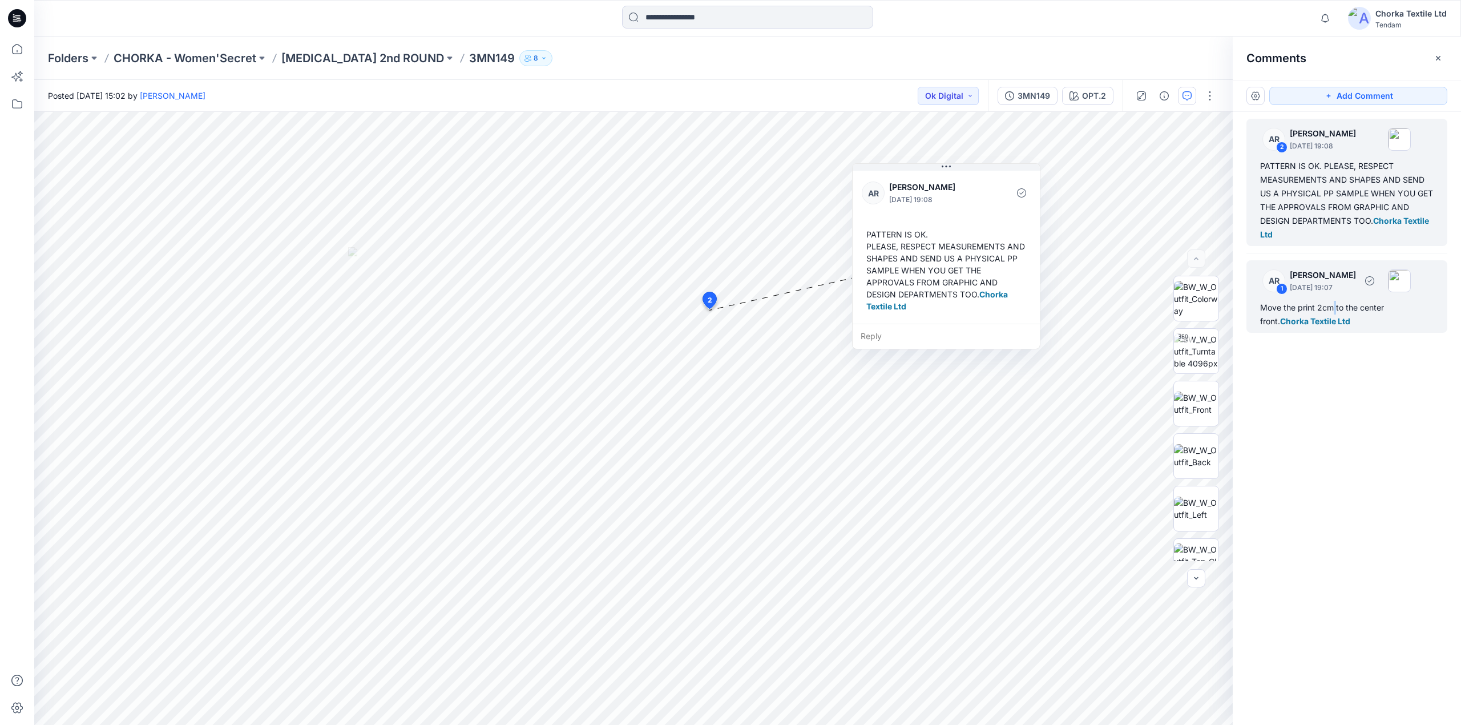
click at [1334, 310] on div "Move the print 2cm to the center front. Chorka Textile Ltd" at bounding box center [1346, 314] width 173 height 27
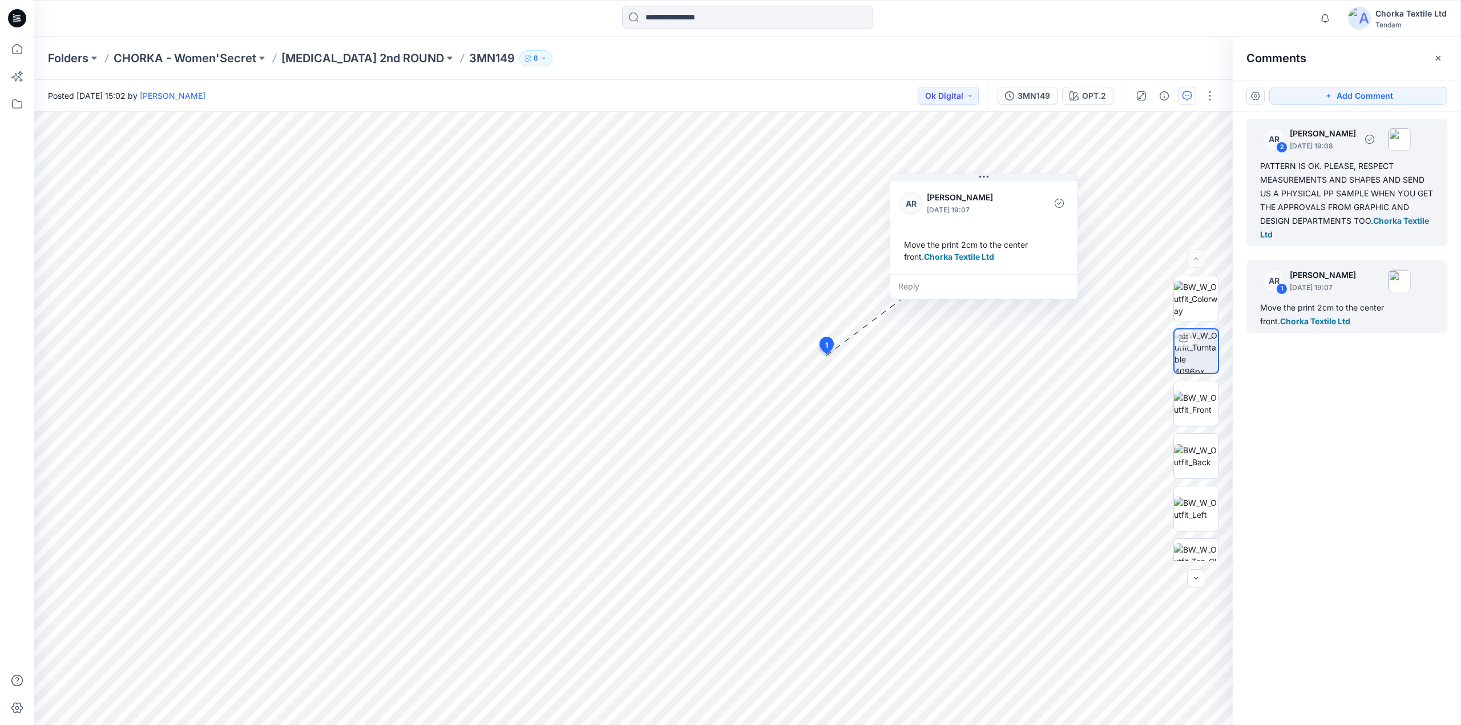
click at [1286, 208] on div "PATTERN IS OK. PLEASE, RESPECT MEASUREMENTS AND SHAPES AND SEND US A PHYSICAL P…" at bounding box center [1346, 200] width 173 height 82
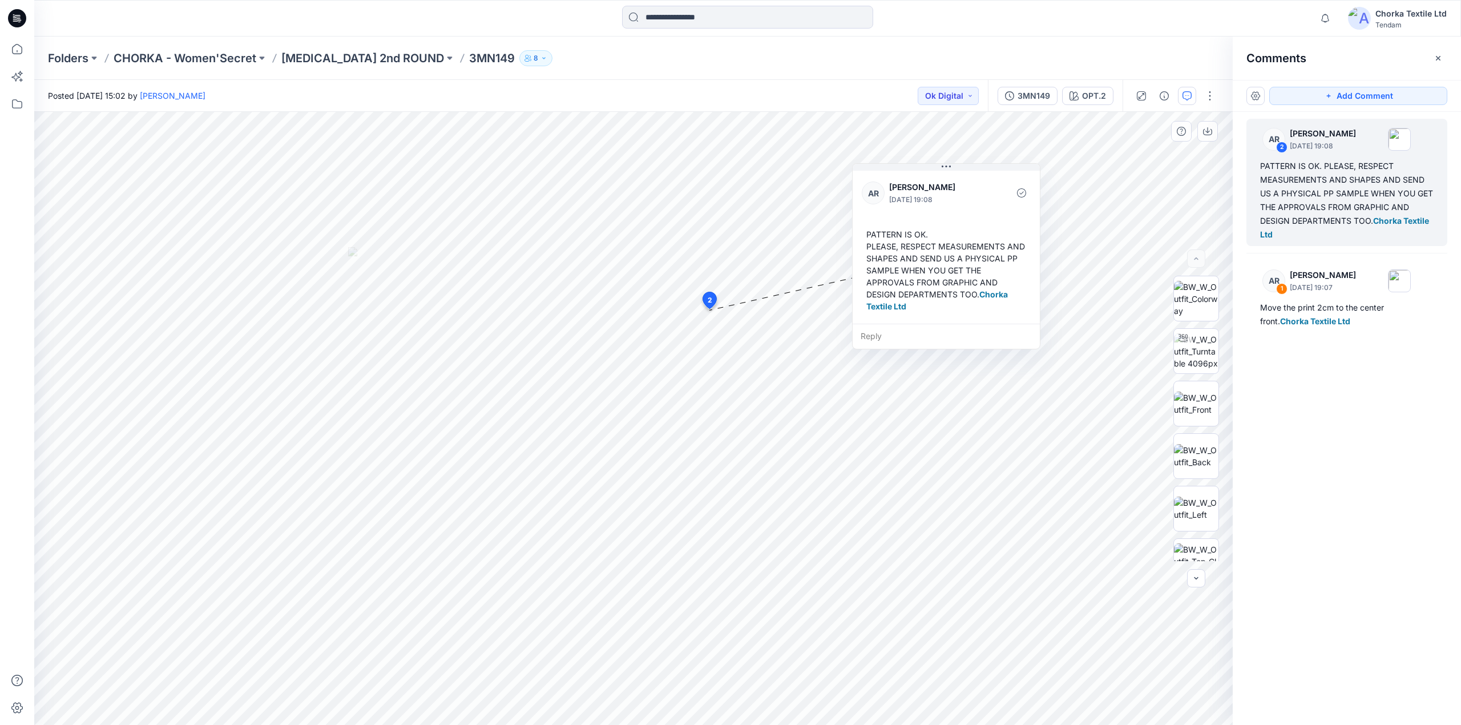
click at [818, 354] on div "3 2 AR [PERSON_NAME] [DATE] 19:08 PATTERN IS OK. PLEASE, RESPECT MEASUREMENTS A…" at bounding box center [633, 418] width 1198 height 613
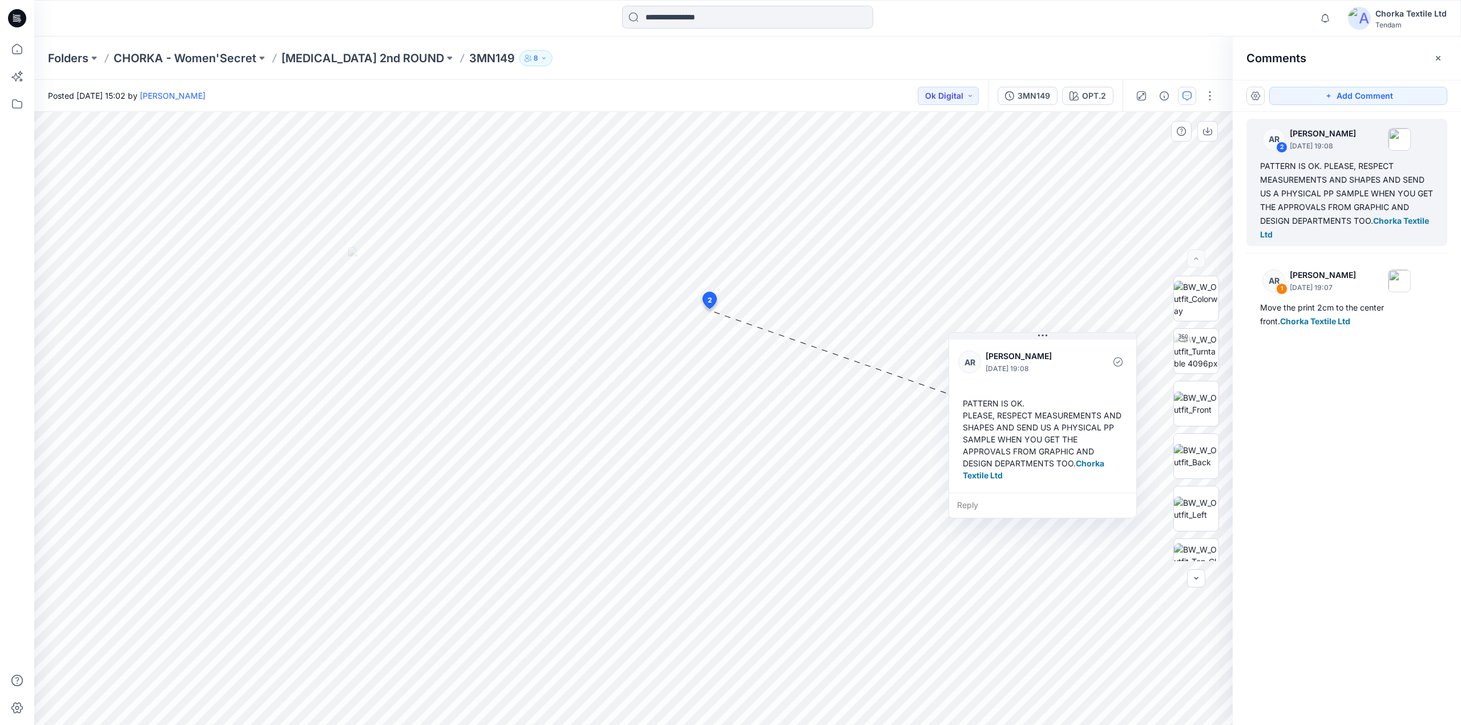
drag, startPoint x: 987, startPoint y: 316, endPoint x: 1084, endPoint y: 483, distance: 193.1
click at [1084, 483] on div "PATTERN IS OK. PLEASE, RESPECT MEASUREMENTS AND SHAPES AND SEND US A PHYSICAL P…" at bounding box center [1042, 439] width 169 height 93
click at [834, 299] on div "3 2 AR [PERSON_NAME] [DATE] 19:08 PATTERN IS OK. PLEASE, RESPECT MEASUREMENTS A…" at bounding box center [633, 418] width 1198 height 613
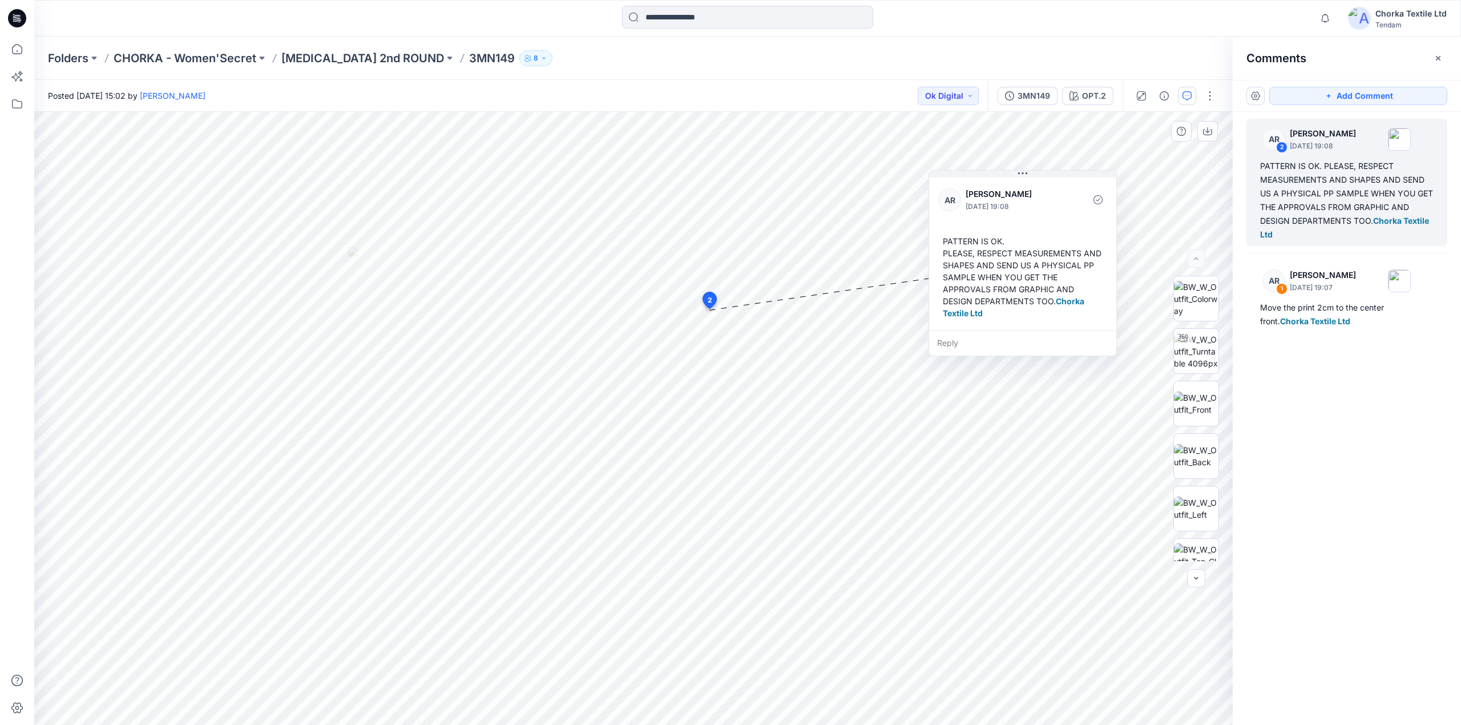
drag, startPoint x: 1092, startPoint y: 477, endPoint x: 1071, endPoint y: 316, distance: 162.3
click at [1071, 316] on div "PATTERN IS OK. PLEASE, RESPECT MEASUREMENTS AND SHAPES AND SEND US A PHYSICAL P…" at bounding box center [1022, 277] width 169 height 93
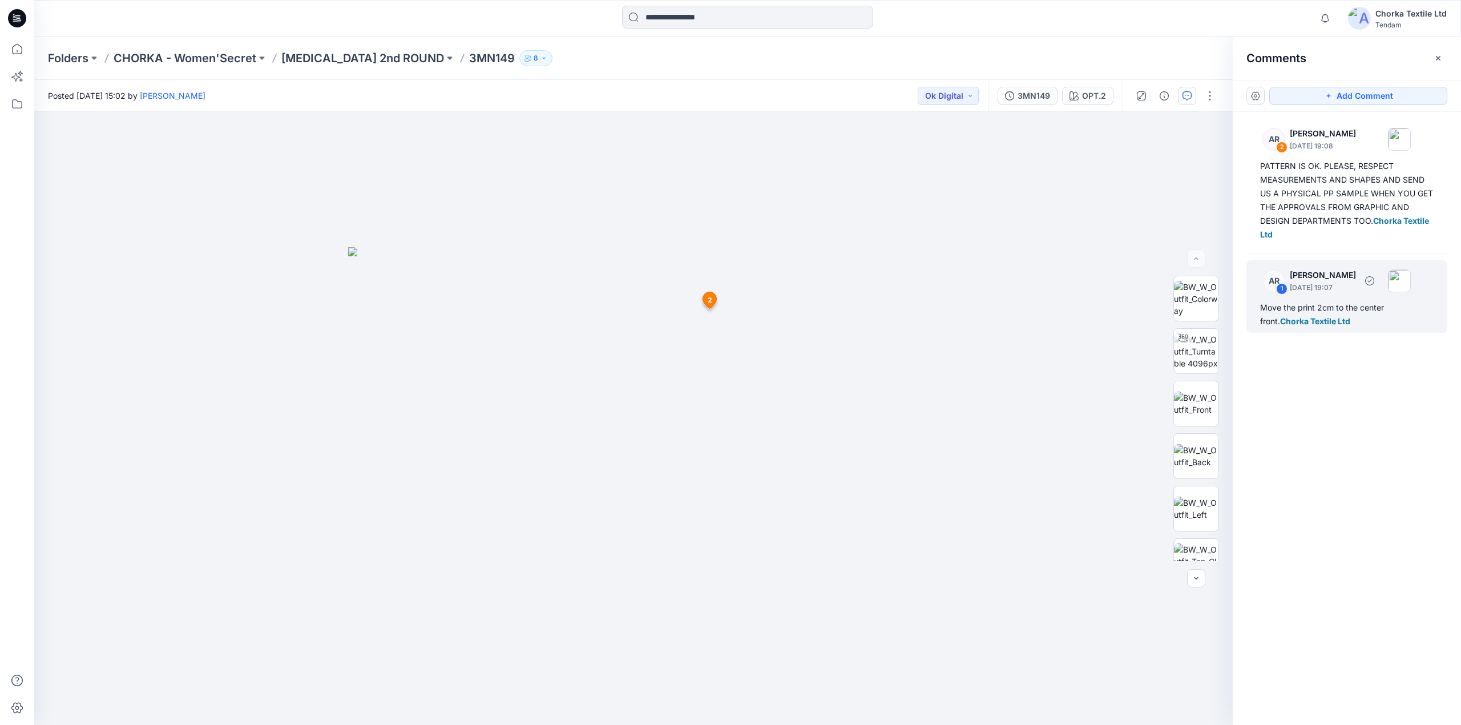
click at [1356, 288] on p "[DATE] 19:07" at bounding box center [1323, 287] width 66 height 11
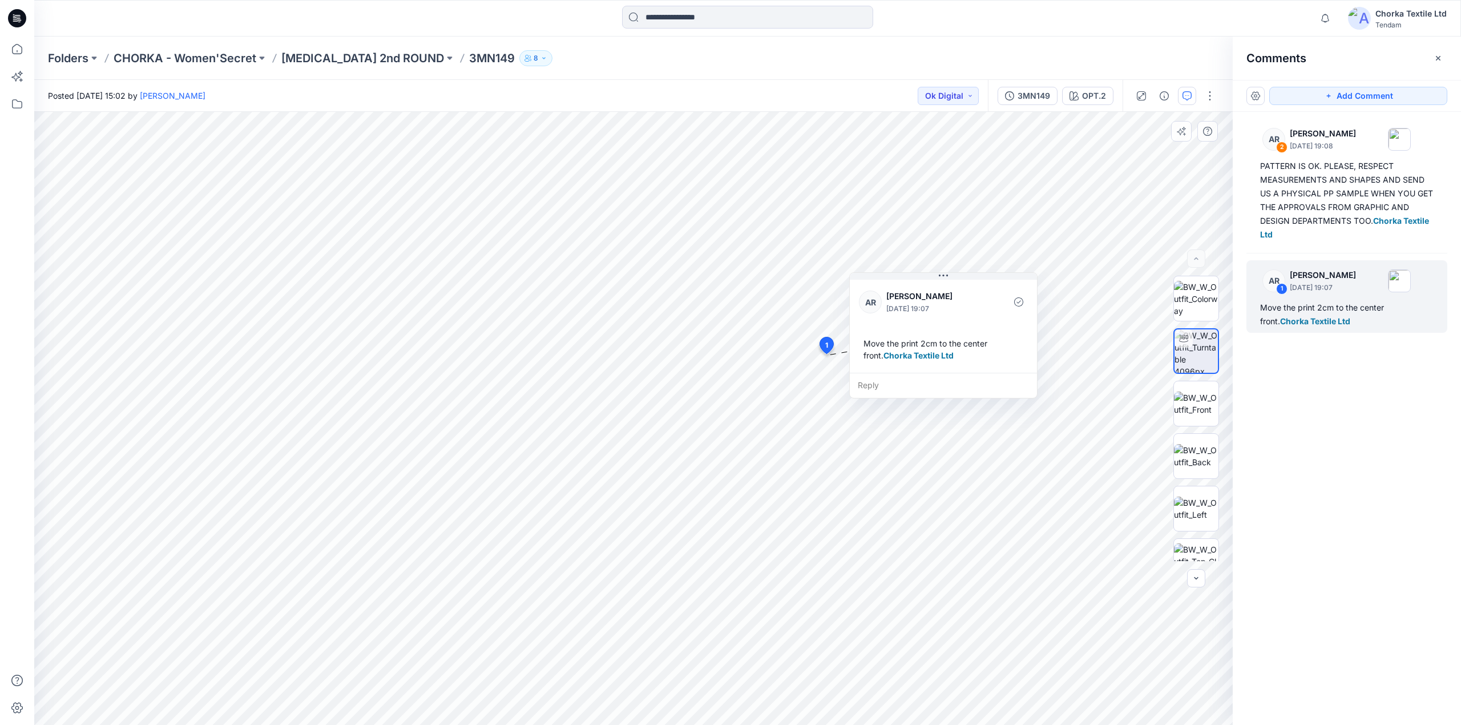
drag, startPoint x: 1032, startPoint y: 215, endPoint x: 989, endPoint y: 313, distance: 107.1
click at [991, 314] on div at bounding box center [992, 301] width 26 height 31
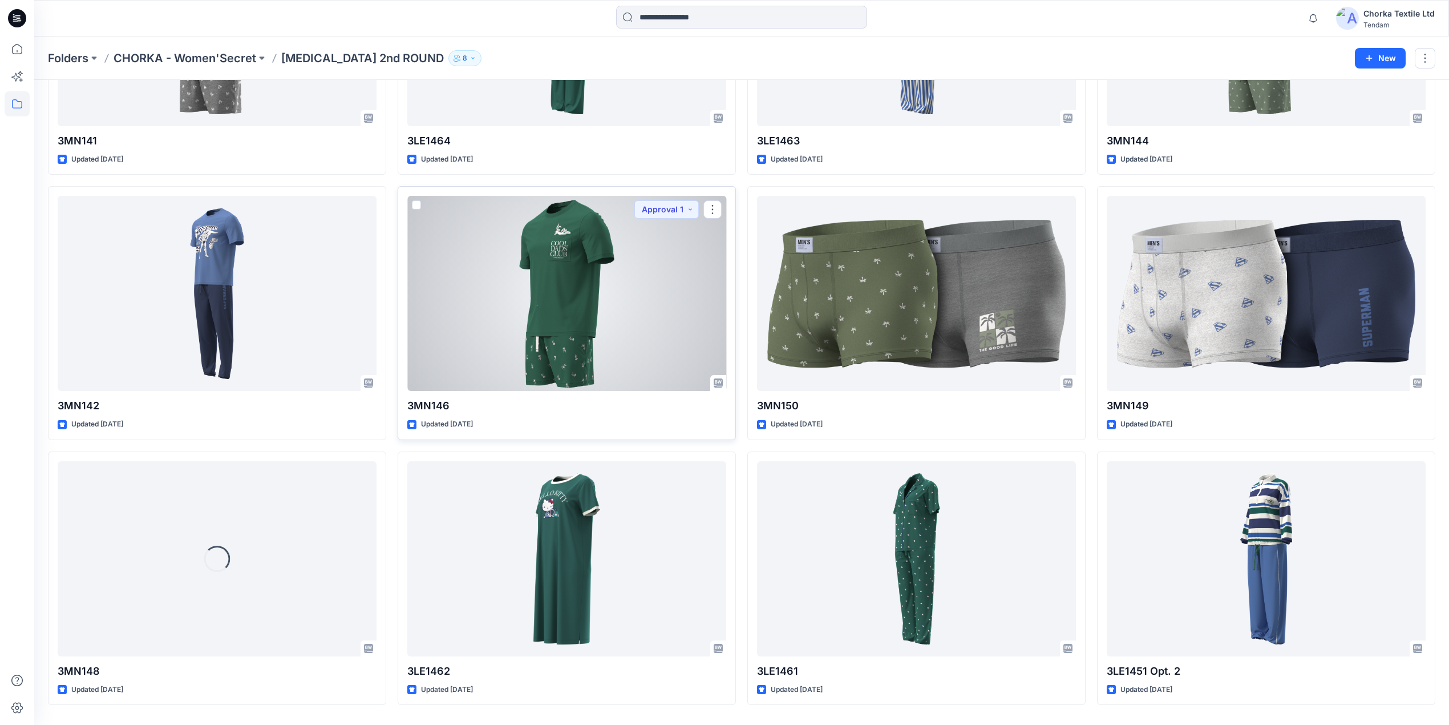
scroll to position [228, 0]
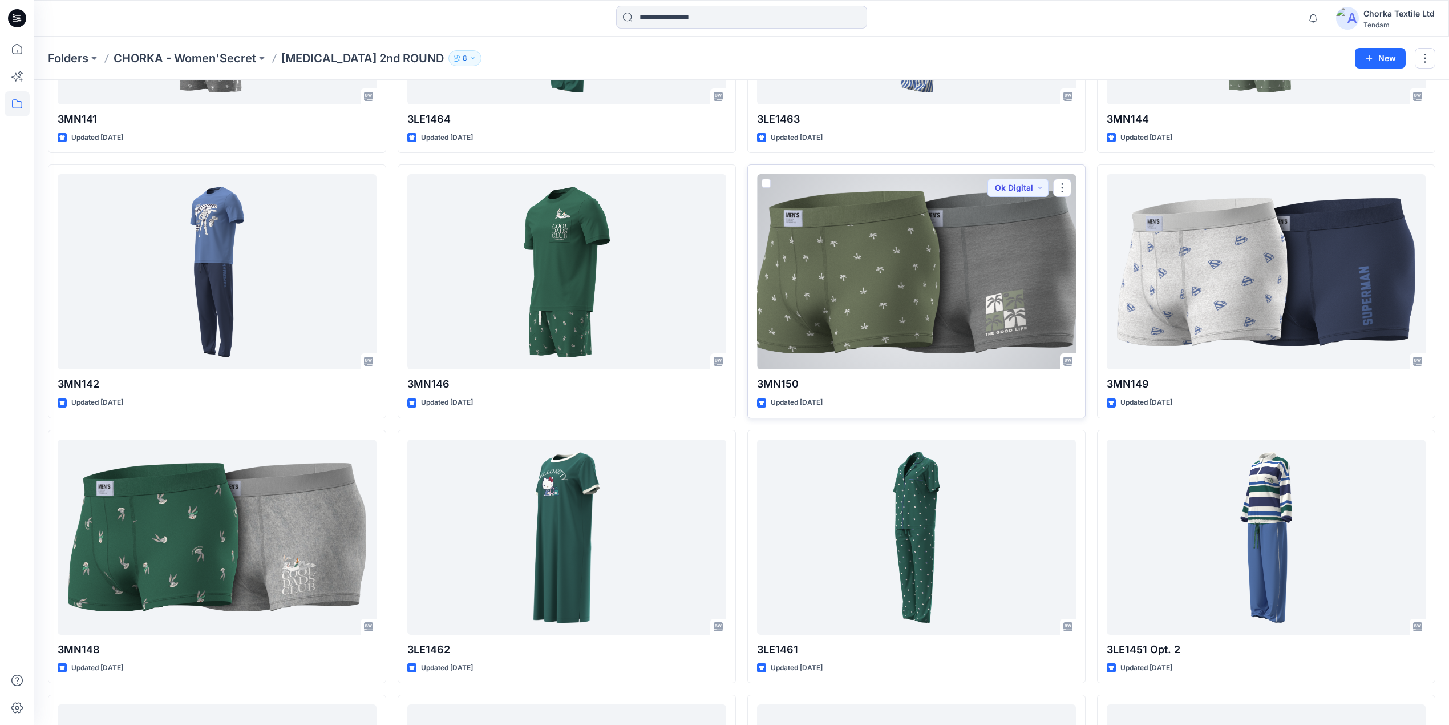
click at [904, 281] on div at bounding box center [916, 271] width 319 height 195
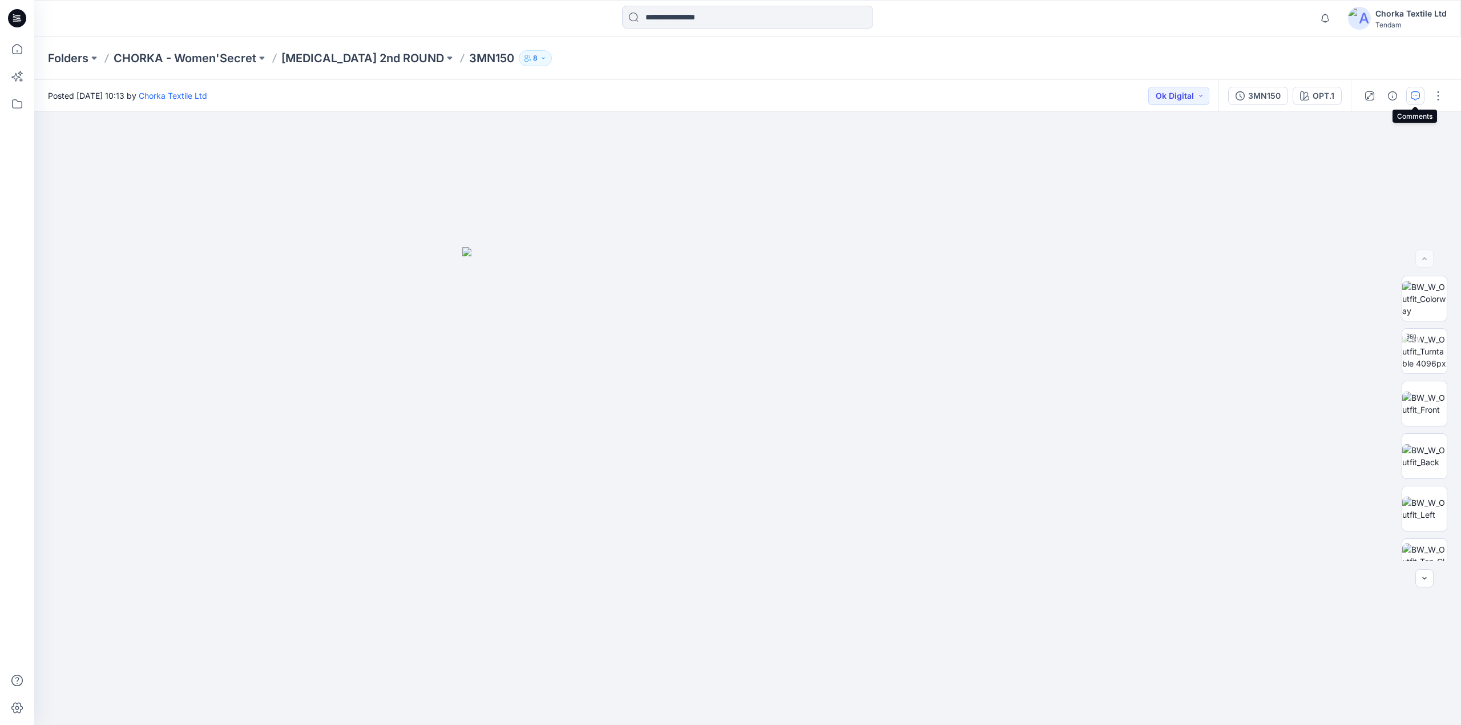
click at [1420, 95] on button "button" at bounding box center [1415, 96] width 18 height 18
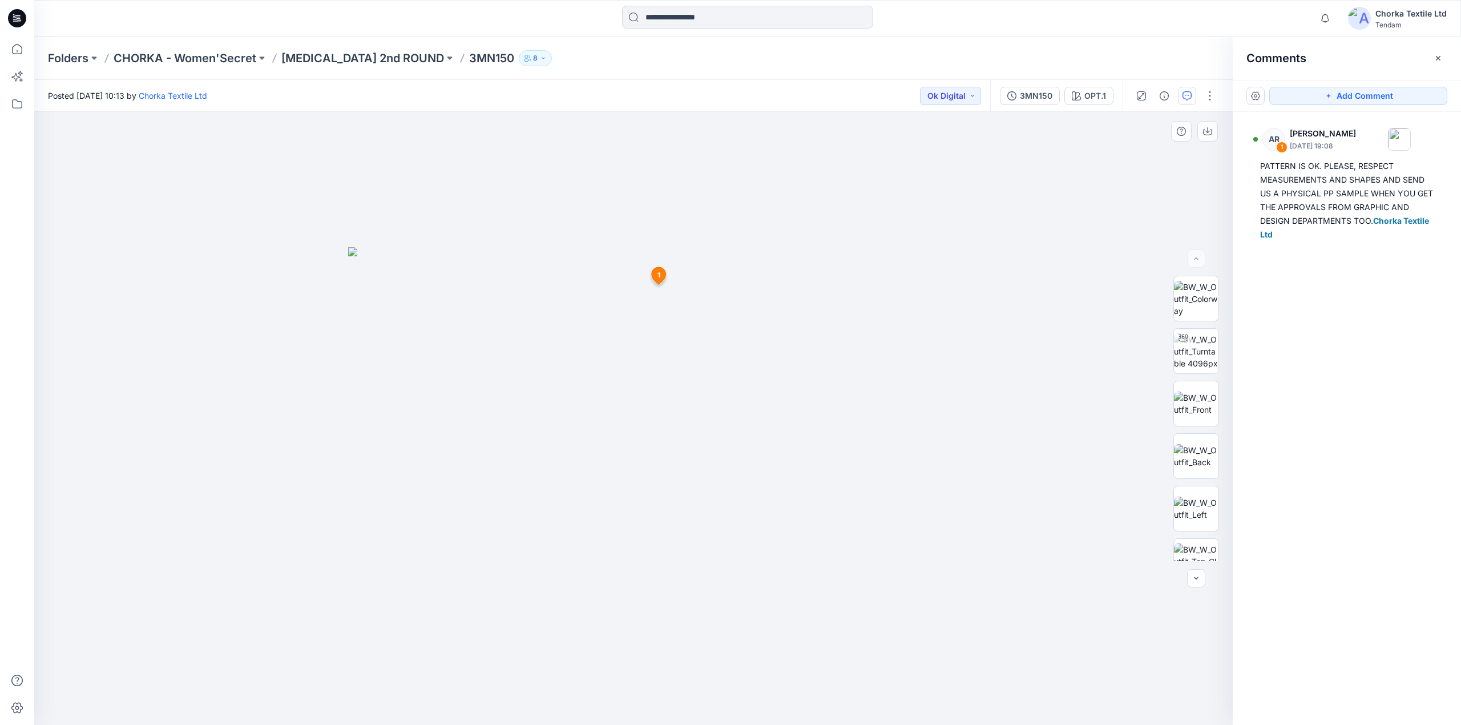
click at [656, 277] on icon at bounding box center [659, 275] width 14 height 17
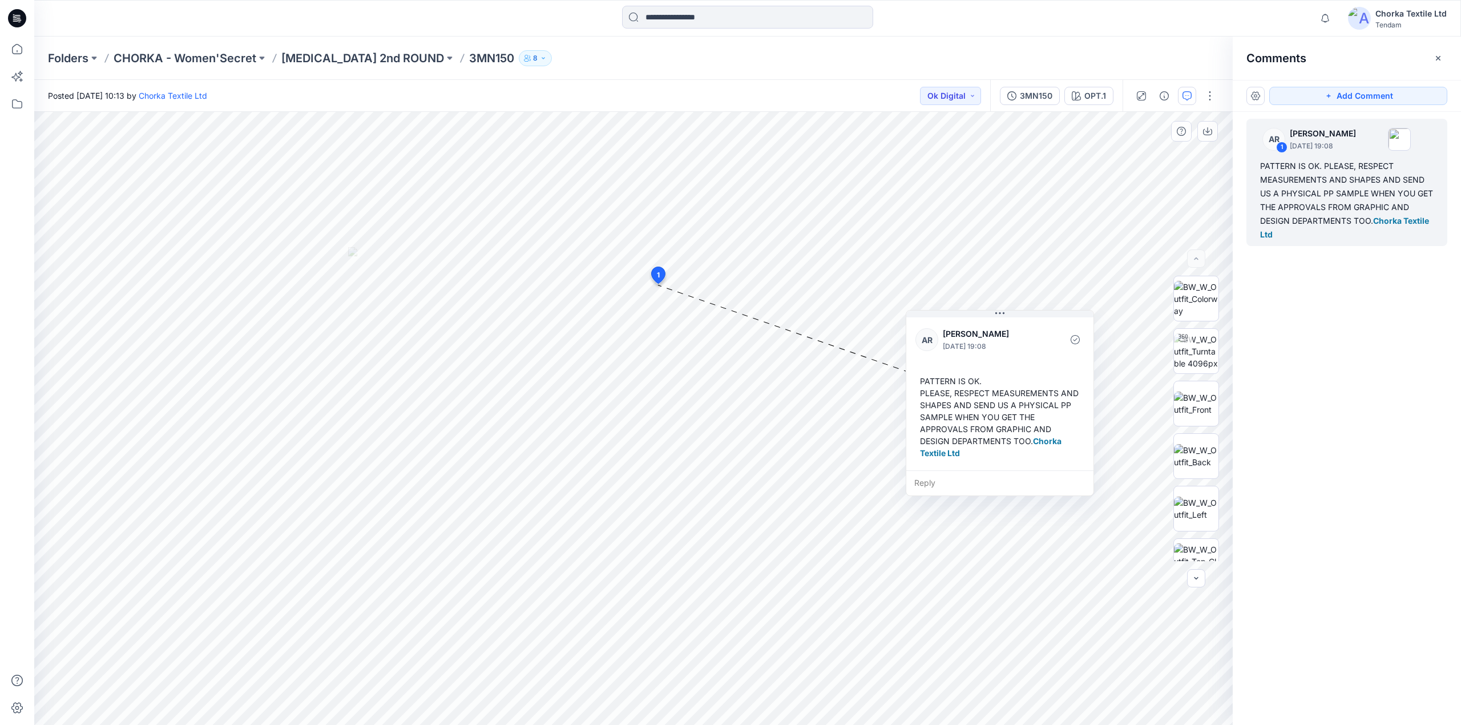
drag, startPoint x: 991, startPoint y: 286, endPoint x: 1081, endPoint y: 436, distance: 175.1
click at [1081, 436] on div "PATTERN IS OK. PLEASE, RESPECT MEASUREMENTS AND SHAPES AND SEND US A PHYSICAL P…" at bounding box center [999, 416] width 169 height 93
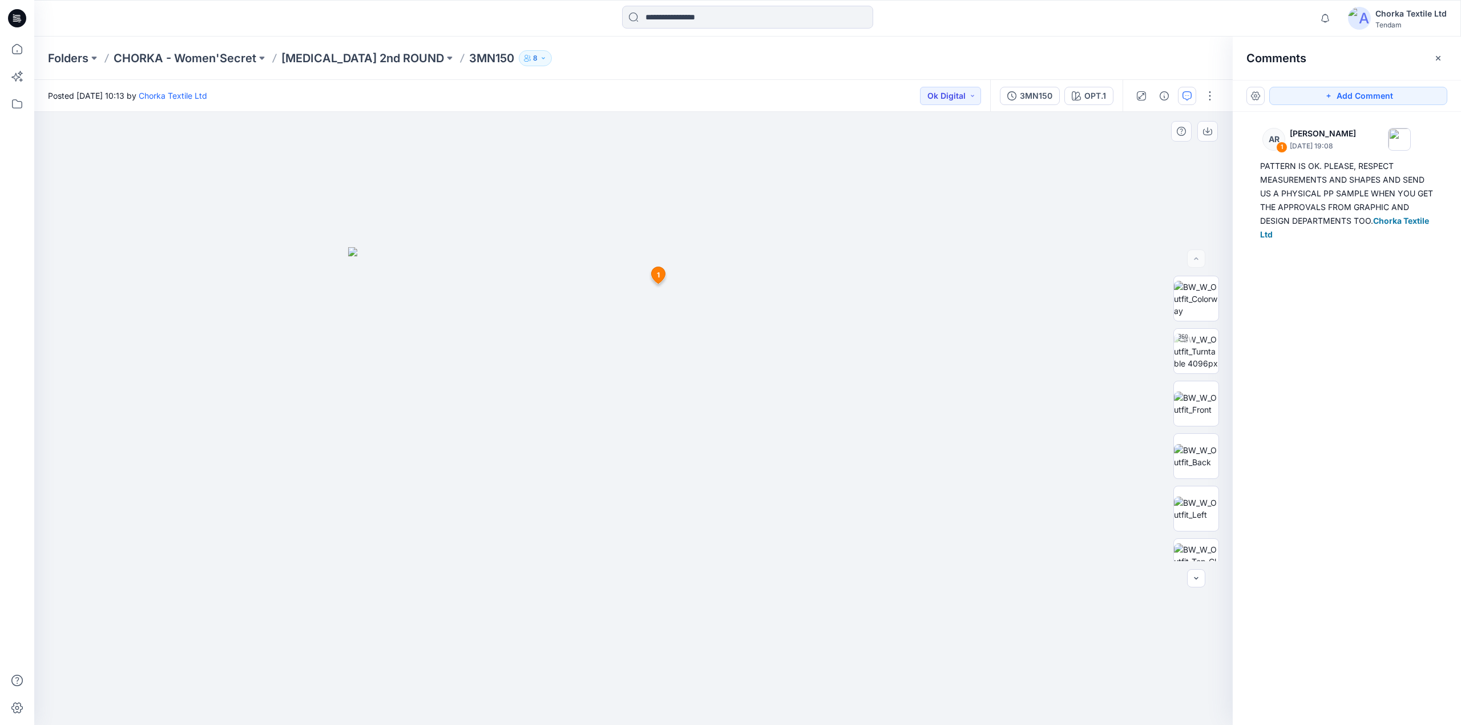
click at [653, 274] on icon at bounding box center [659, 274] width 14 height 17
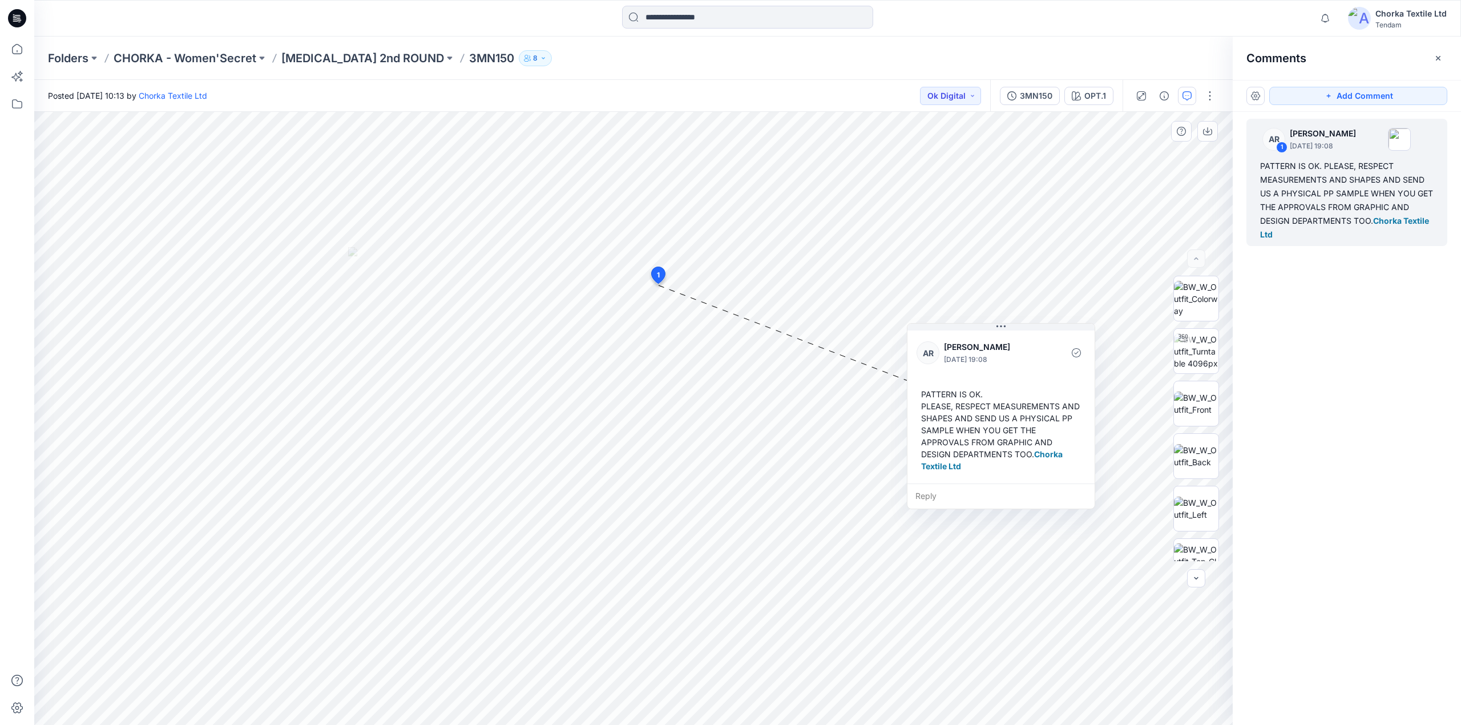
drag, startPoint x: 965, startPoint y: 309, endPoint x: 1057, endPoint y: 472, distance: 187.0
click at [1057, 472] on div "PATTERN IS OK. PLEASE, RESPECT MEASUREMENTS AND SHAPES AND SEND US A PHYSICAL P…" at bounding box center [1000, 429] width 169 height 93
click at [1030, 92] on div "3MN150" at bounding box center [1036, 96] width 33 height 13
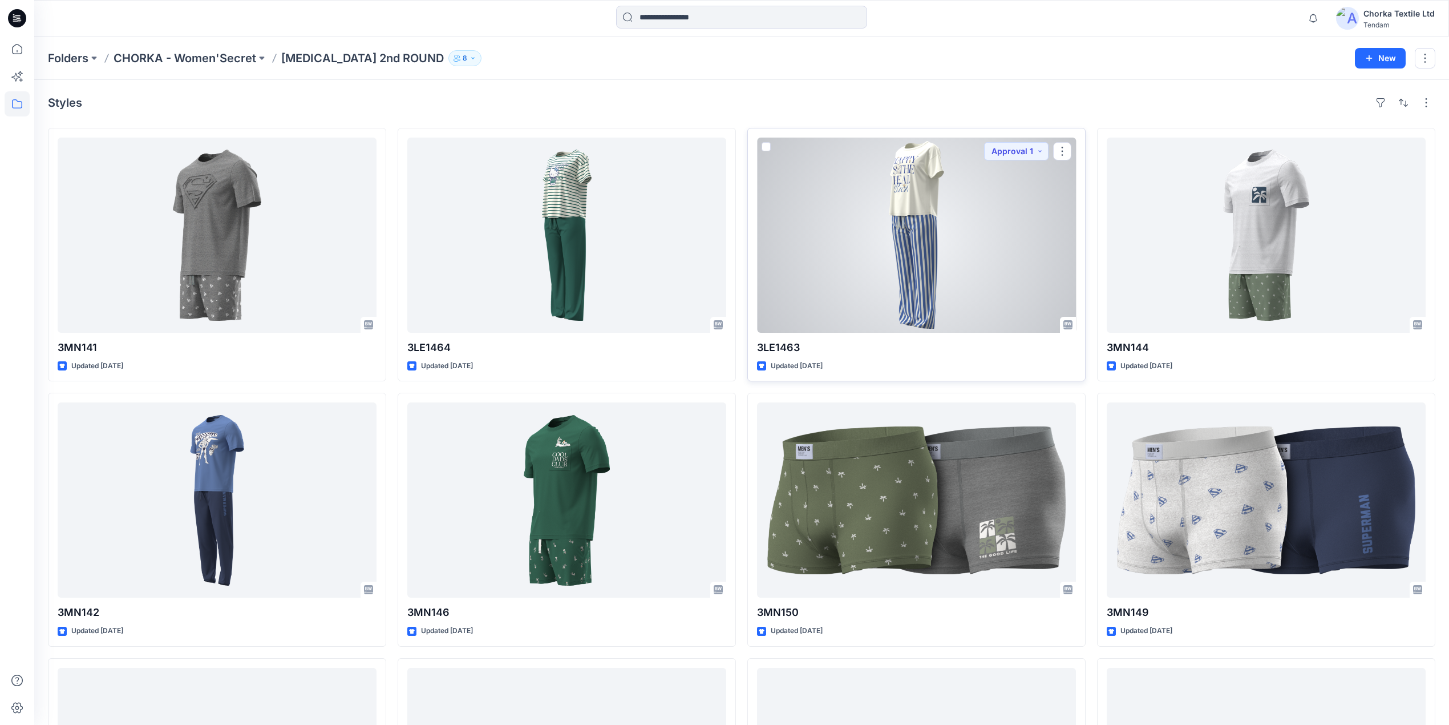
click at [850, 216] on div at bounding box center [916, 235] width 319 height 195
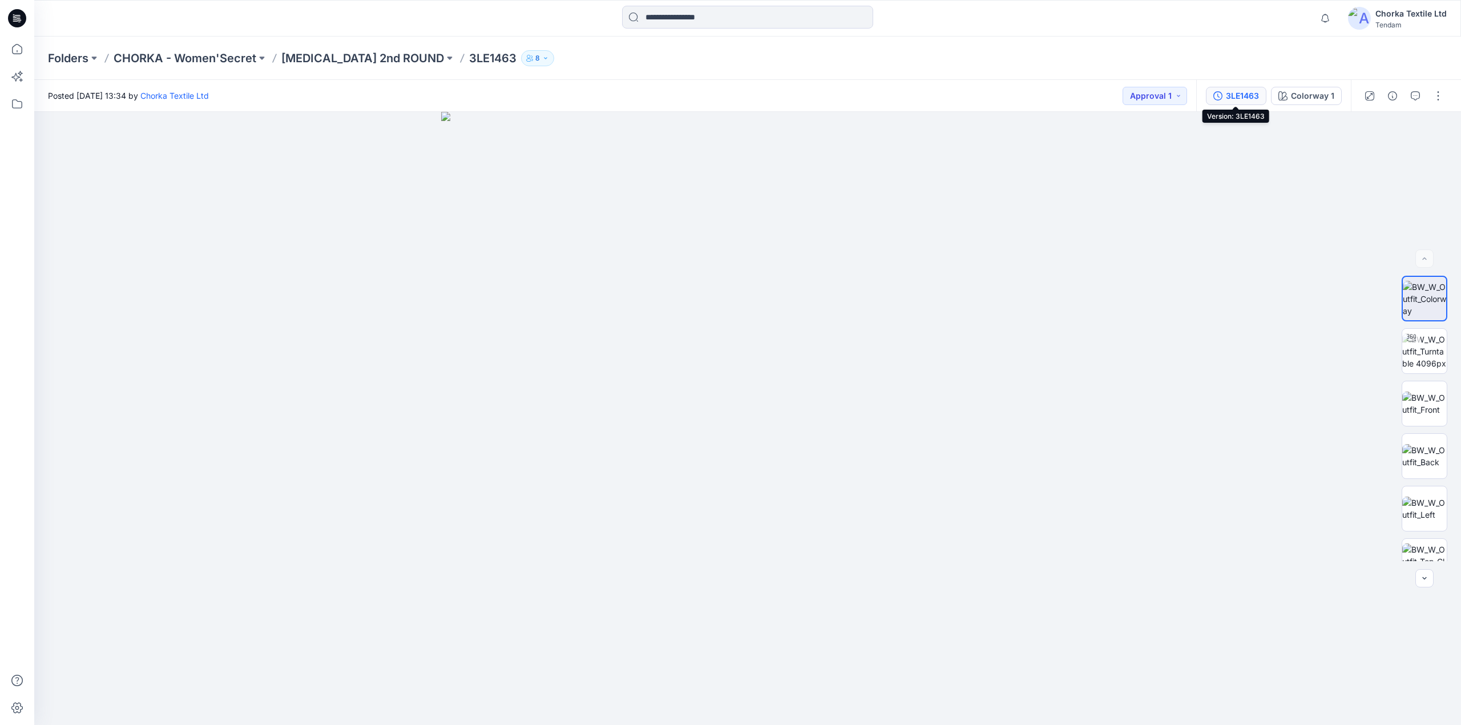
click at [1249, 96] on div "3LE1463" at bounding box center [1242, 96] width 33 height 13
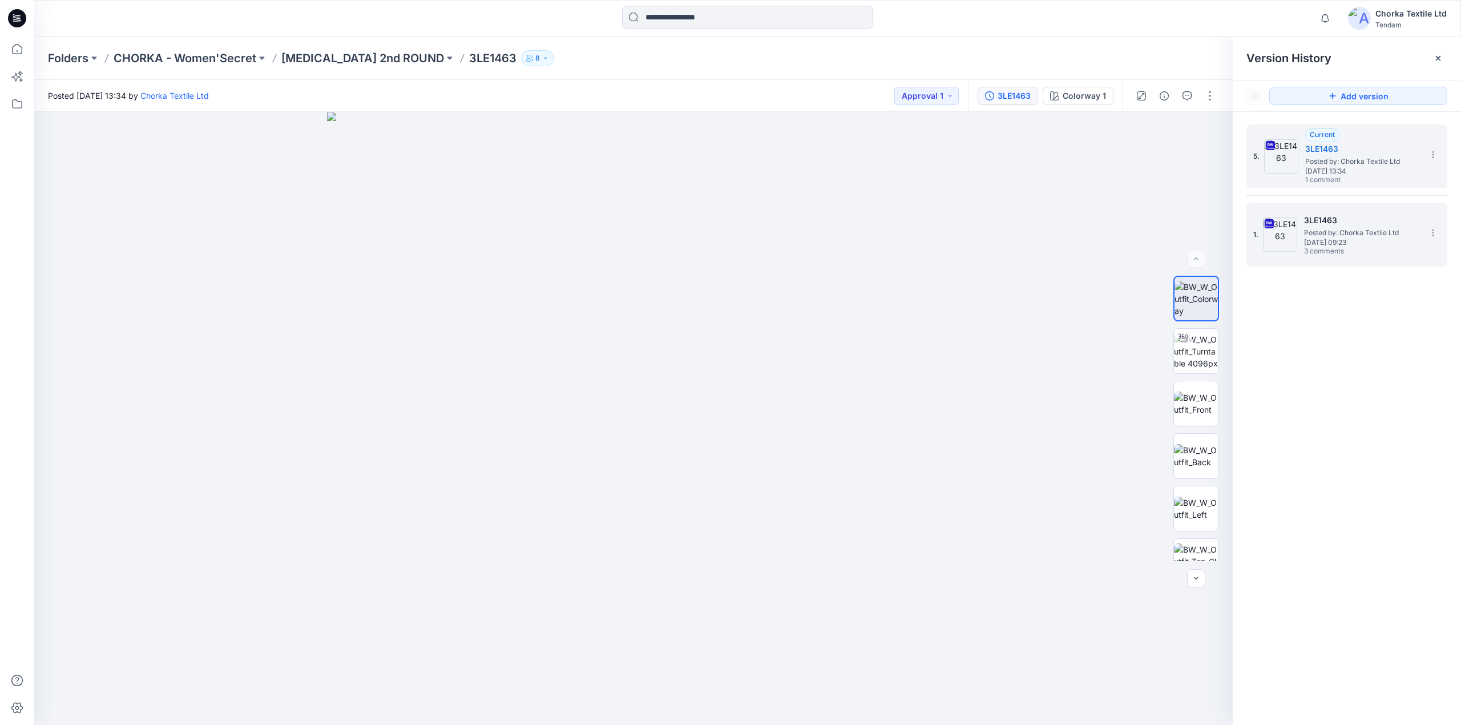
click at [1336, 242] on span "[DATE] 09:23" at bounding box center [1361, 243] width 114 height 8
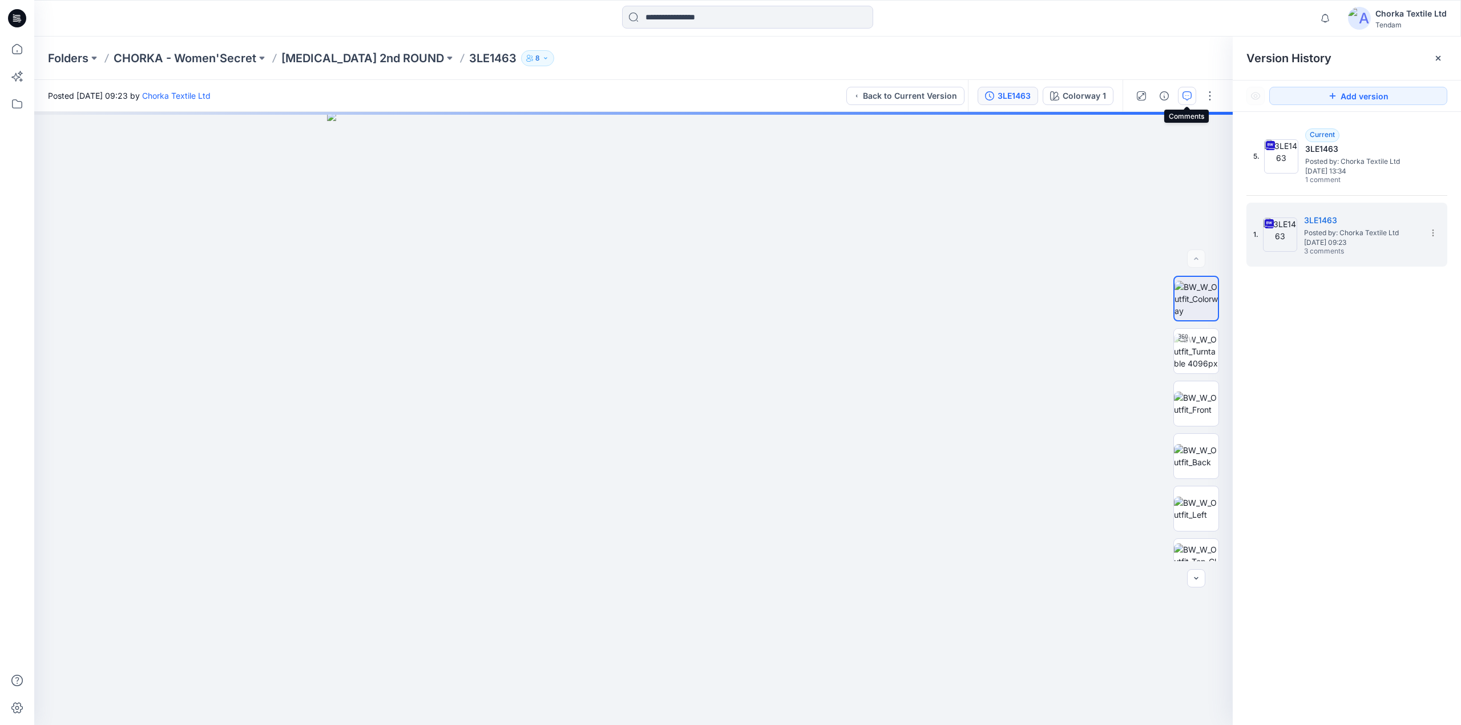
click at [1185, 95] on icon "button" at bounding box center [1187, 95] width 4 height 1
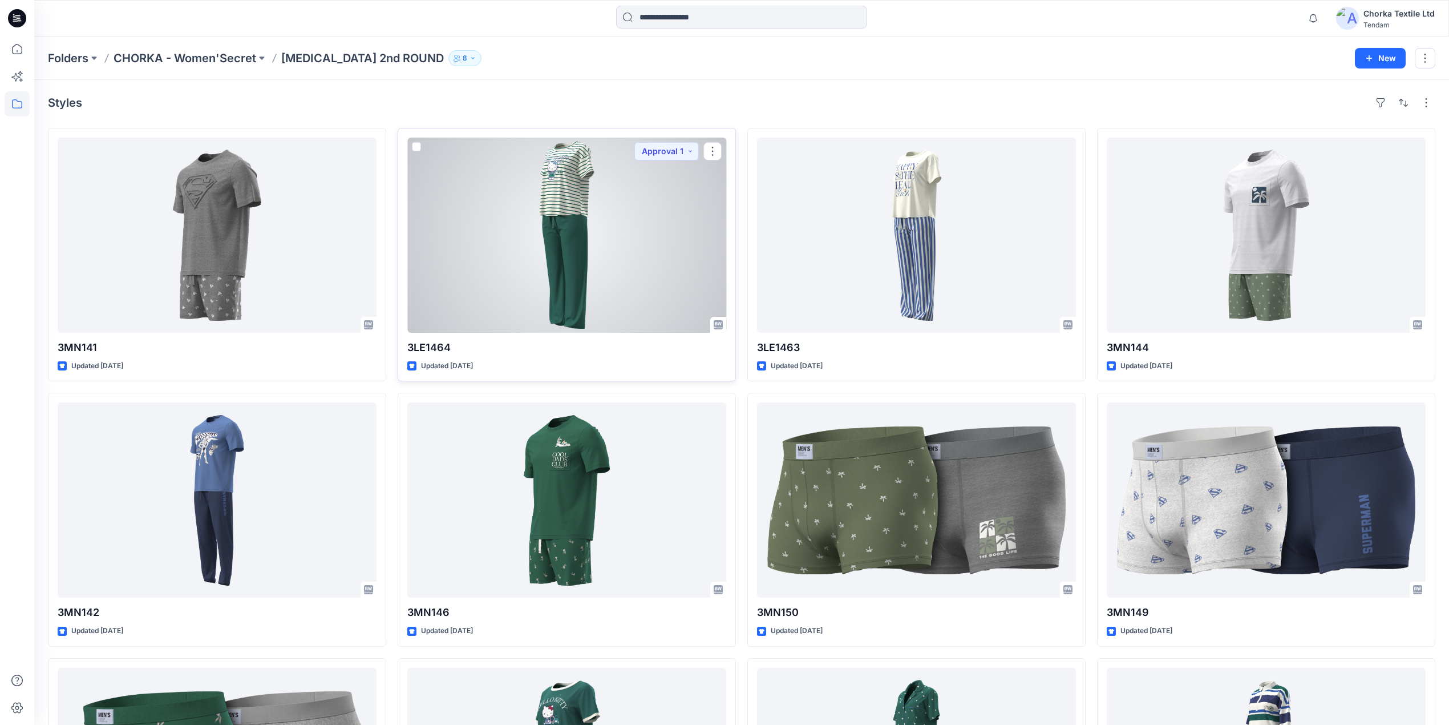
click at [557, 288] on div at bounding box center [566, 235] width 319 height 195
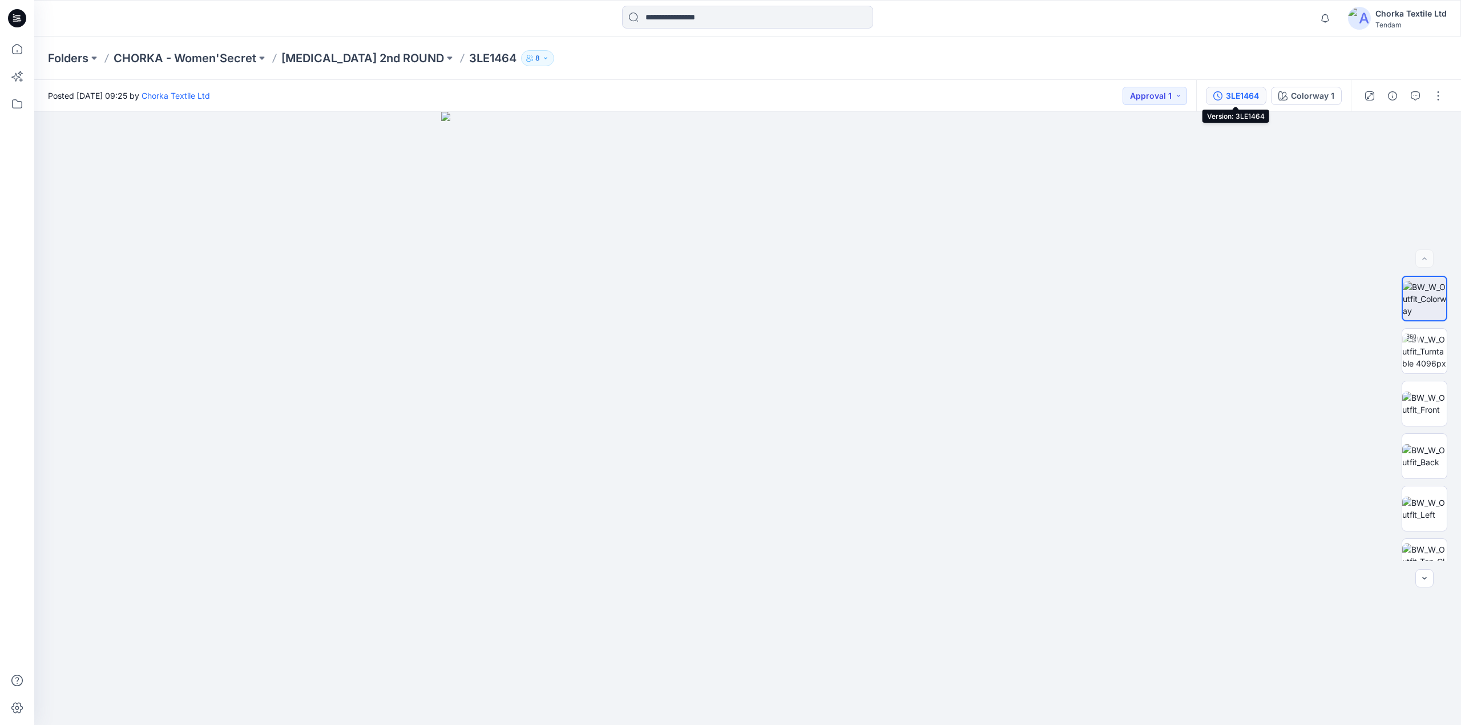
click at [1245, 94] on div "3LE1464" at bounding box center [1242, 96] width 33 height 13
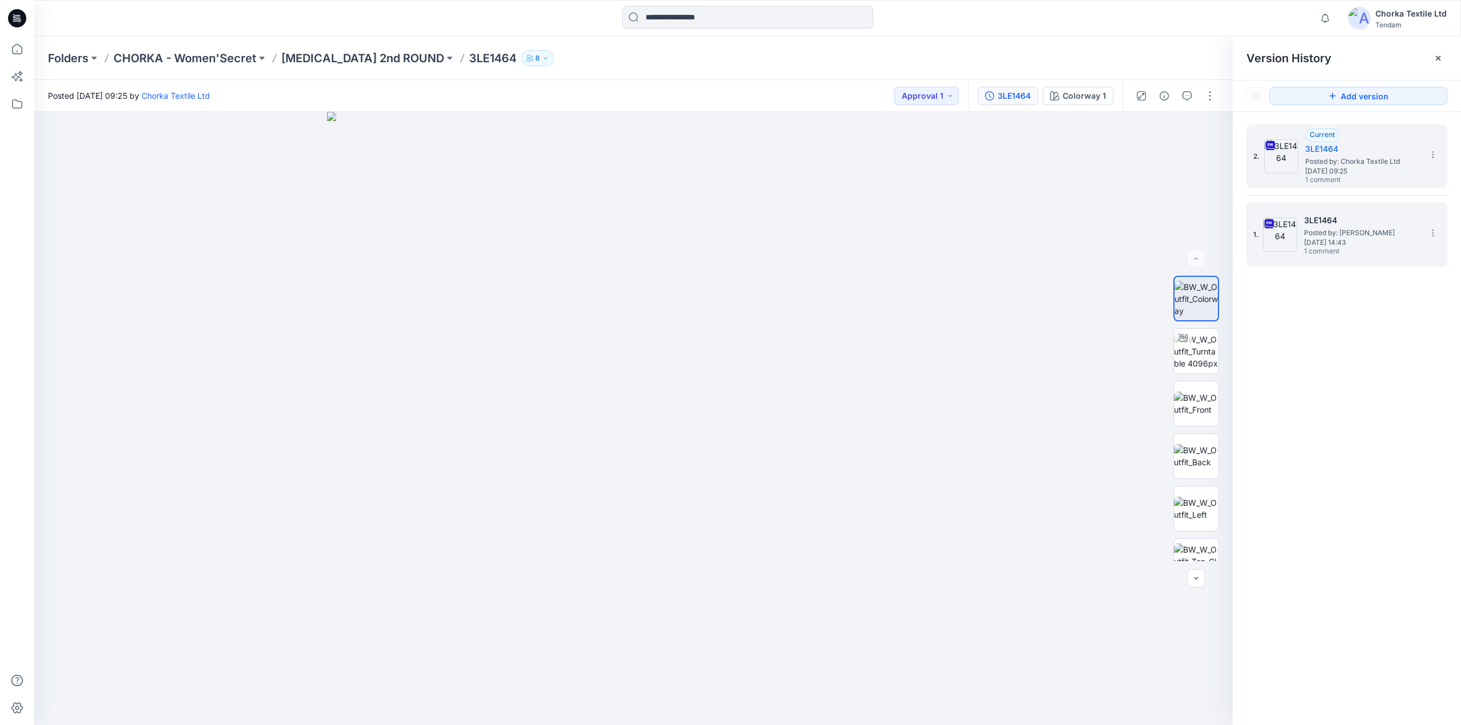
click at [1356, 232] on span "Posted by: [PERSON_NAME]" at bounding box center [1361, 232] width 114 height 11
